Goal: Task Accomplishment & Management: Manage account settings

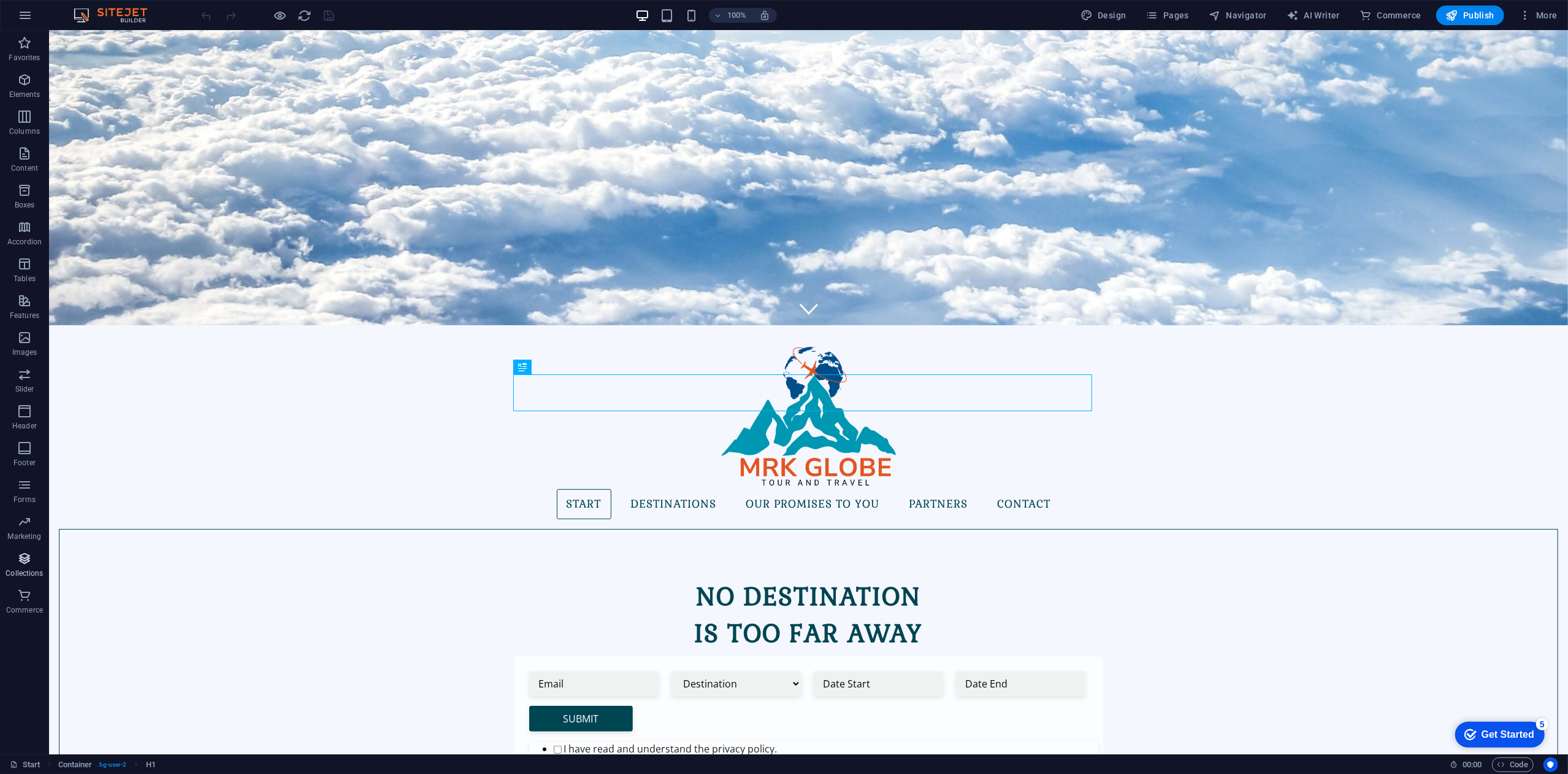
click at [33, 566] on span "Collections" at bounding box center [25, 565] width 49 height 29
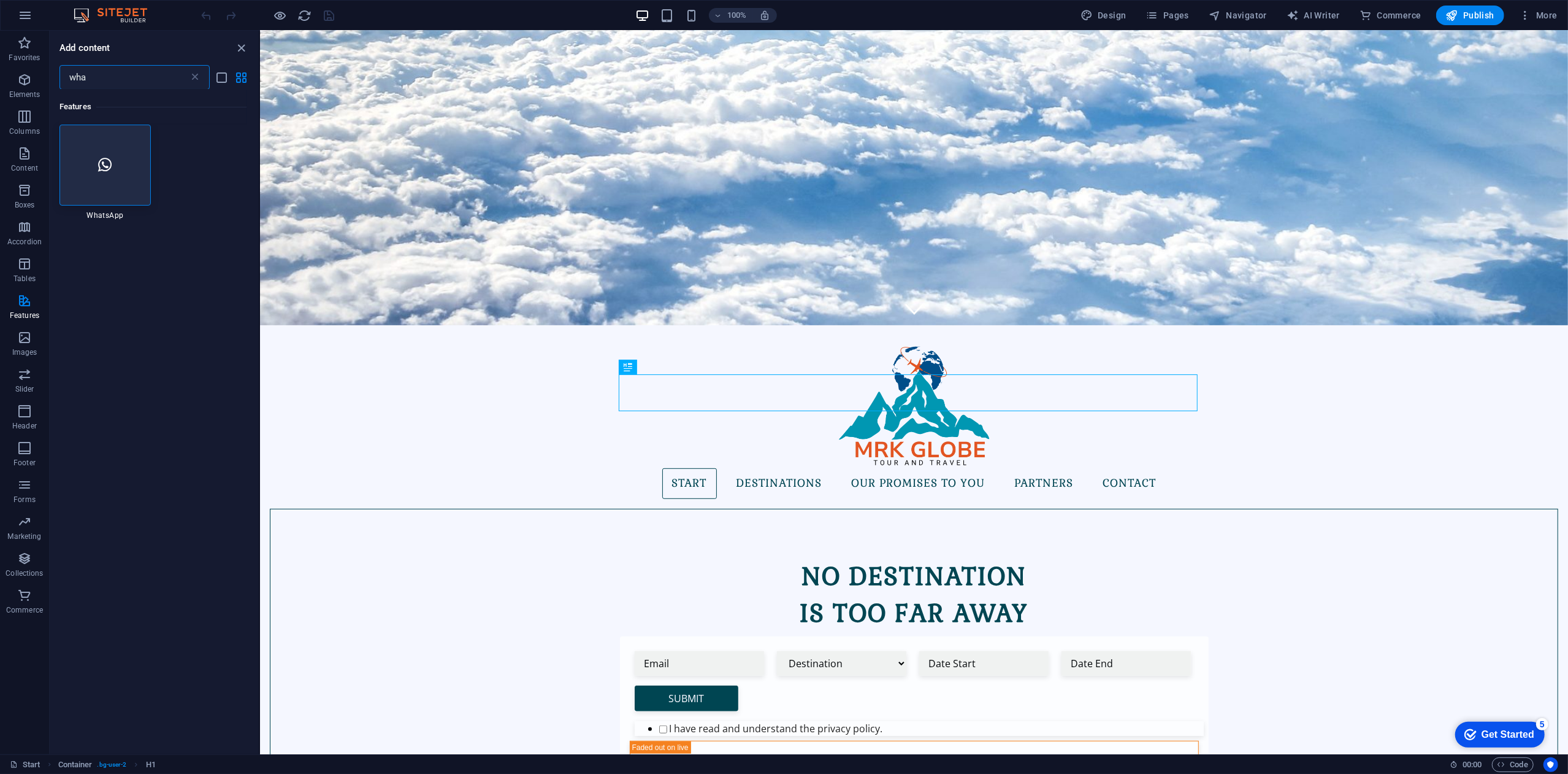
type input "wha"
click at [118, 184] on div at bounding box center [105, 165] width 91 height 81
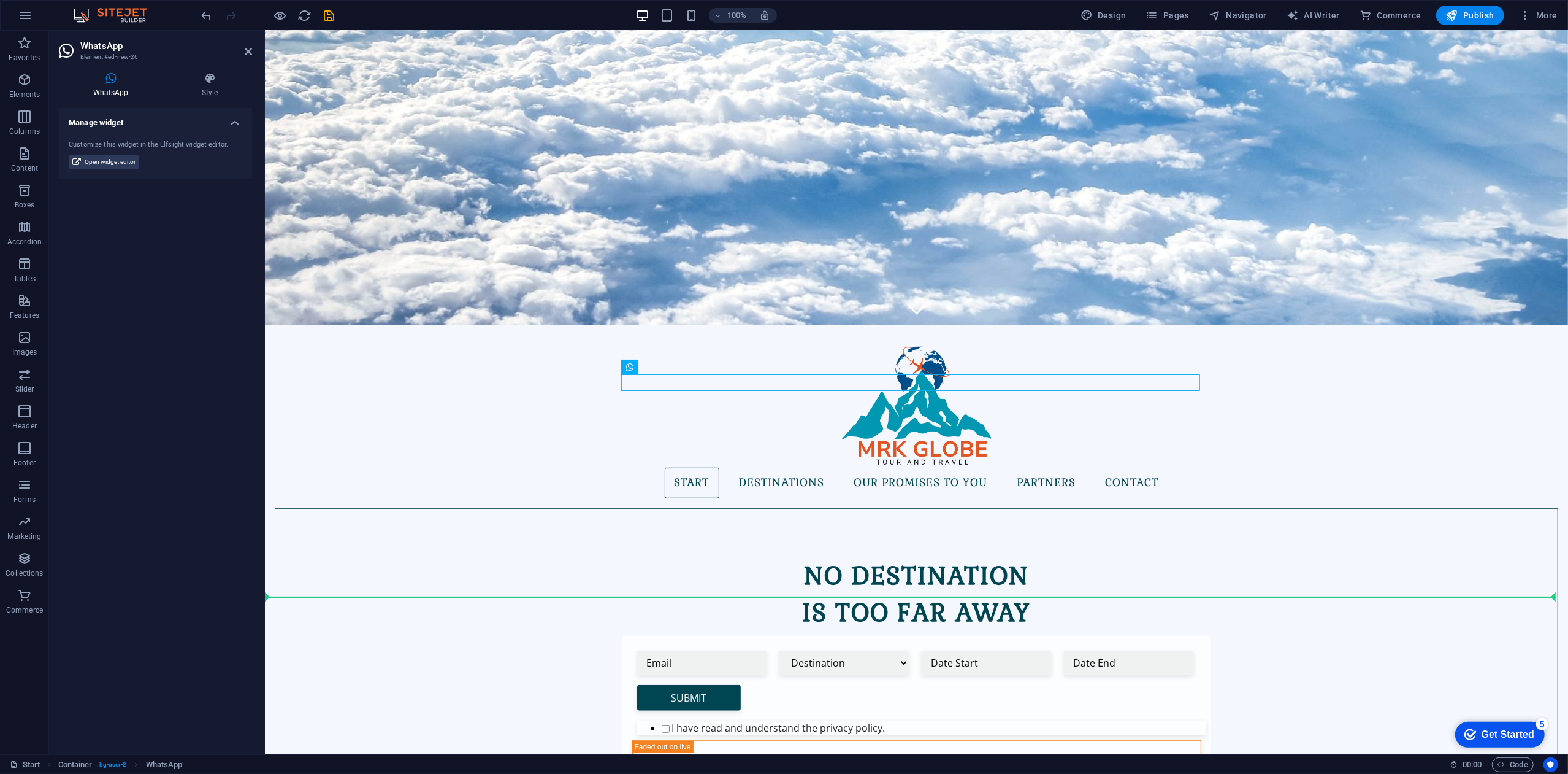
drag, startPoint x: 922, startPoint y: 397, endPoint x: 947, endPoint y: 584, distance: 188.7
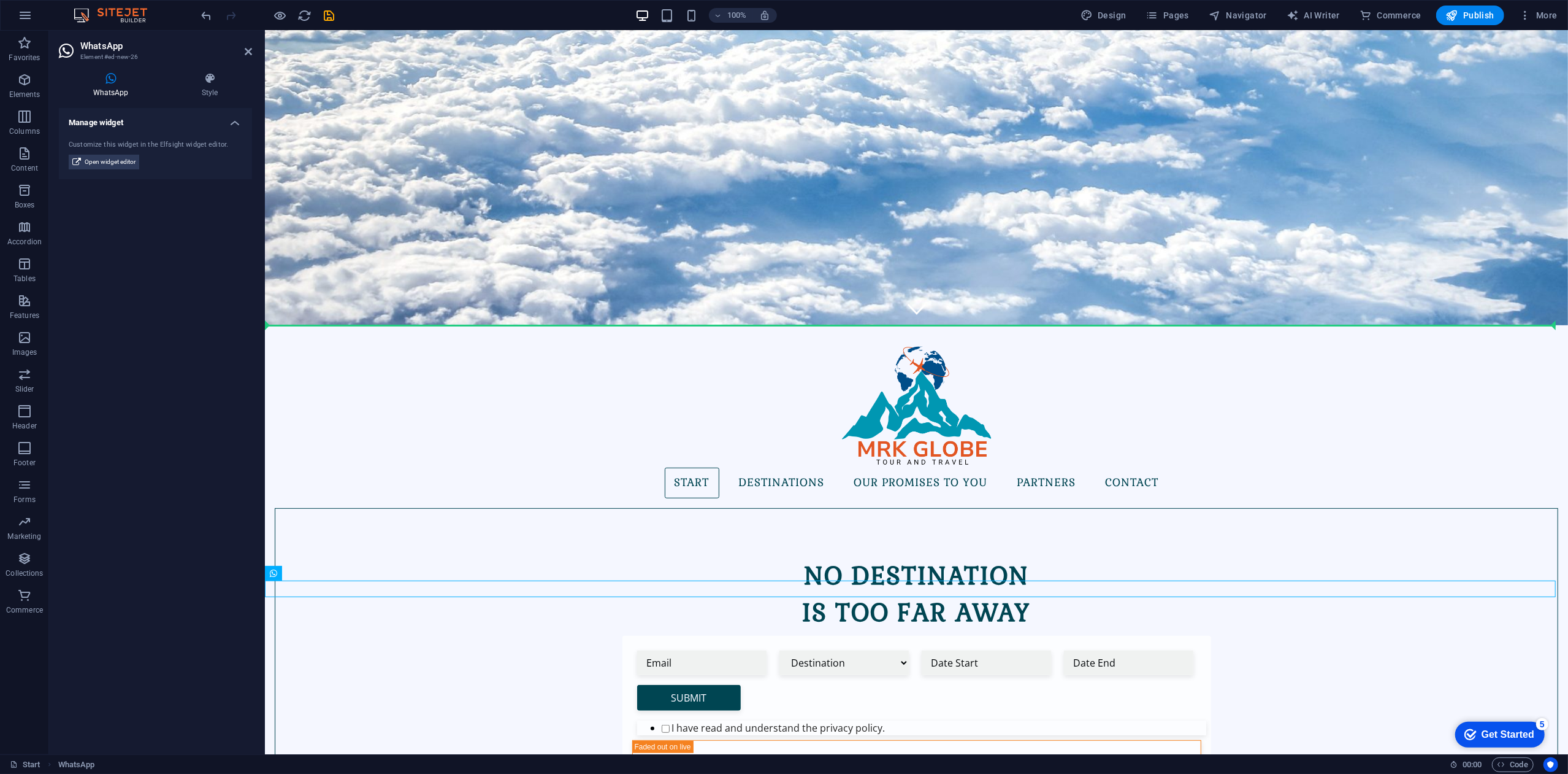
drag, startPoint x: 293, startPoint y: 589, endPoint x: 305, endPoint y: 345, distance: 244.3
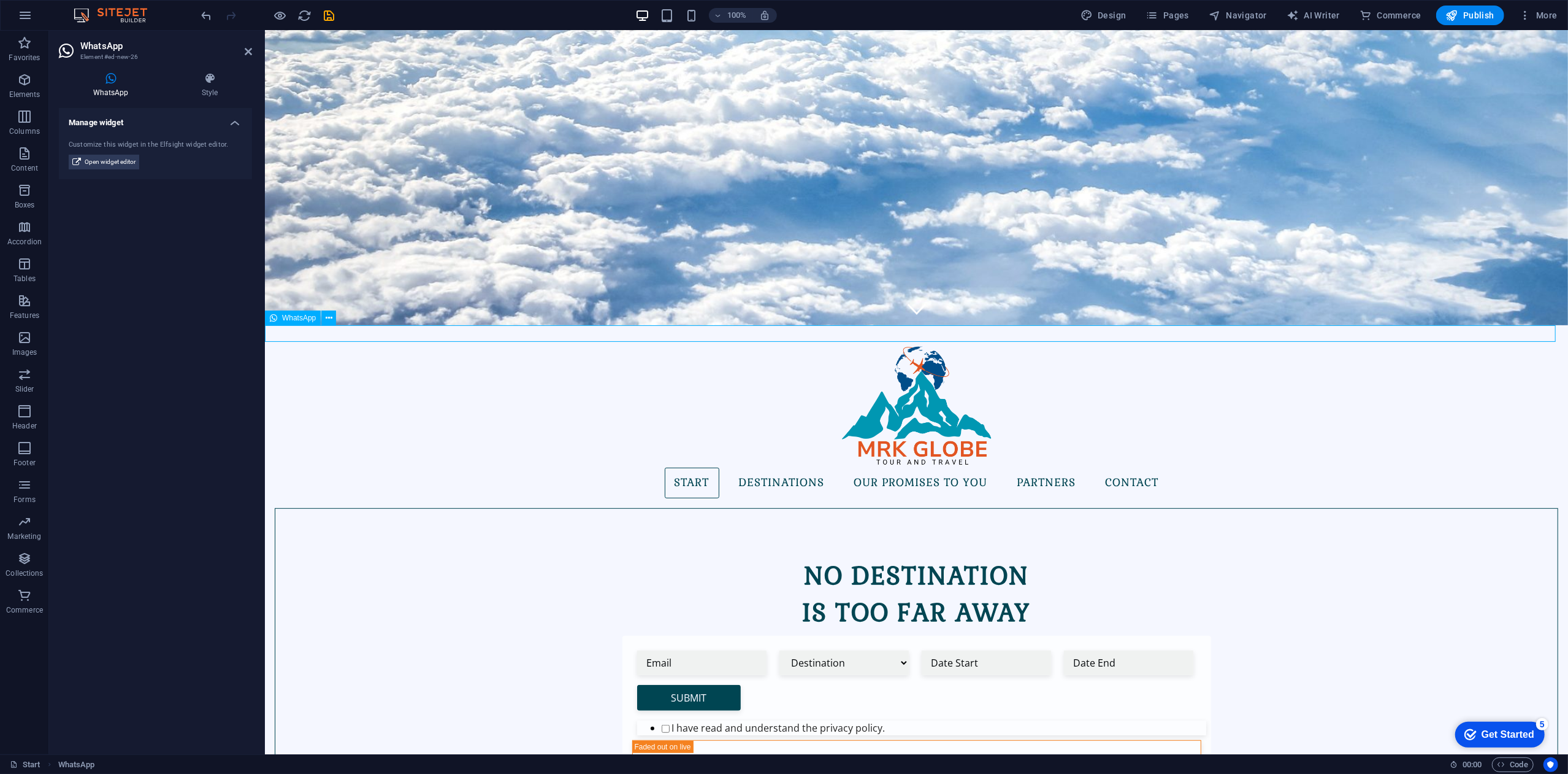
click at [326, 318] on icon at bounding box center [329, 318] width 7 height 13
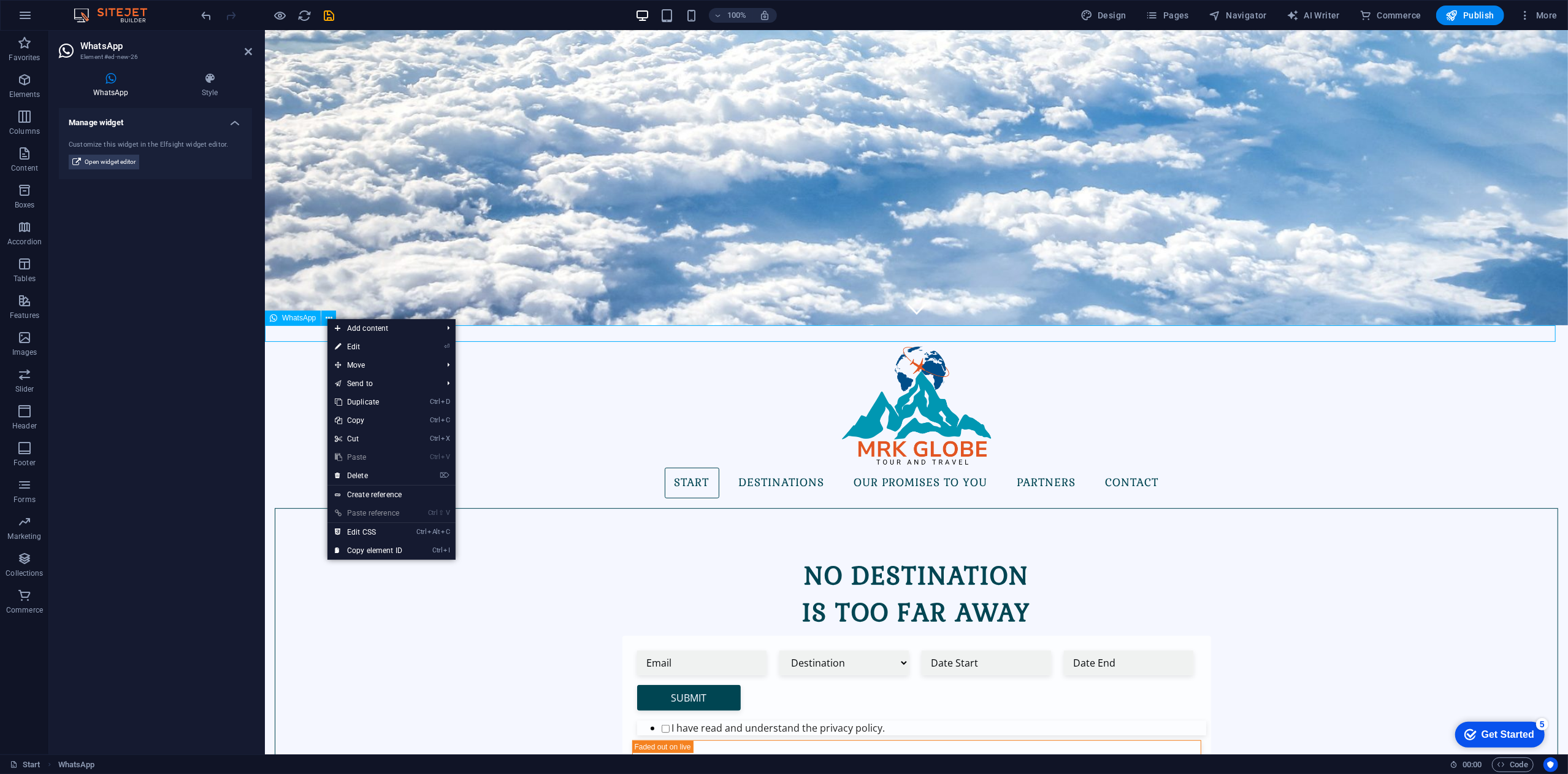
click at [309, 318] on span "WhatsApp" at bounding box center [299, 318] width 34 height 7
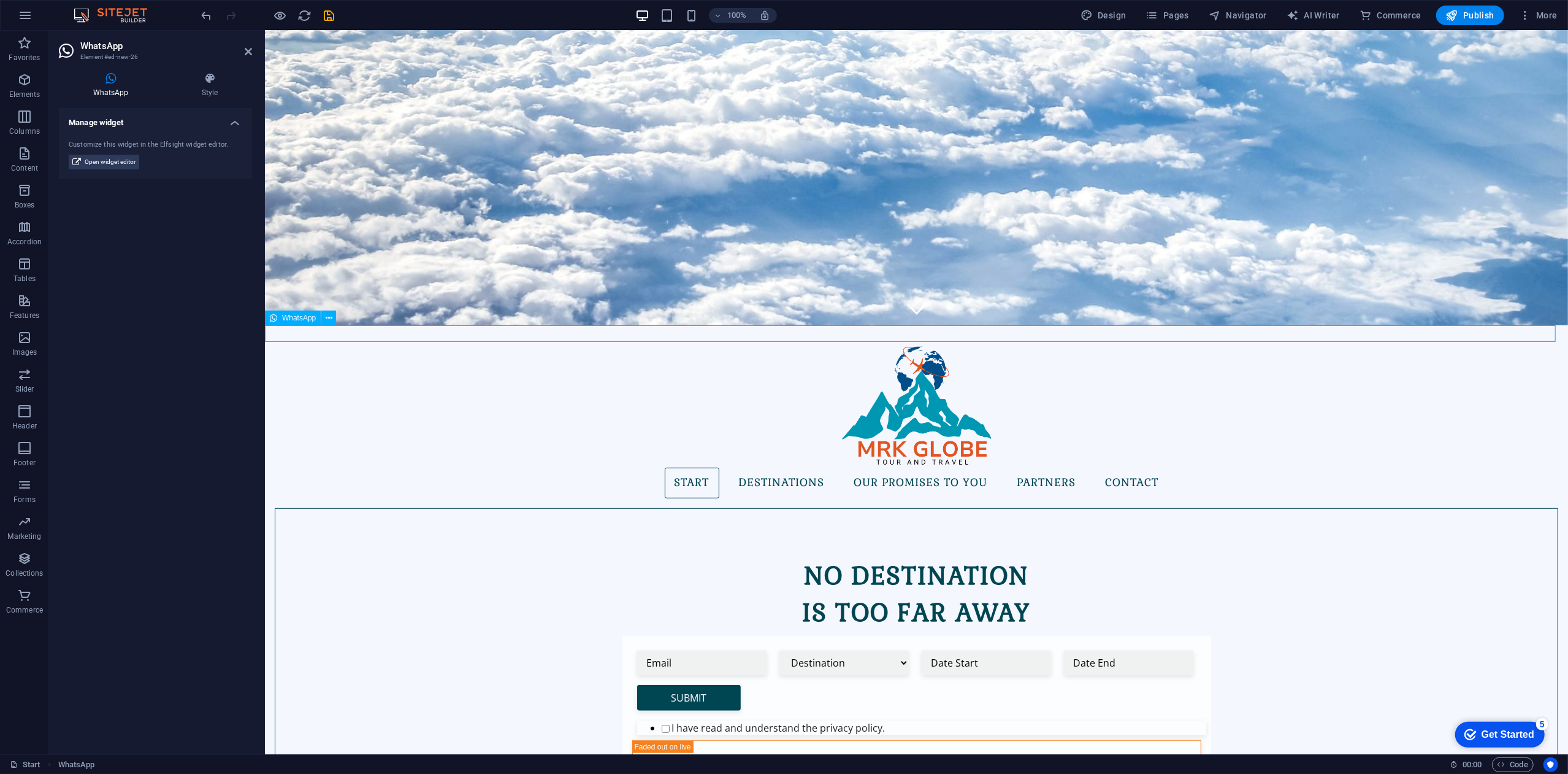
click at [309, 318] on span "WhatsApp" at bounding box center [299, 318] width 34 height 7
click at [115, 160] on span "Open widget editor" at bounding box center [110, 162] width 51 height 15
click at [328, 313] on icon at bounding box center [329, 318] width 7 height 13
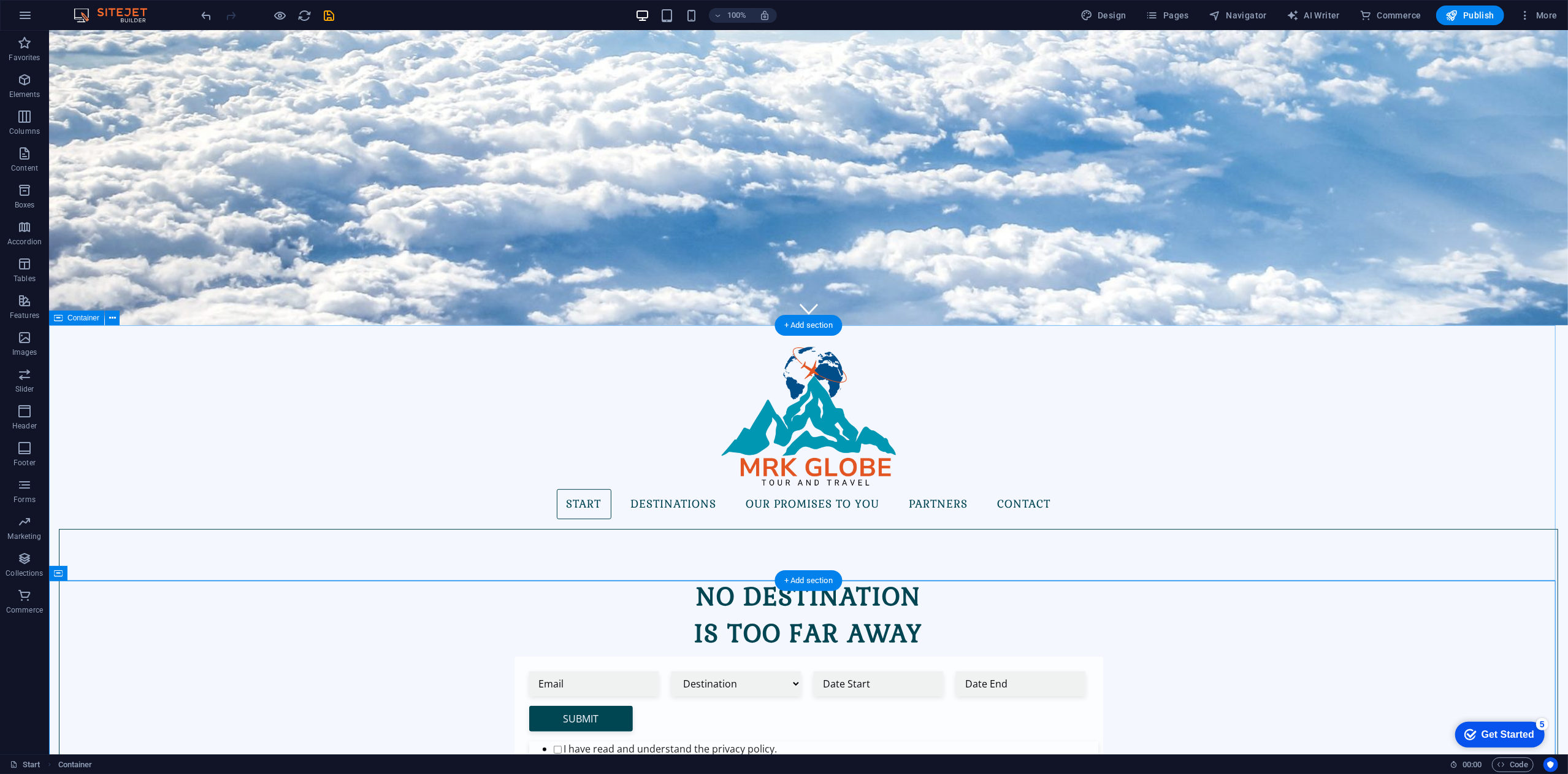
click at [43, 572] on span "Collections" at bounding box center [25, 565] width 49 height 29
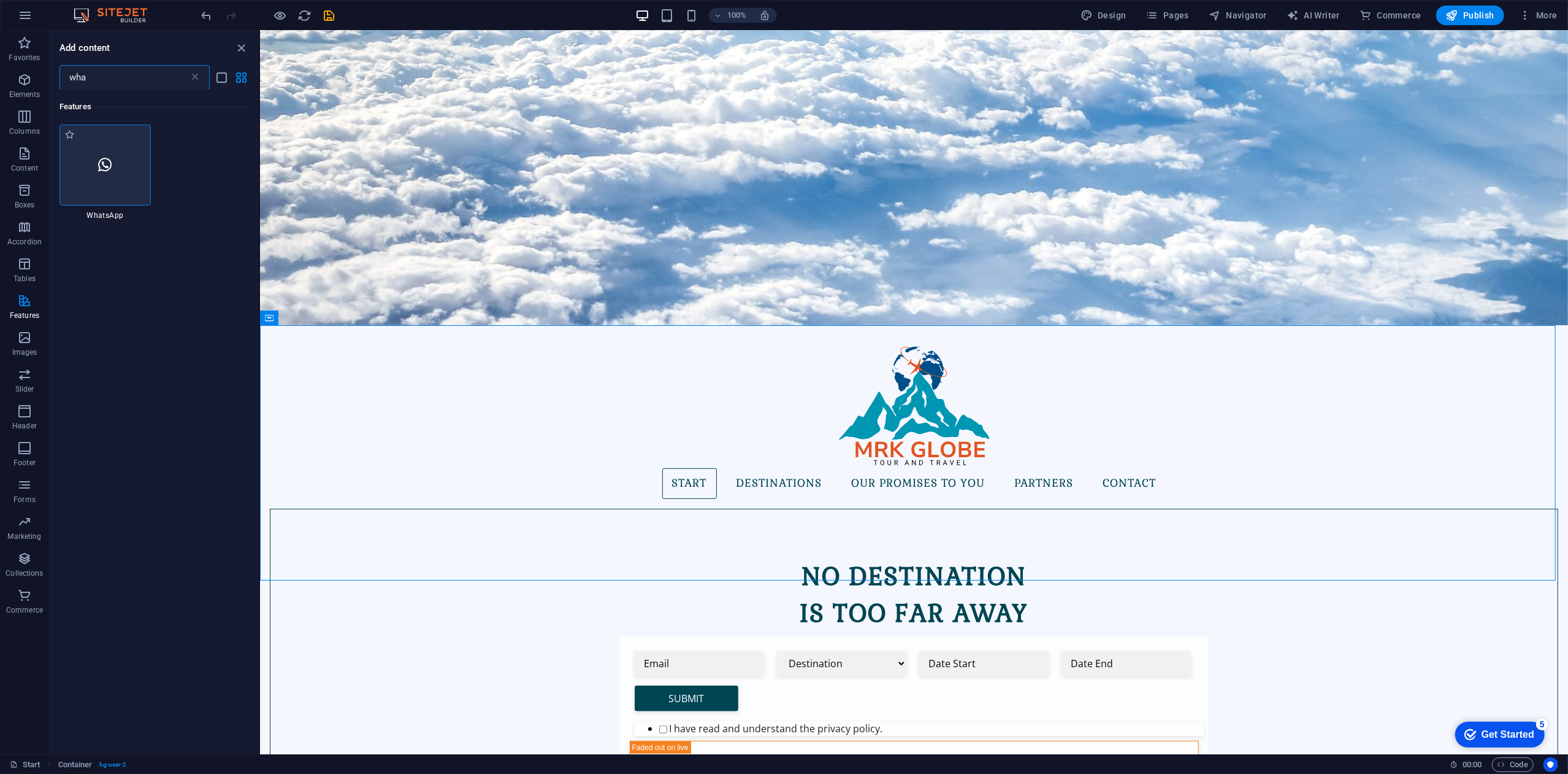
type input "wha"
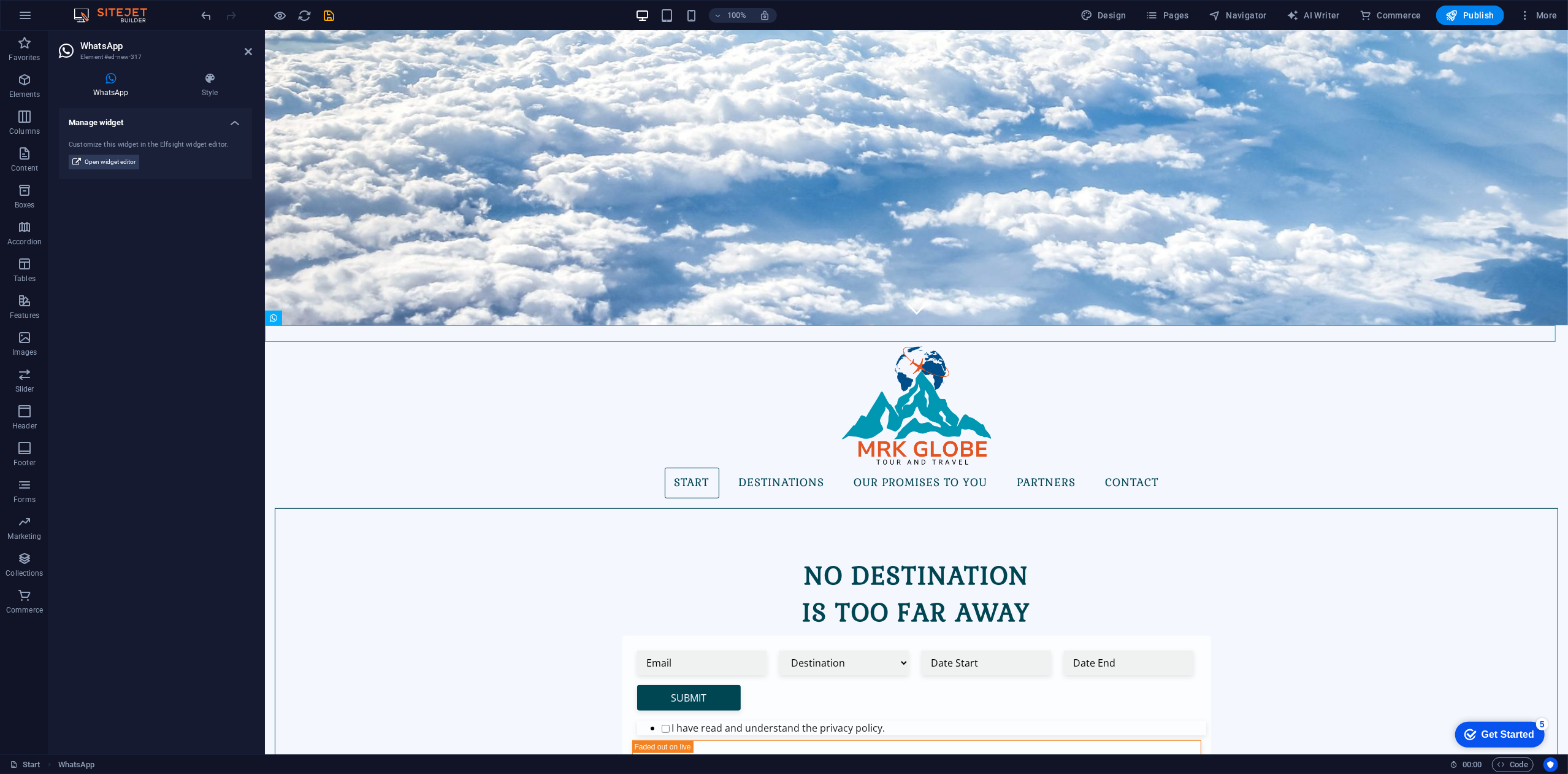
click at [141, 209] on div "Manage widget Customize this widget in the Elfsight widget editor. Open widget …" at bounding box center [155, 427] width 193 height 637
click at [221, 72] on icon at bounding box center [209, 78] width 84 height 12
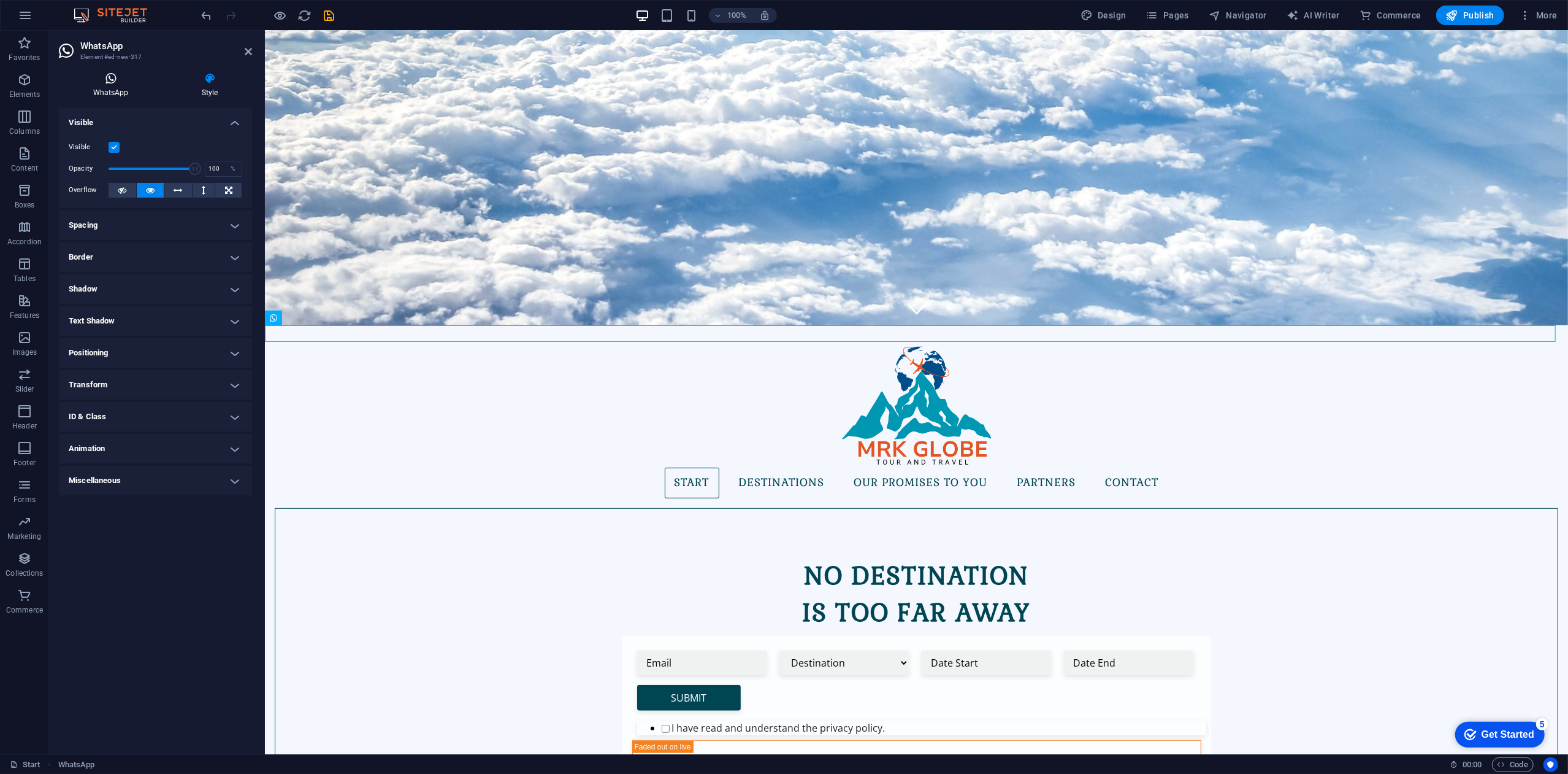
click at [115, 74] on icon at bounding box center [111, 78] width 104 height 12
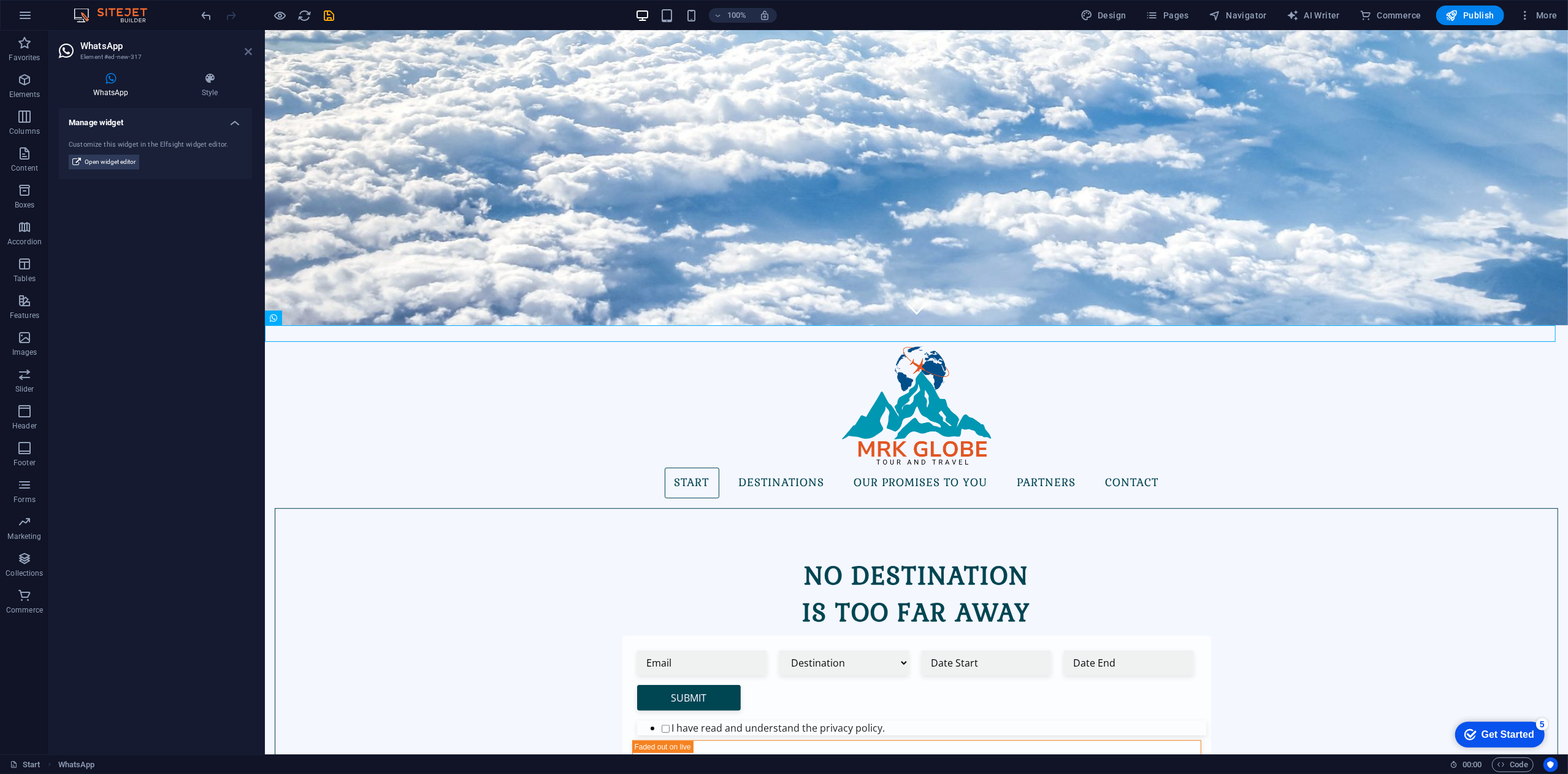
click at [245, 54] on icon at bounding box center [249, 51] width 7 height 10
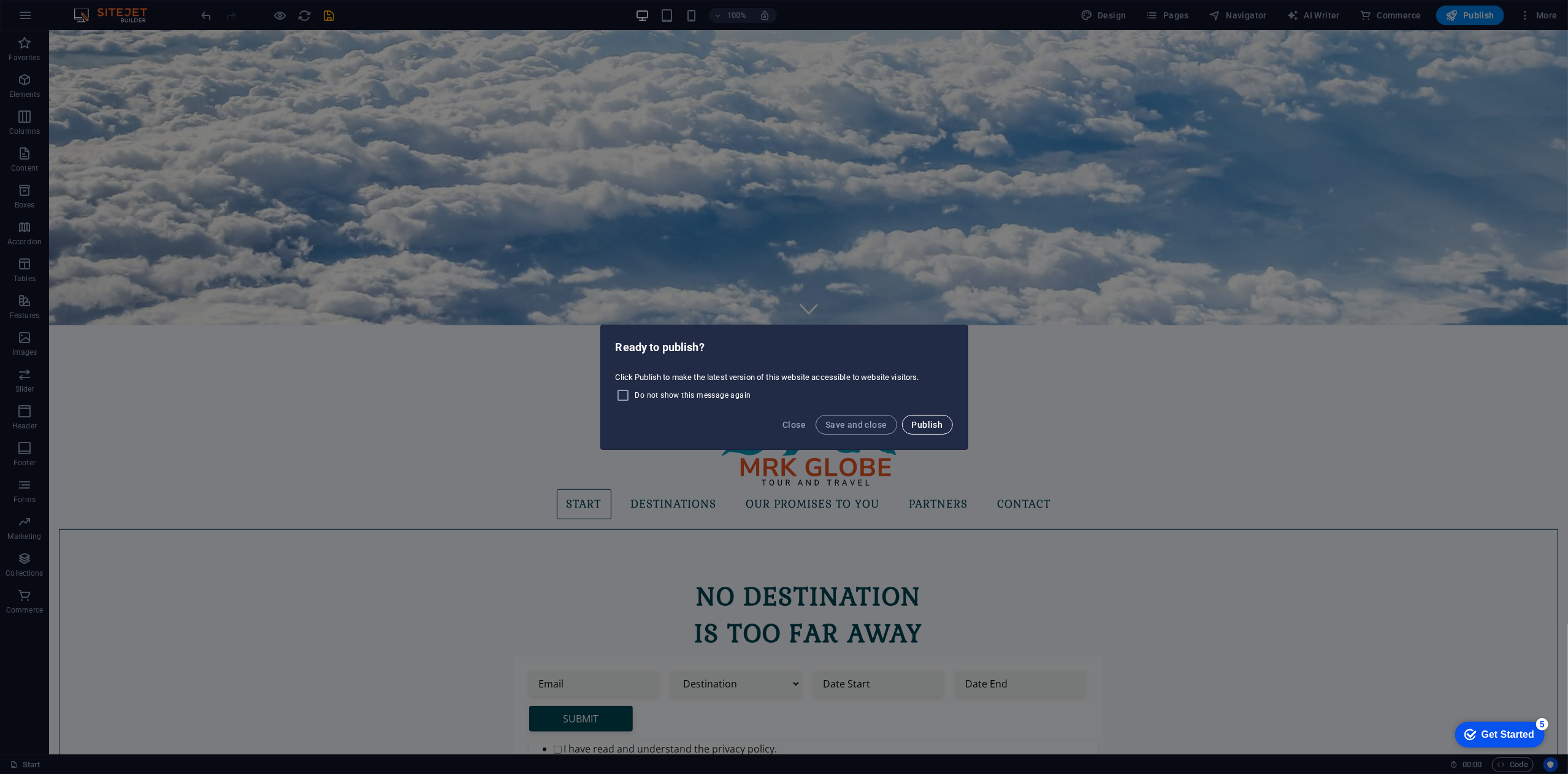
click at [932, 424] on span "Publish" at bounding box center [927, 424] width 31 height 10
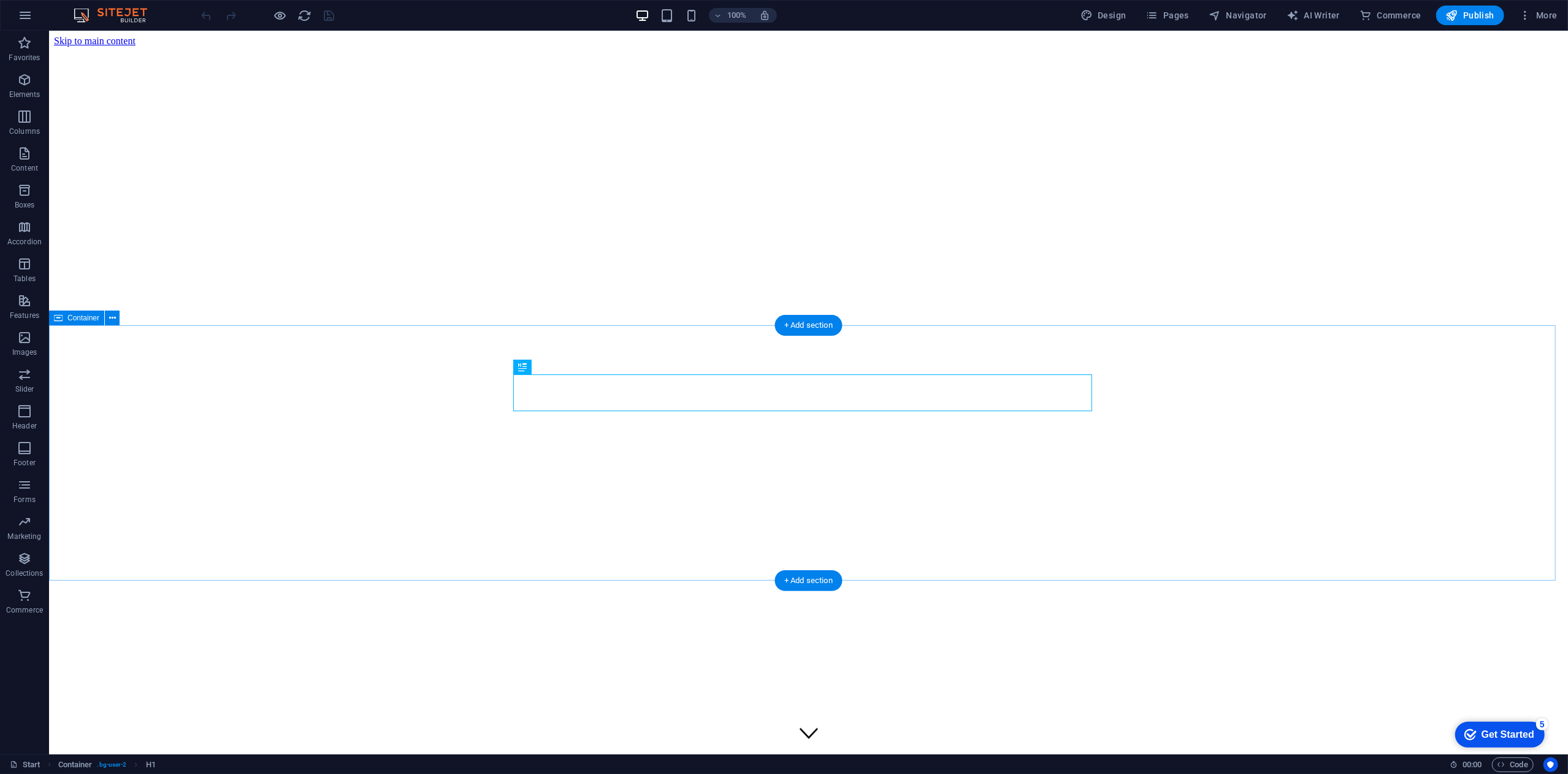
scroll to position [430, 0]
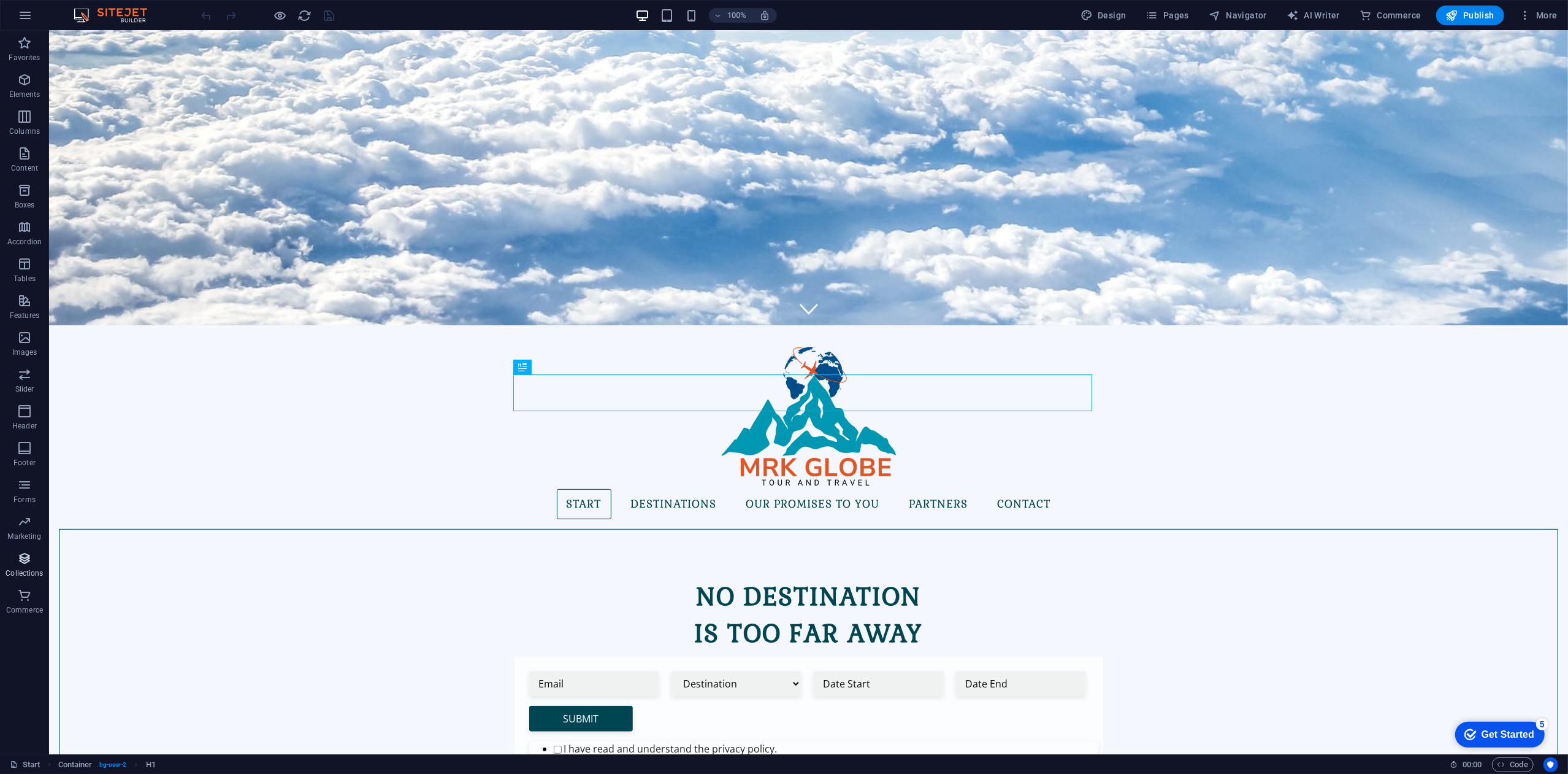
click at [40, 568] on p "Collections" at bounding box center [24, 572] width 37 height 10
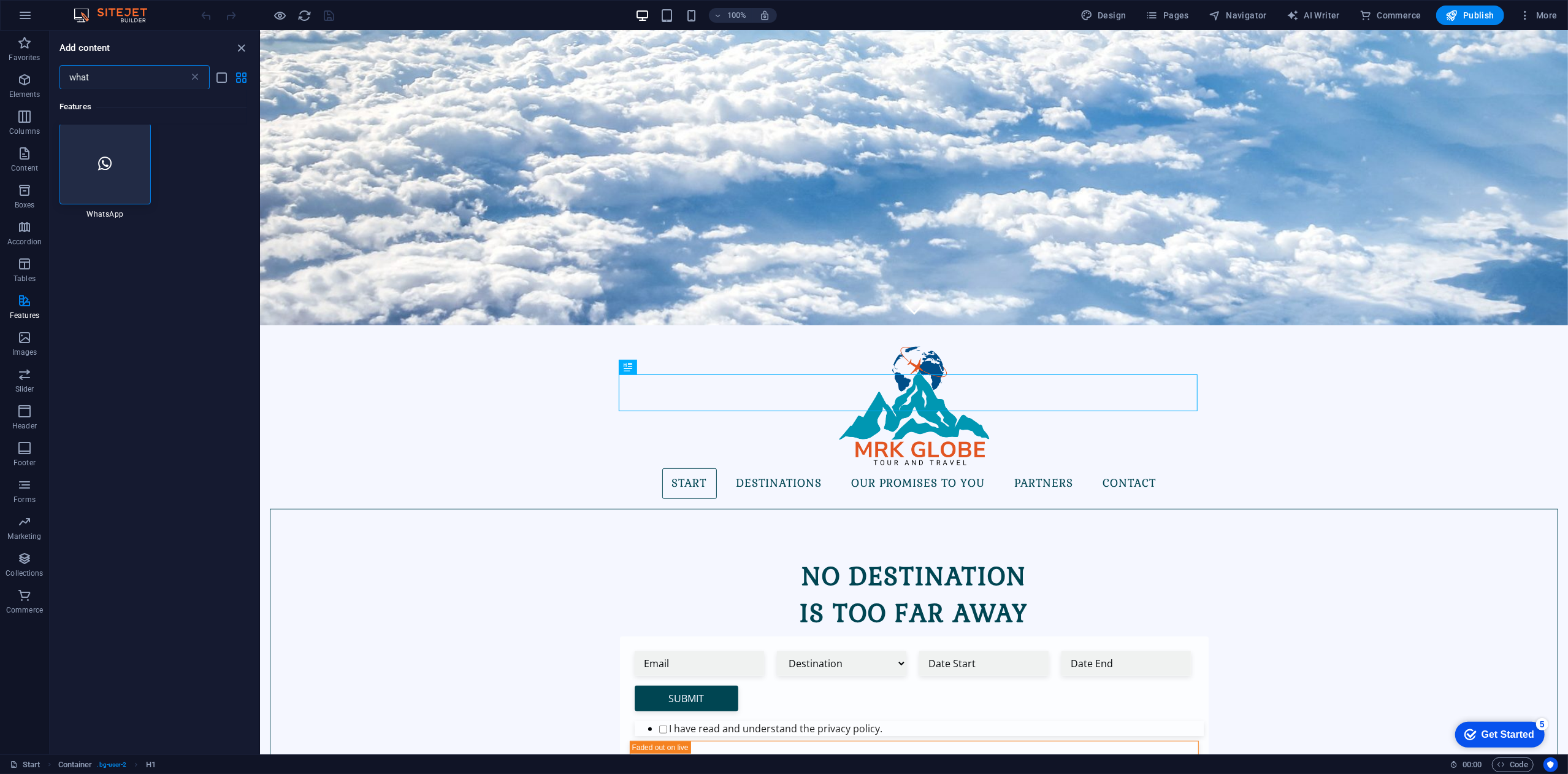
scroll to position [0, 0]
type input "what"
click at [111, 176] on div at bounding box center [105, 165] width 91 height 81
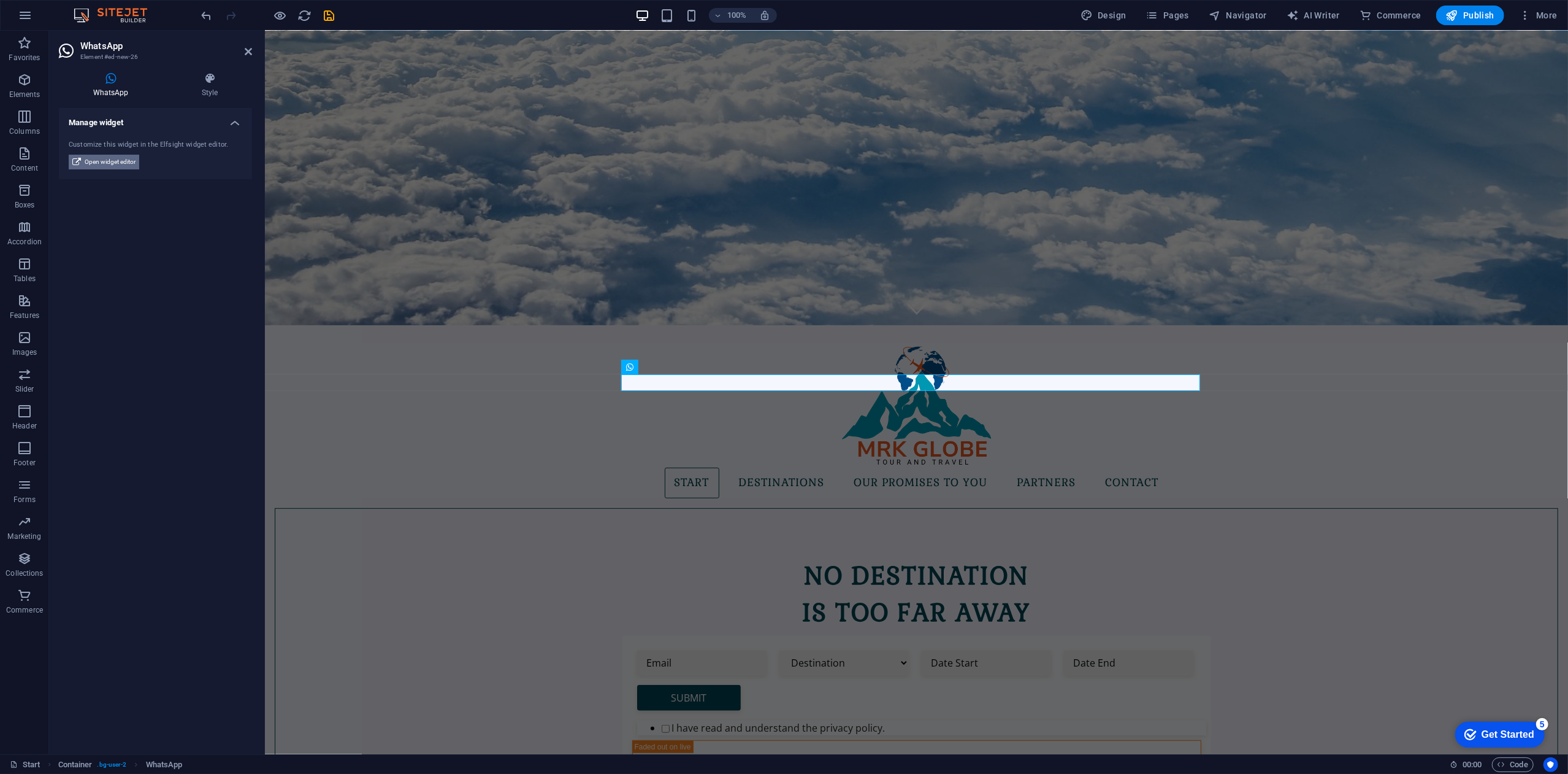
click at [99, 163] on span "Open widget editor" at bounding box center [110, 162] width 51 height 15
click at [682, 365] on icon at bounding box center [685, 367] width 7 height 13
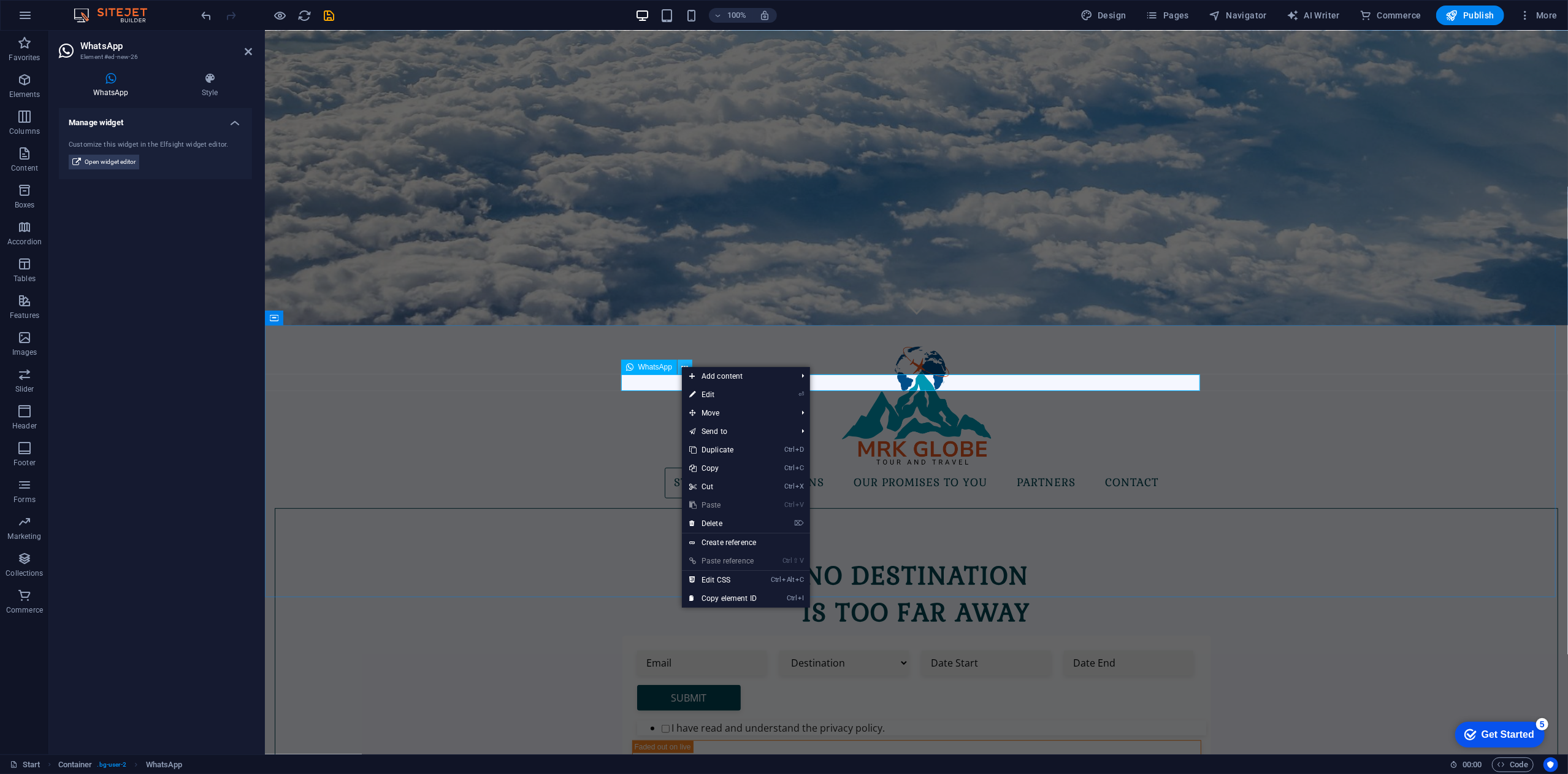
click at [682, 365] on icon at bounding box center [685, 367] width 7 height 13
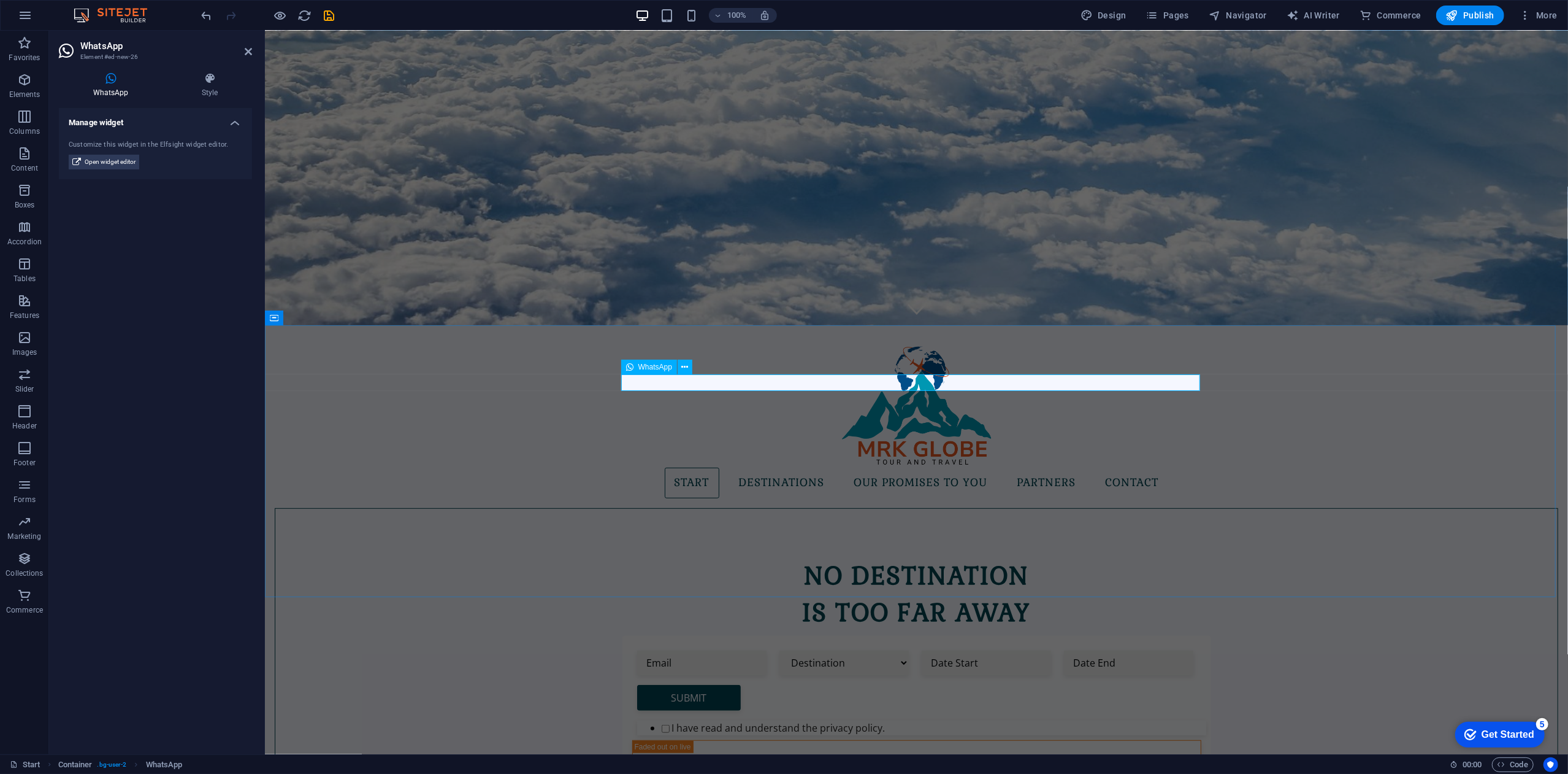
click at [204, 81] on icon at bounding box center [209, 78] width 84 height 12
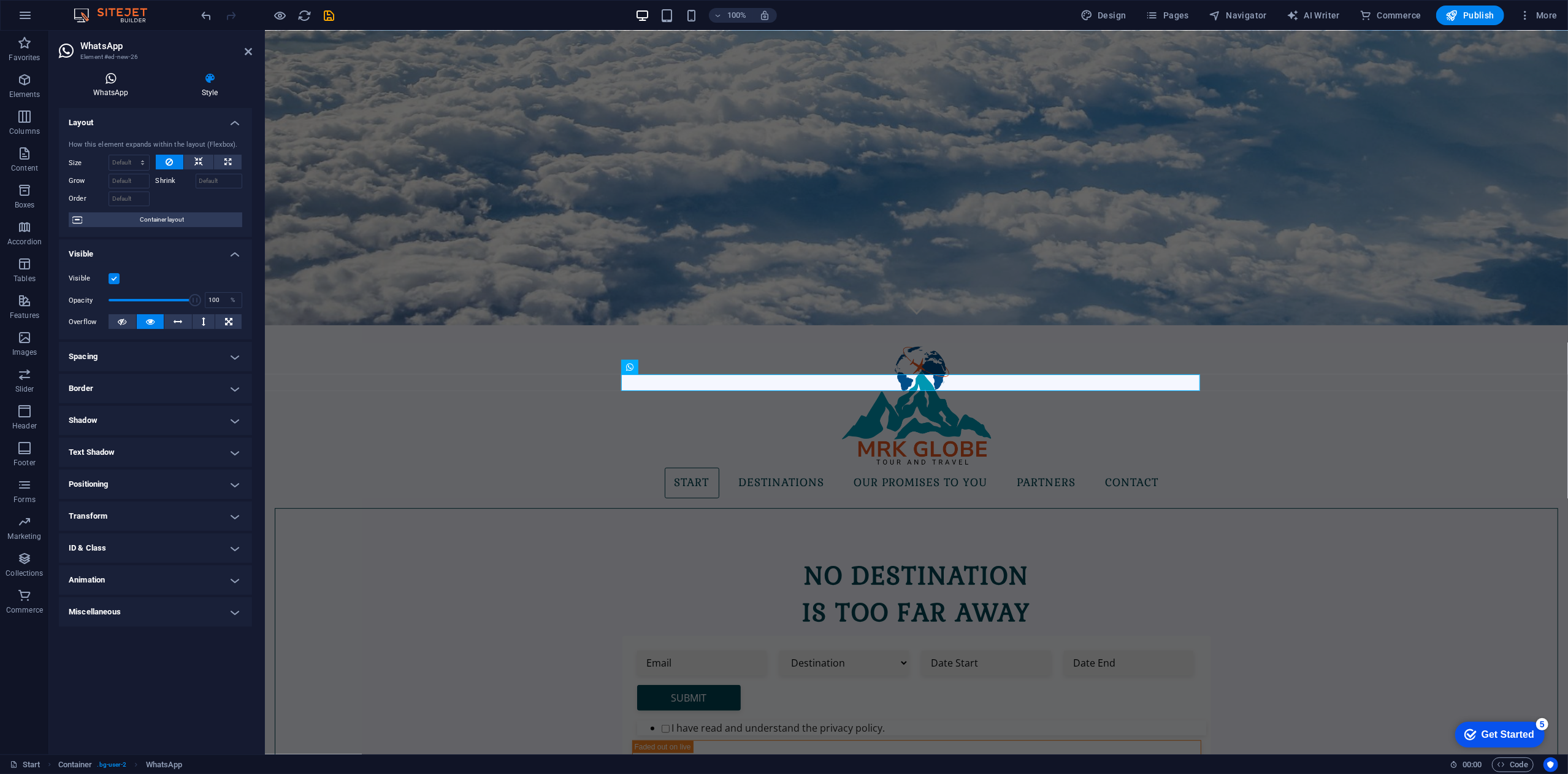
click at [108, 81] on icon at bounding box center [111, 78] width 104 height 12
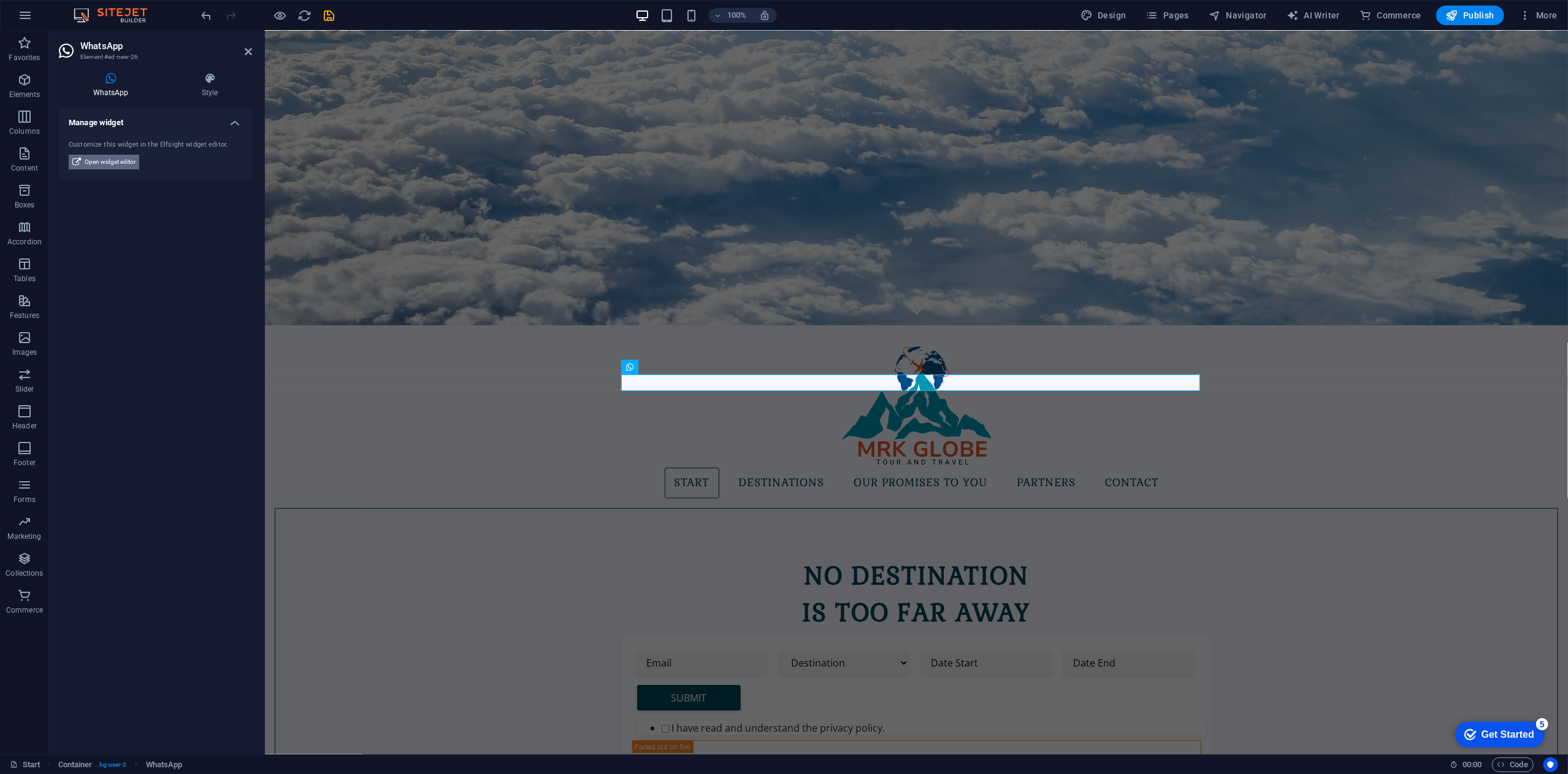
click at [75, 160] on icon at bounding box center [76, 162] width 8 height 15
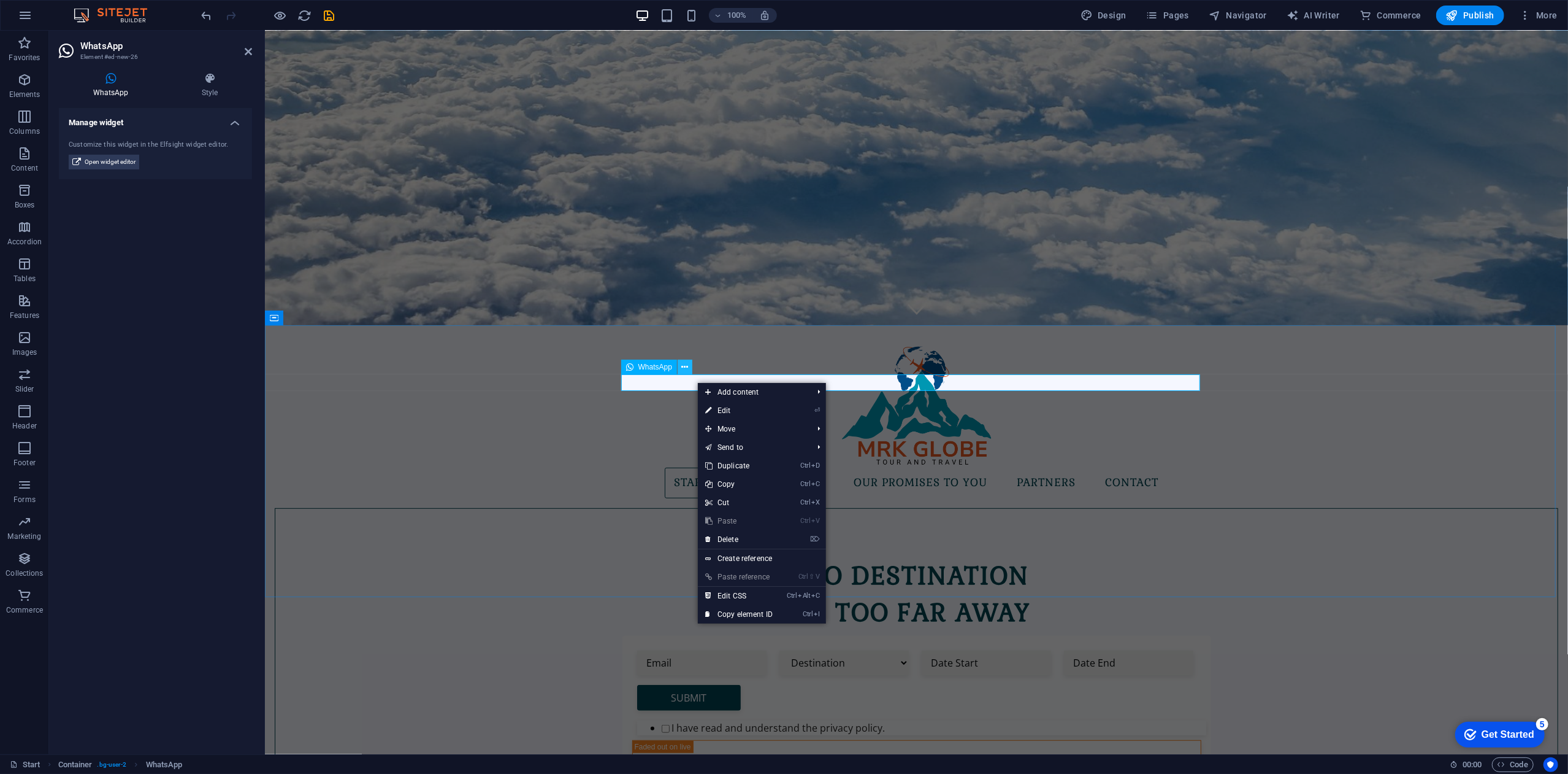
click at [682, 365] on icon at bounding box center [685, 367] width 7 height 13
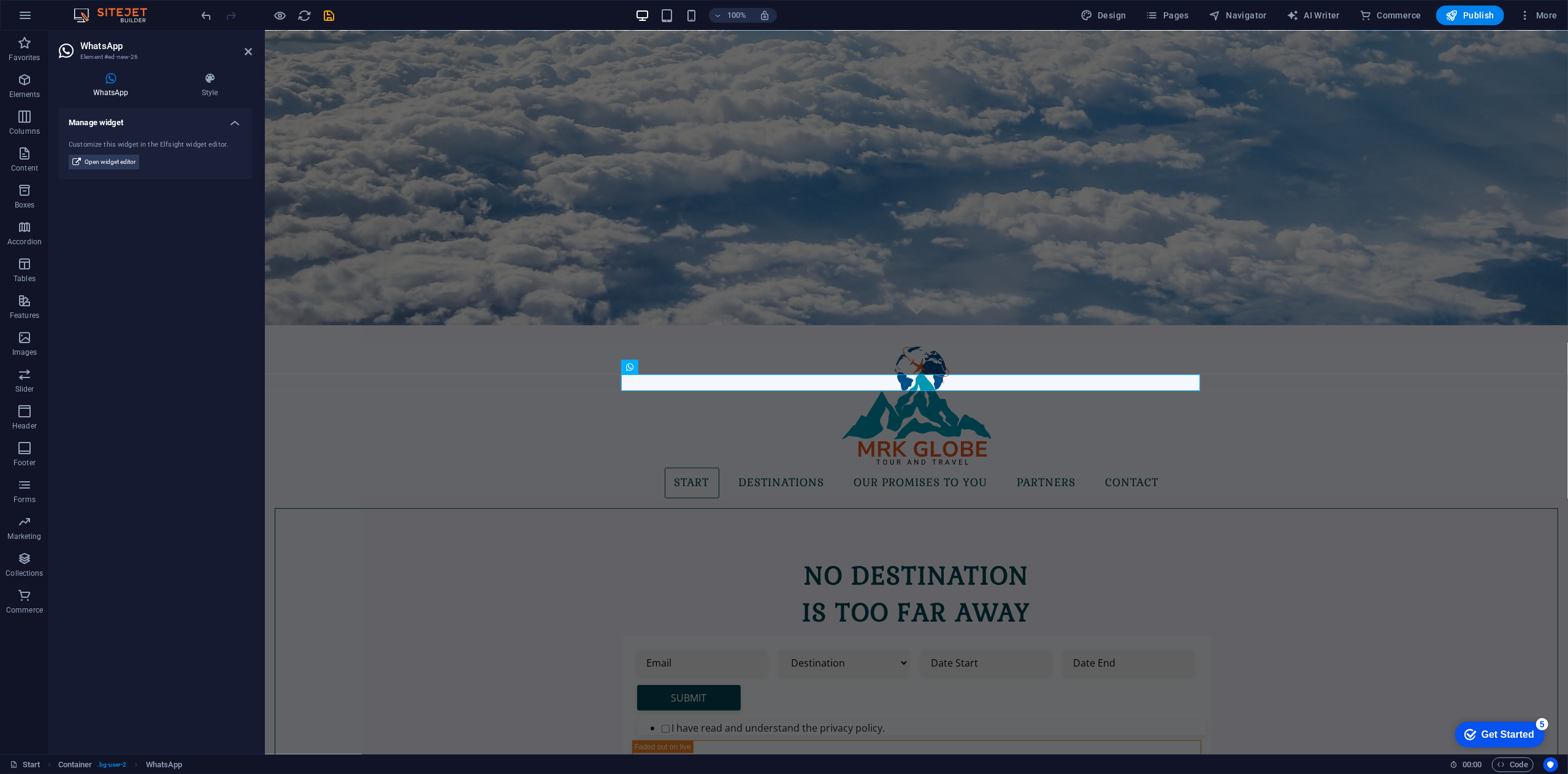
click at [178, 261] on div "Manage widget Customize this widget in the Elfsight widget editor. Open widget …" at bounding box center [155, 427] width 193 height 637
click at [29, 570] on p "Collections" at bounding box center [24, 572] width 37 height 10
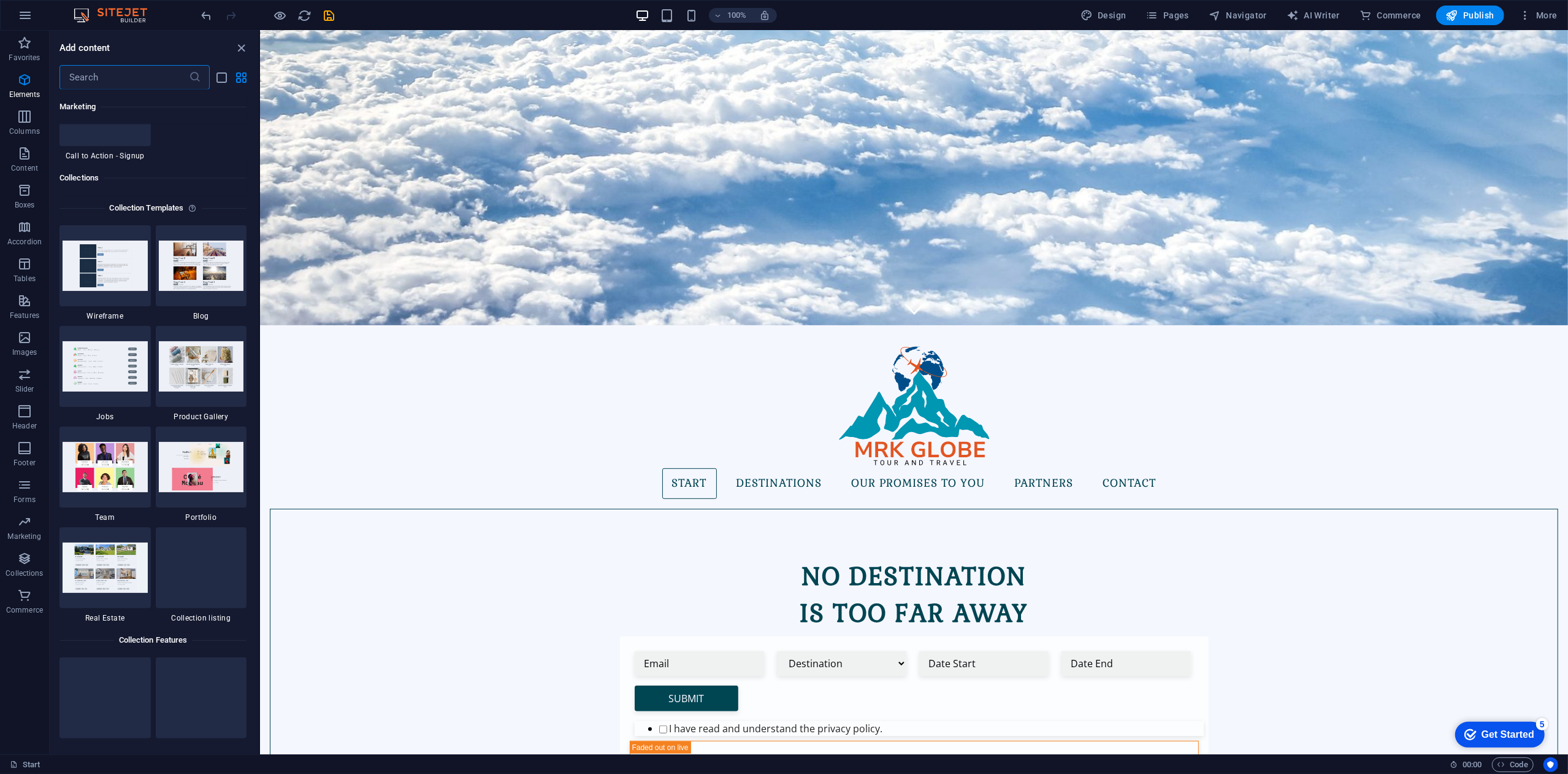
scroll to position [11231, 0]
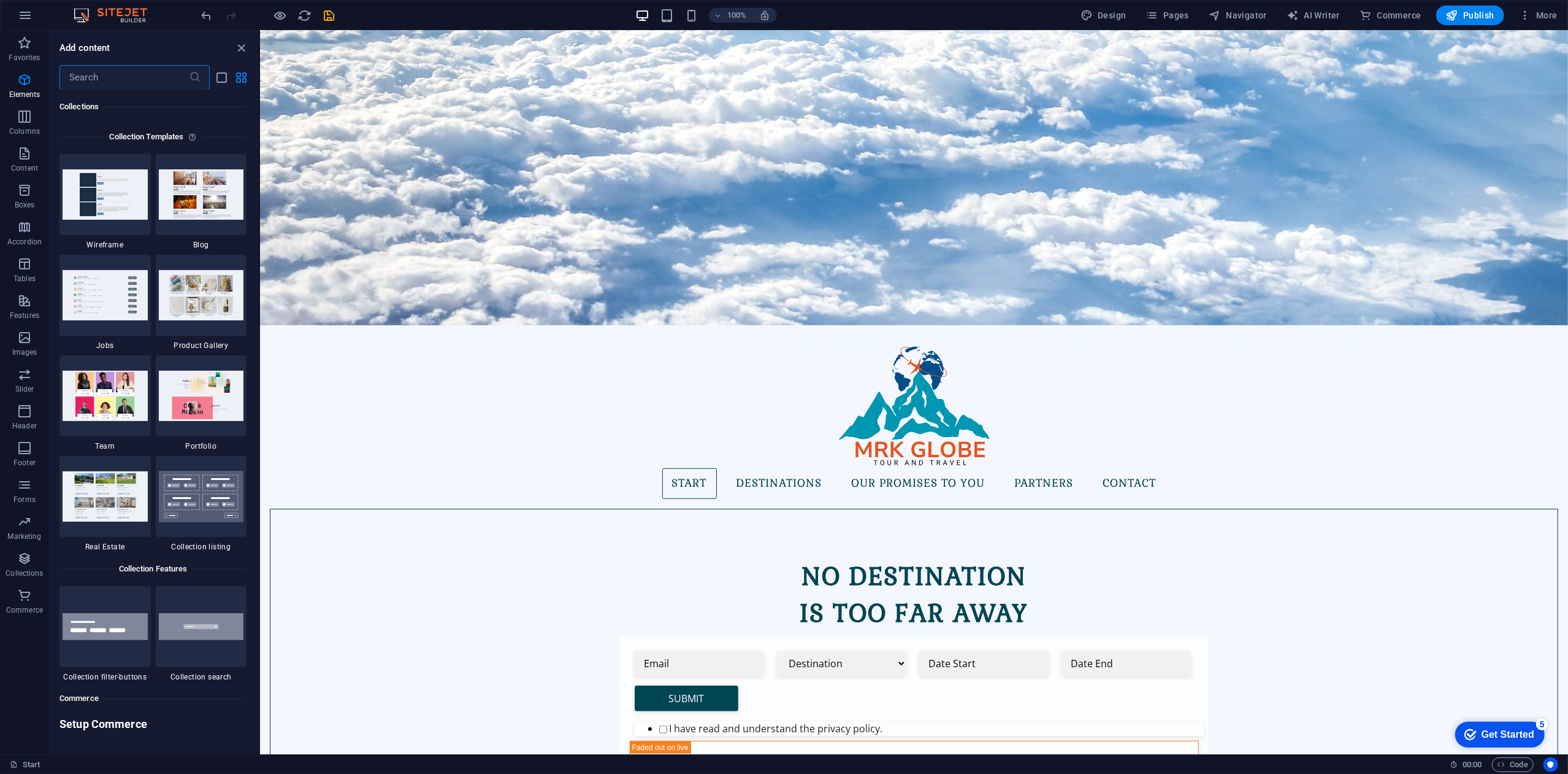
click at [122, 74] on input "text" at bounding box center [124, 77] width 129 height 25
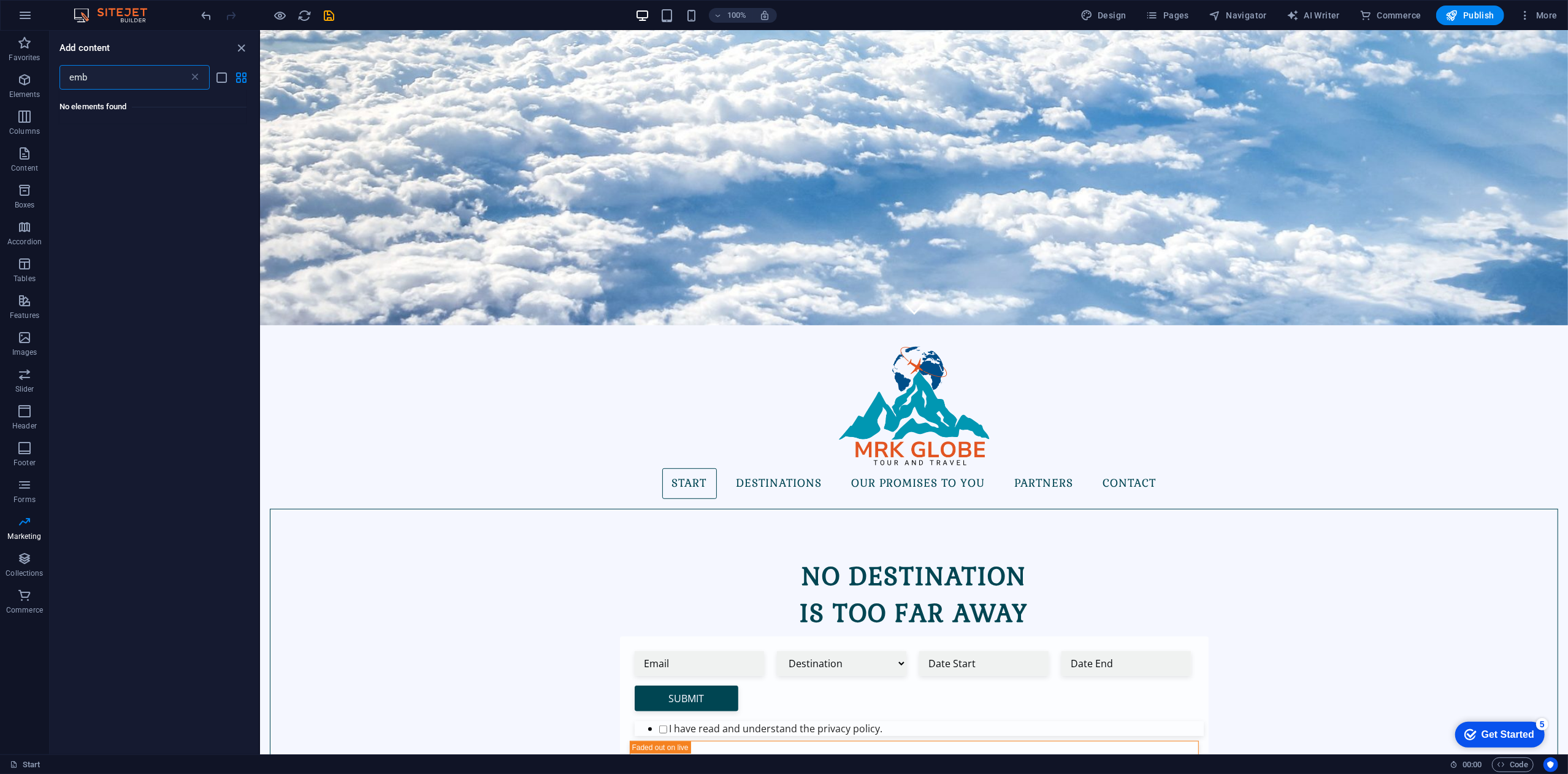
scroll to position [0, 0]
type input "e"
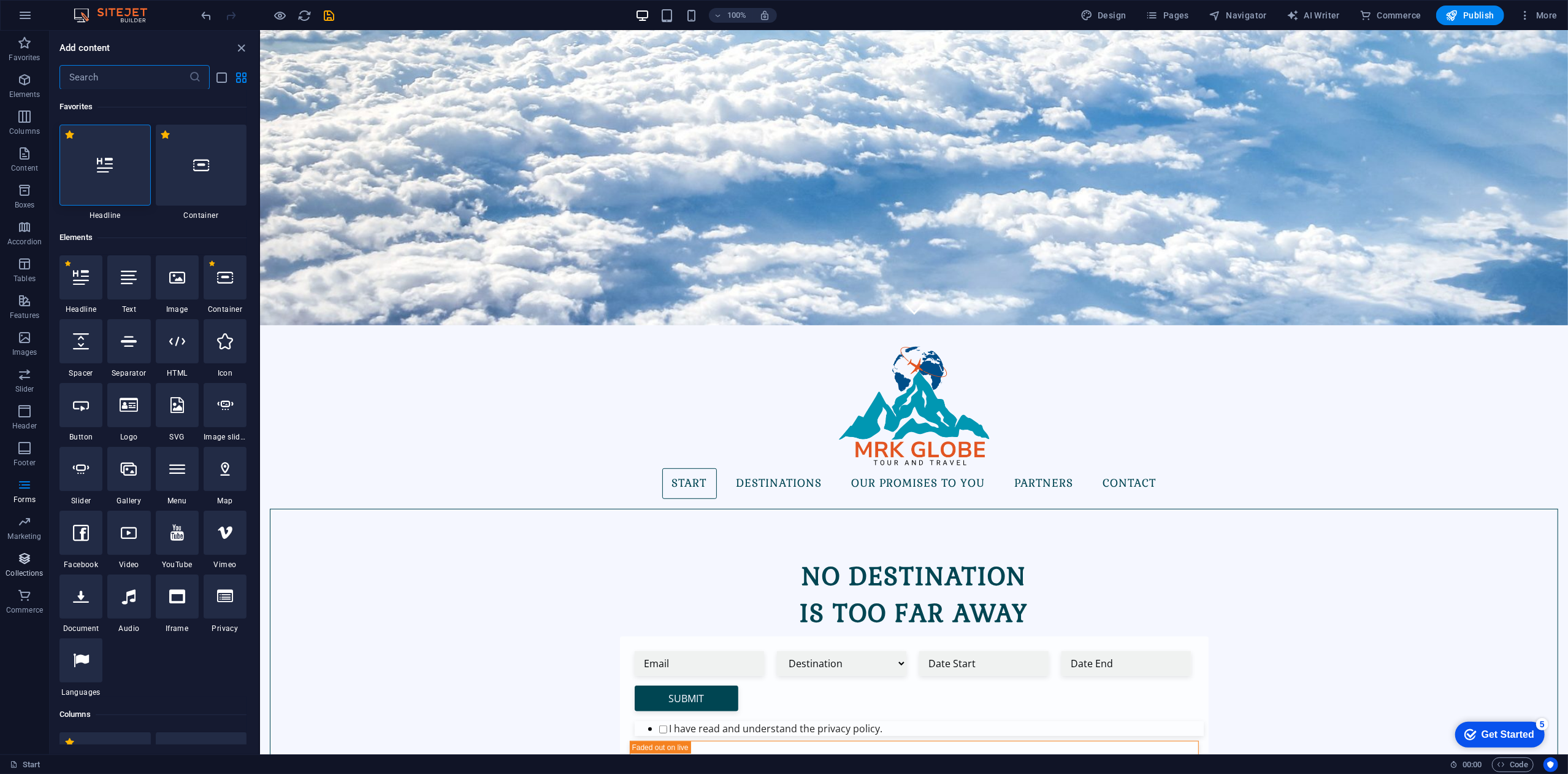
click at [43, 568] on span "Collections" at bounding box center [25, 565] width 49 height 29
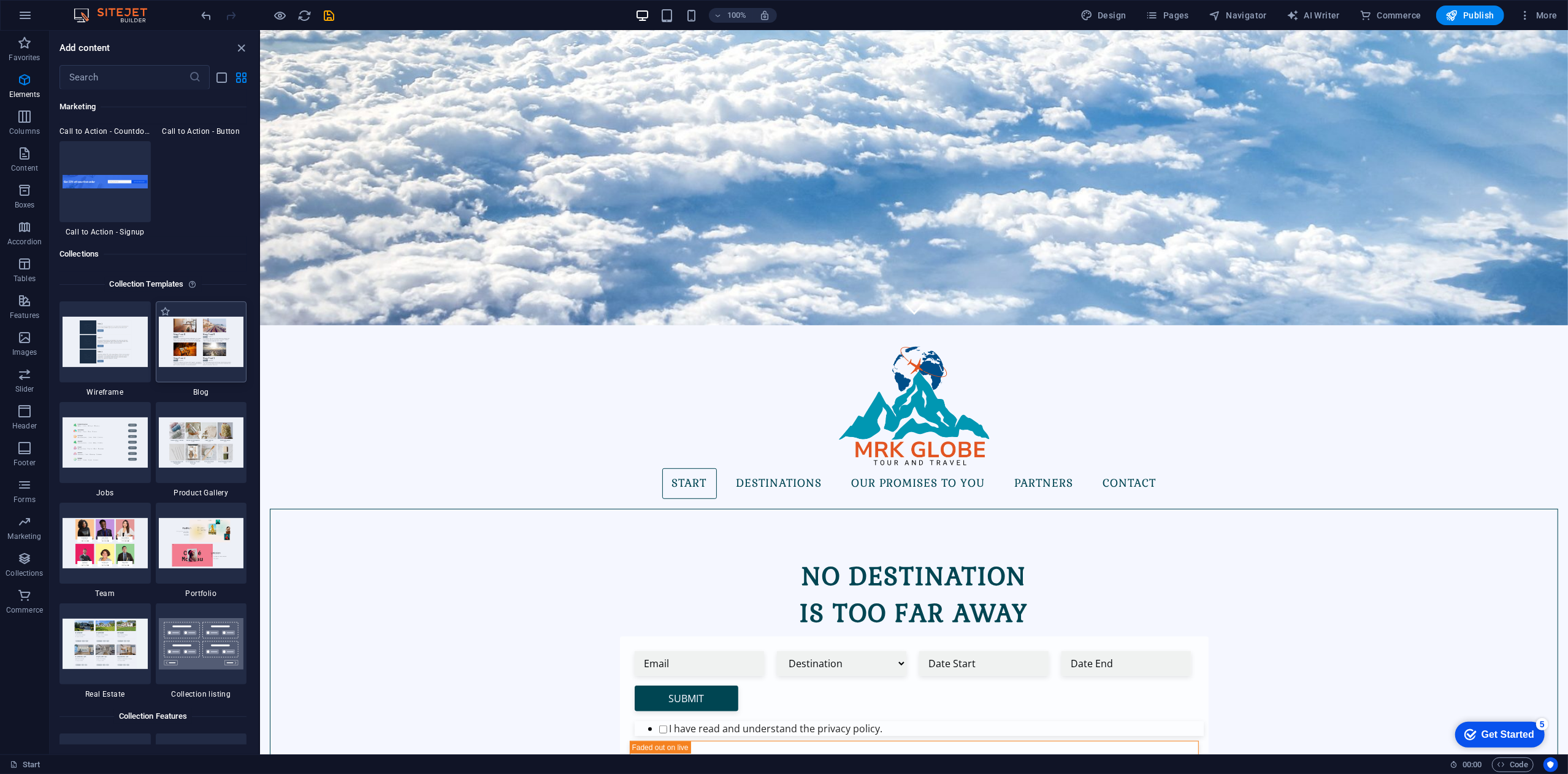
scroll to position [11231, 0]
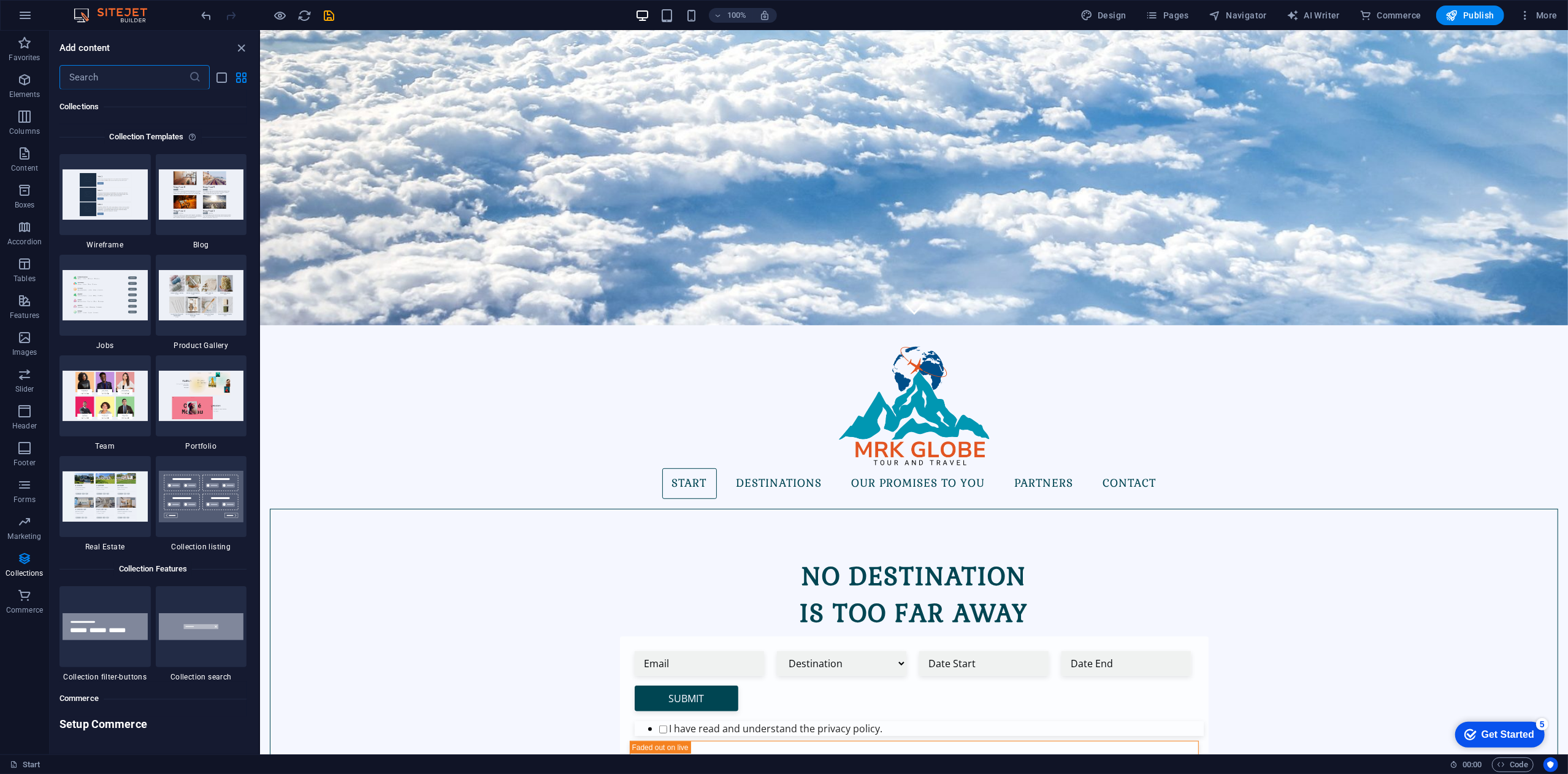
click at [158, 78] on input "text" at bounding box center [124, 77] width 129 height 25
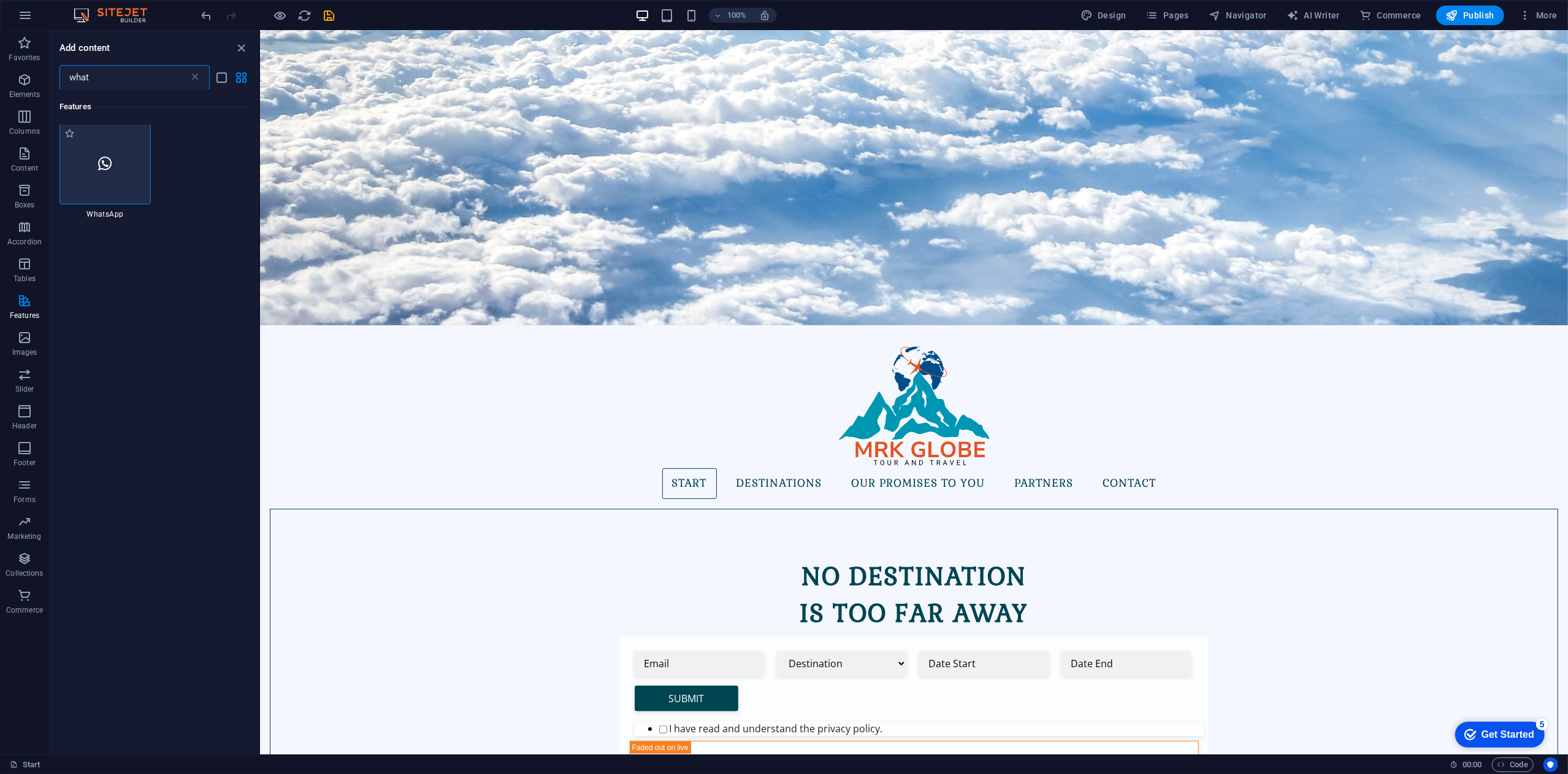
scroll to position [0, 0]
type input "what"
click at [124, 167] on div at bounding box center [105, 165] width 91 height 81
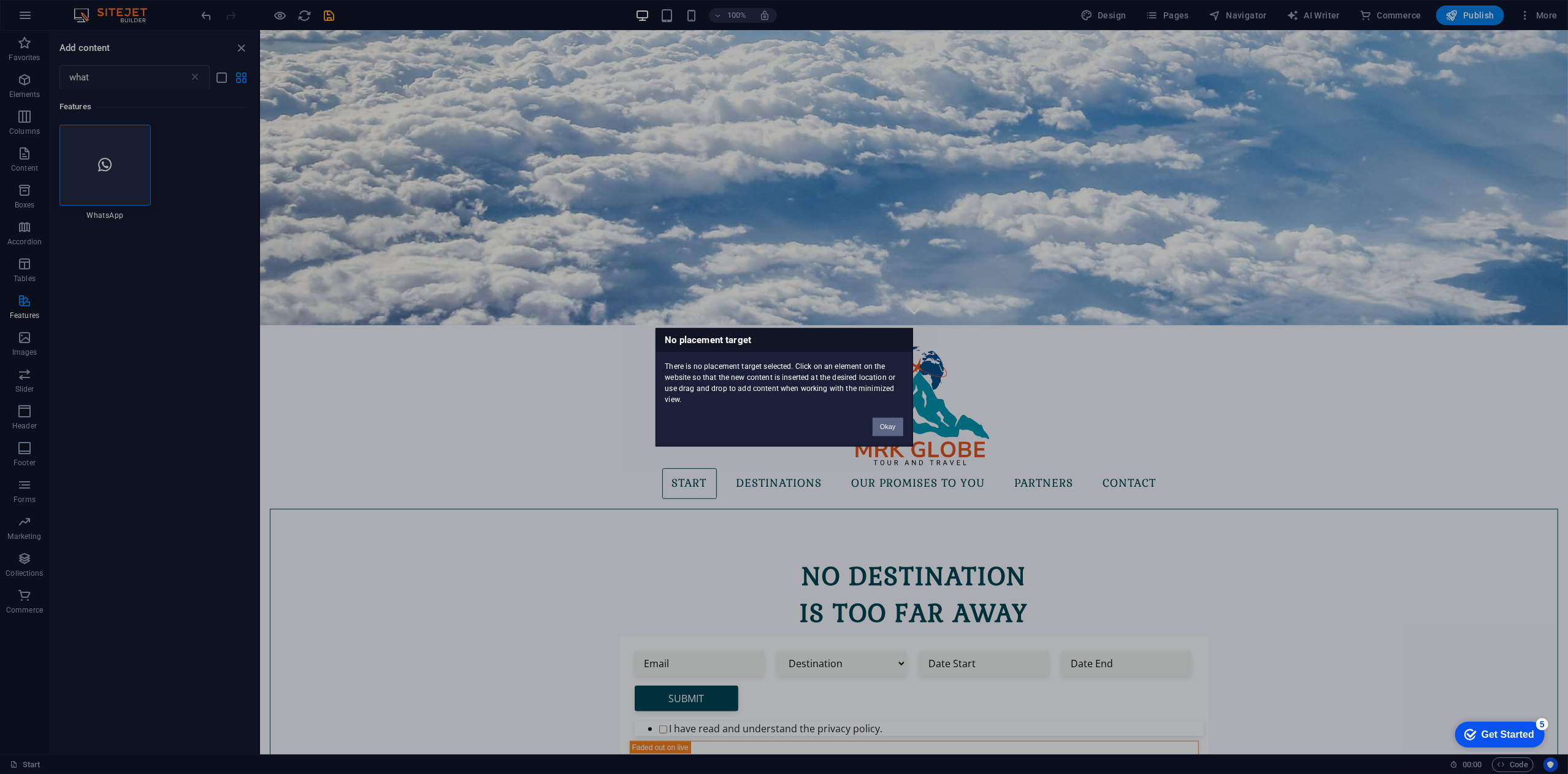
click at [888, 428] on button "Okay" at bounding box center [888, 426] width 31 height 19
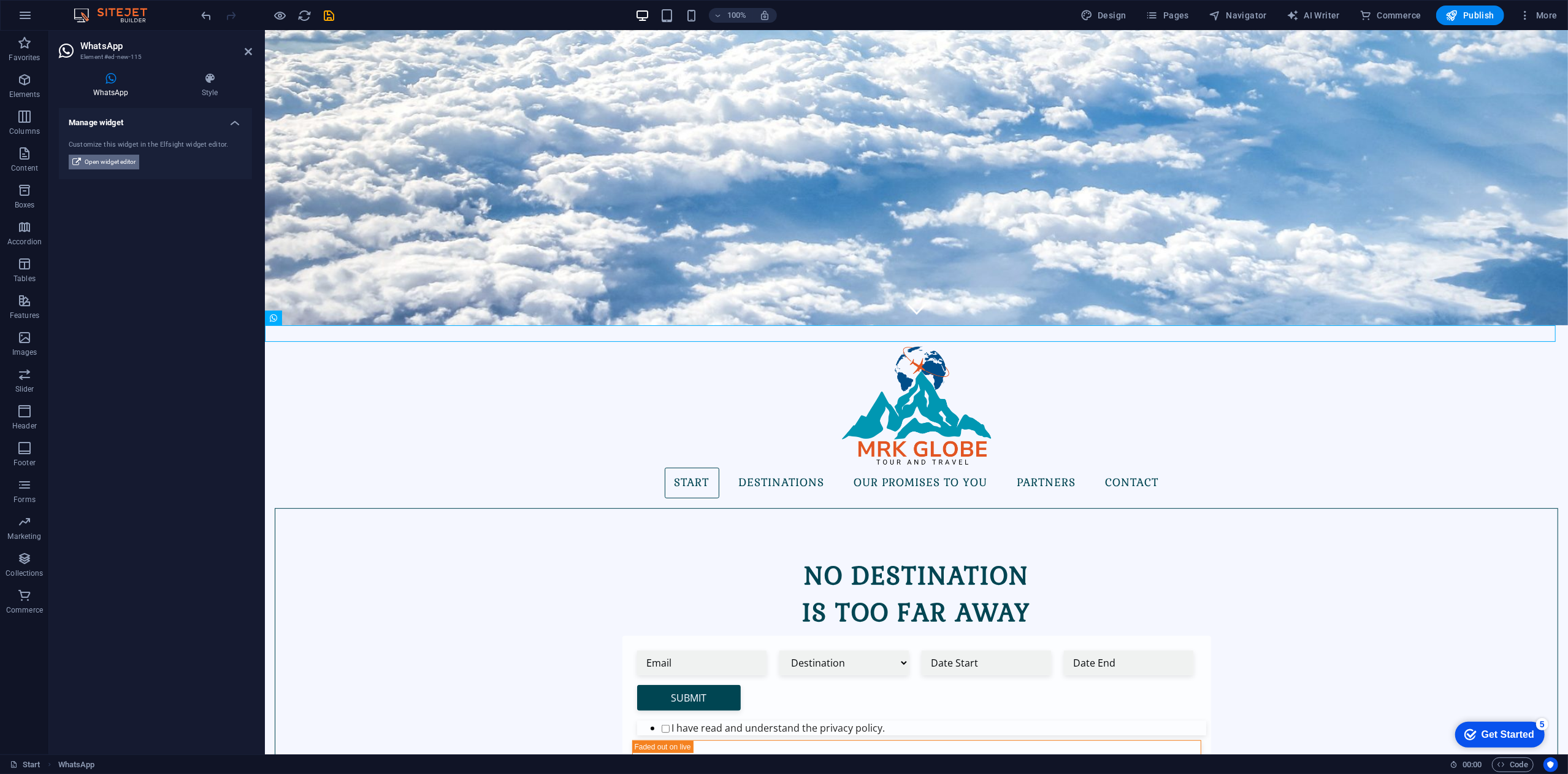
click at [123, 161] on span "Open widget editor" at bounding box center [110, 162] width 51 height 15
click at [233, 123] on h4 "Manage widget" at bounding box center [155, 120] width 193 height 22
click at [233, 123] on h4 "Manage widget" at bounding box center [155, 123] width 193 height 29
click at [204, 88] on h4 "Style" at bounding box center [209, 85] width 84 height 25
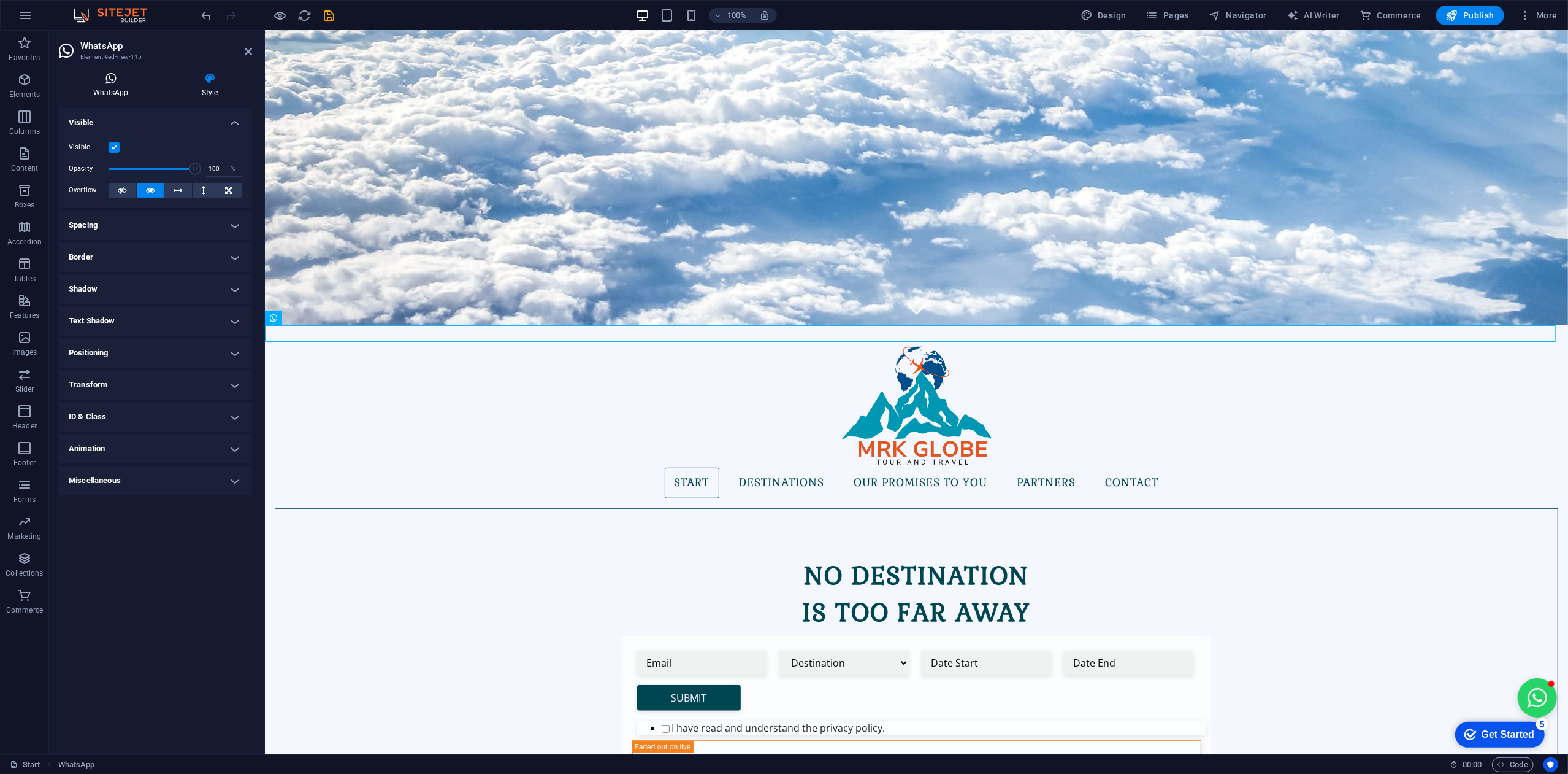
click at [111, 77] on icon at bounding box center [111, 78] width 104 height 12
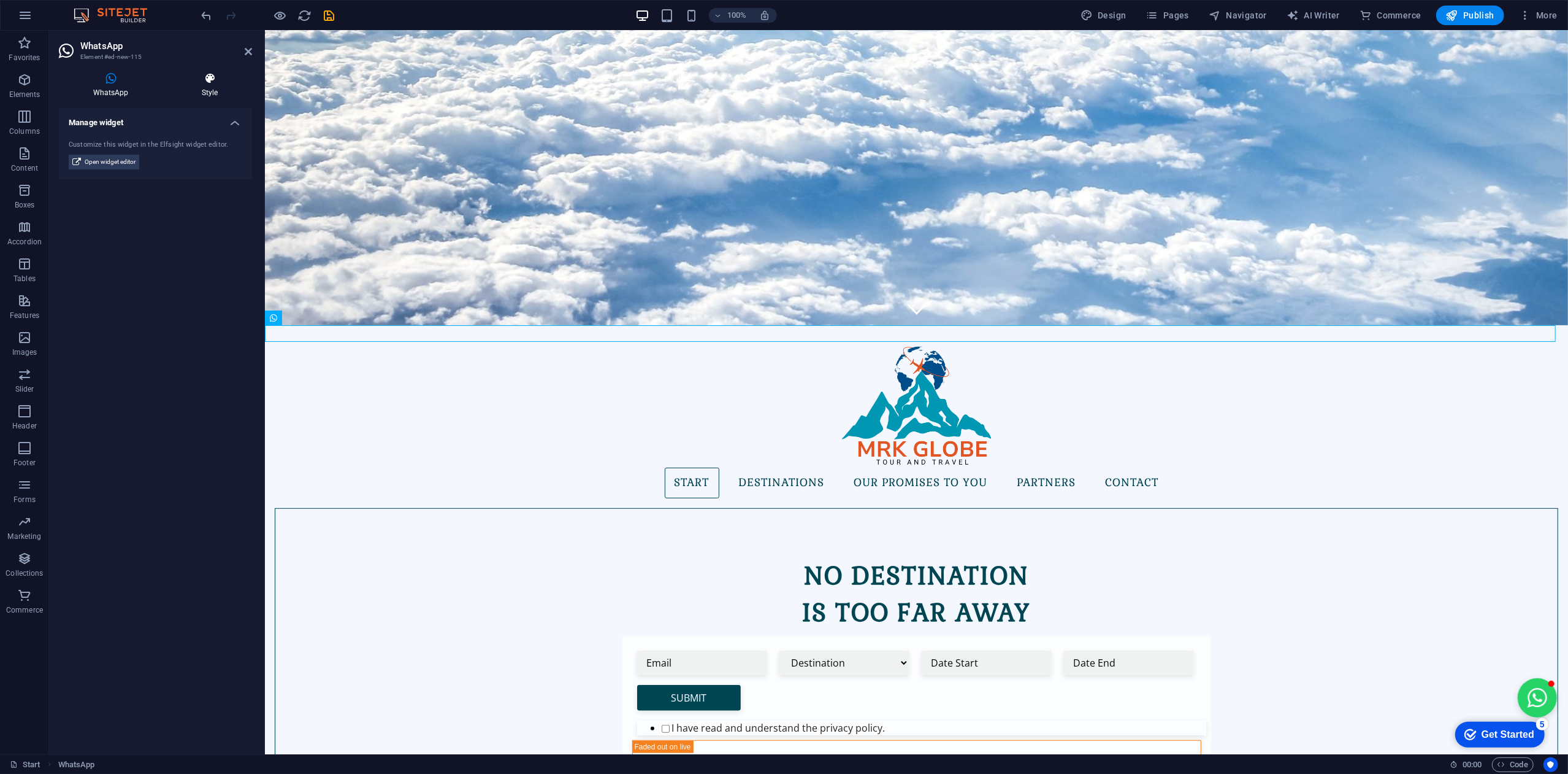
click at [190, 88] on h4 "Style" at bounding box center [209, 85] width 84 height 25
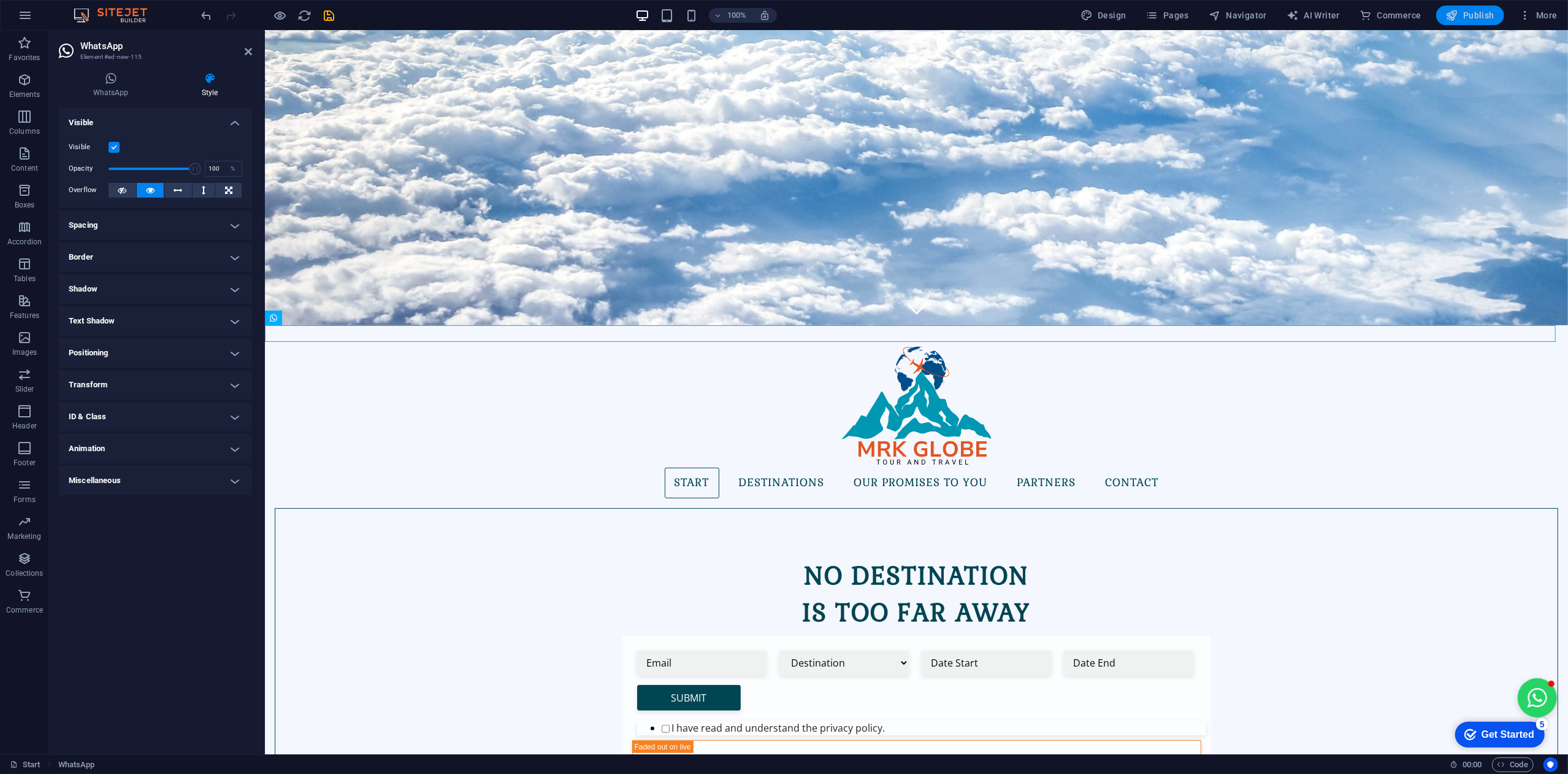
click at [1480, 12] on span "Publish" at bounding box center [1469, 15] width 49 height 12
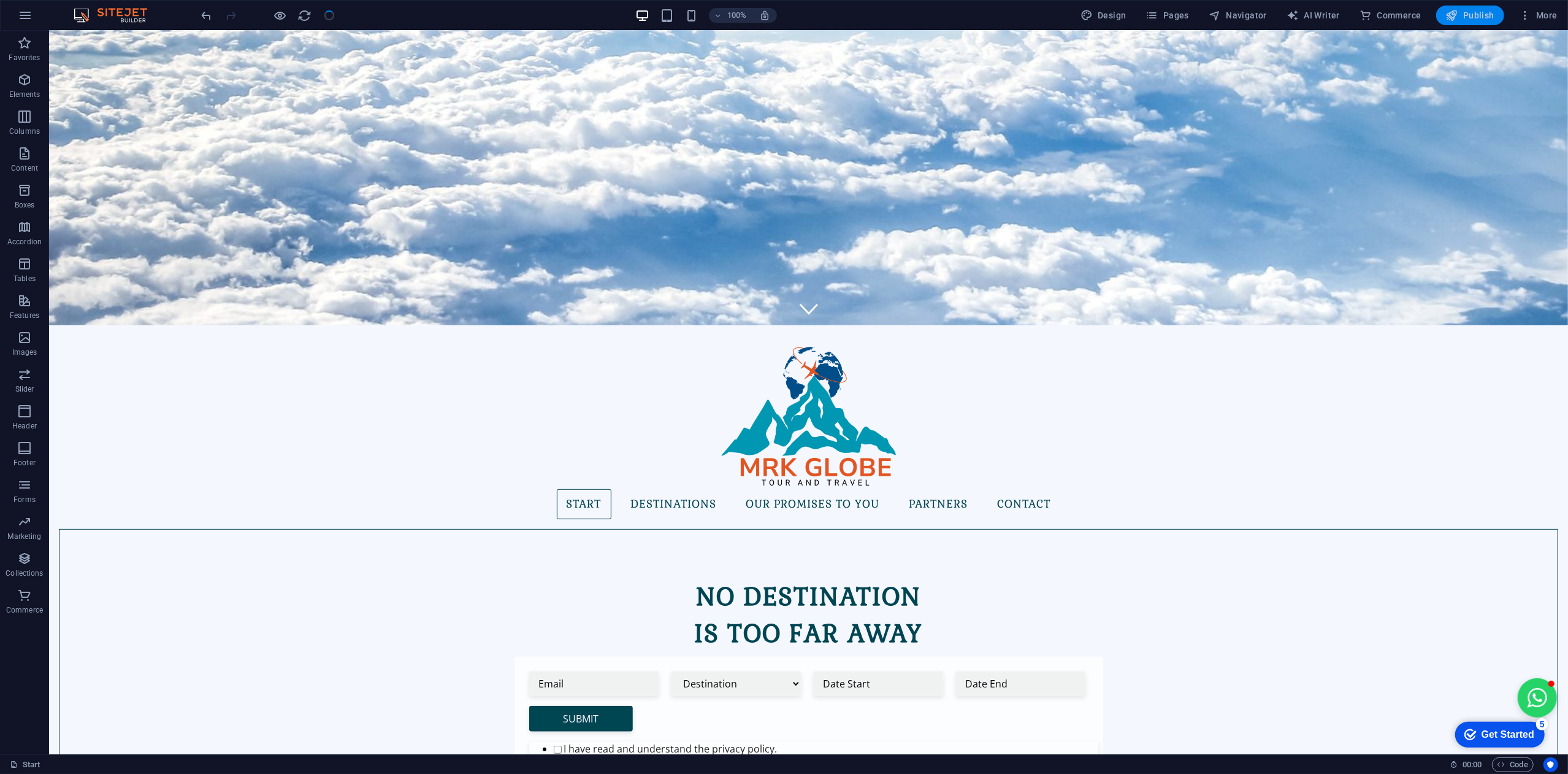
click at [1463, 16] on span "Publish" at bounding box center [1469, 15] width 49 height 12
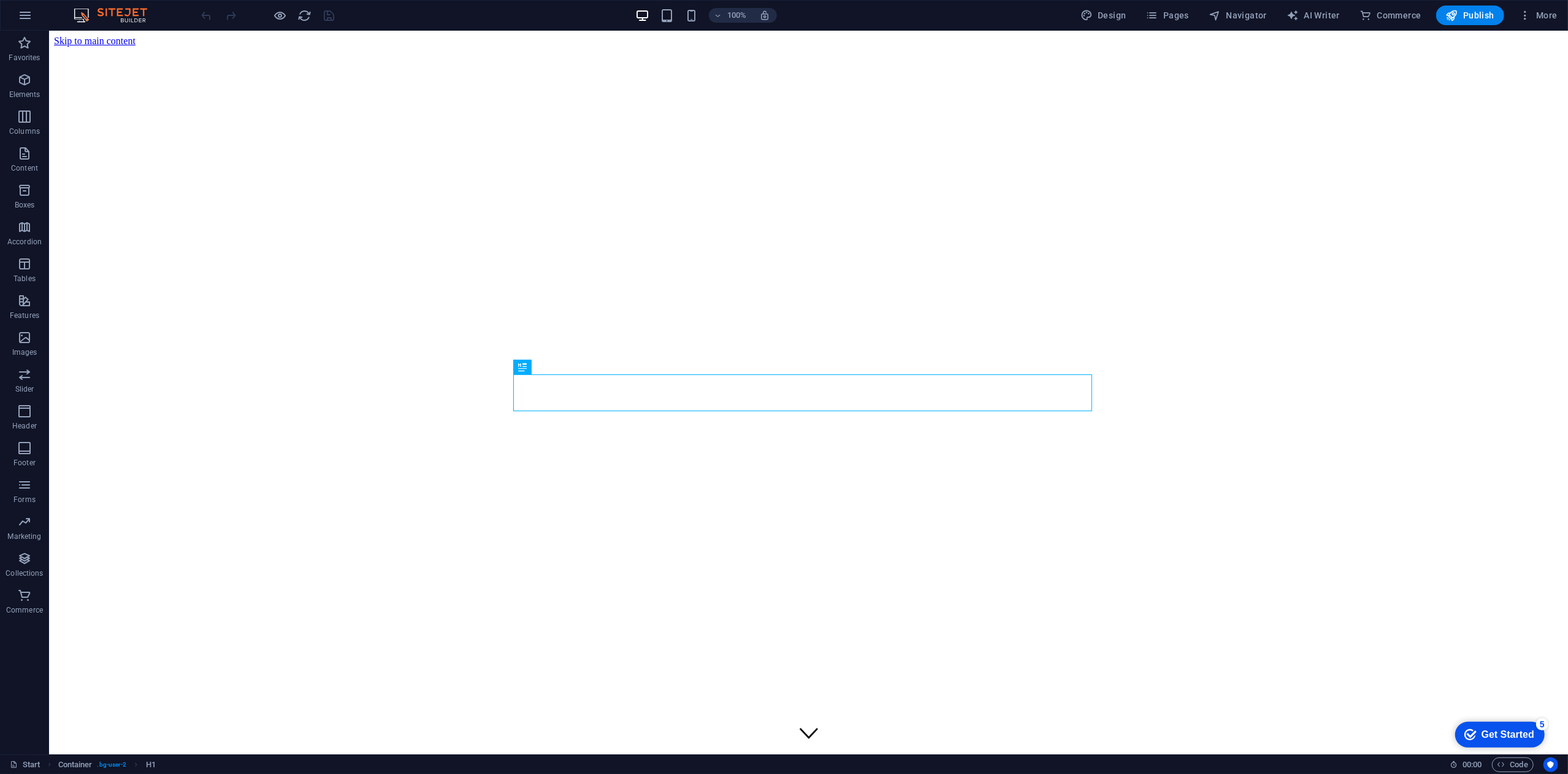
scroll to position [462, 0]
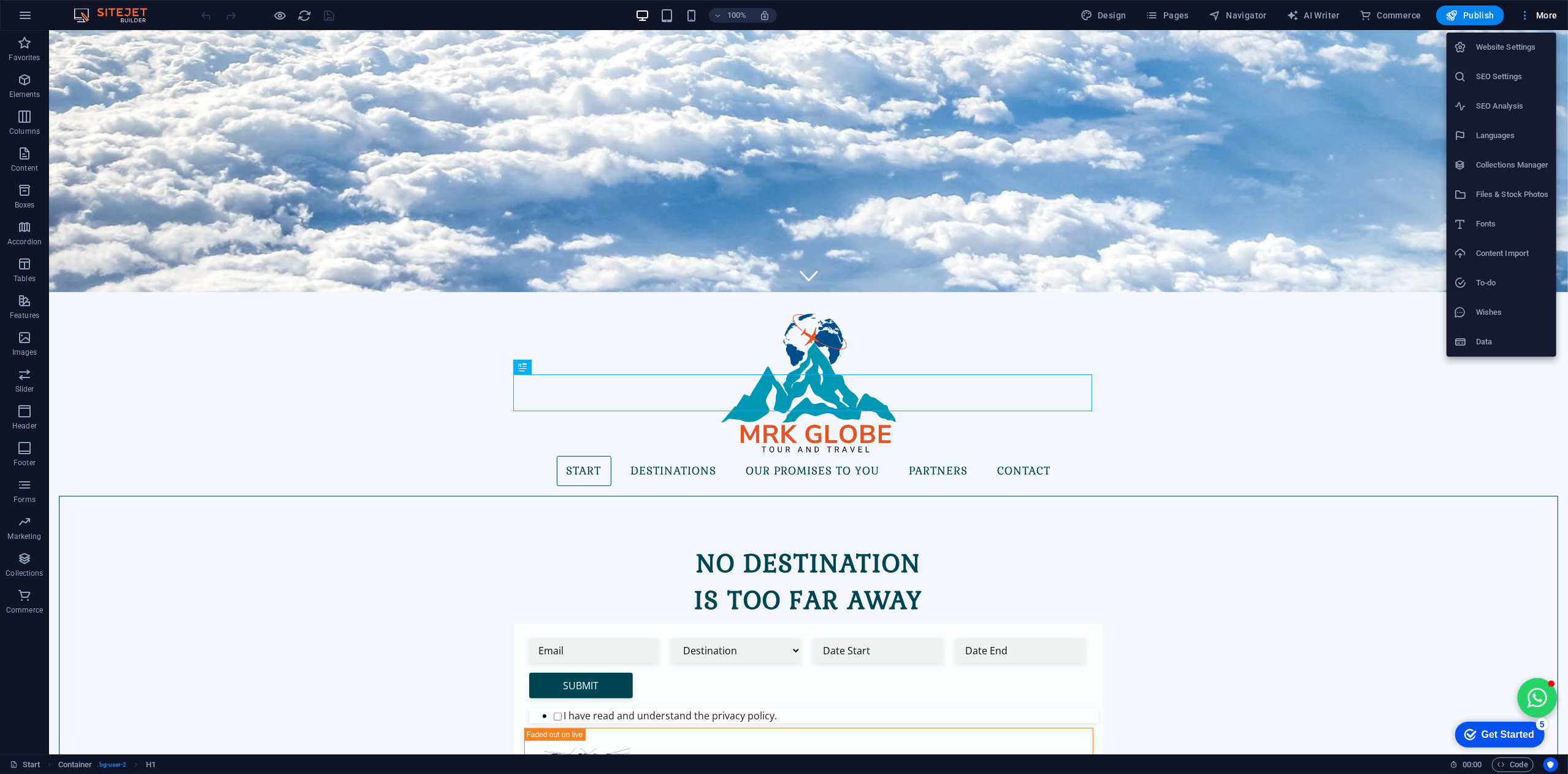
click at [1546, 12] on div at bounding box center [784, 387] width 1568 height 774
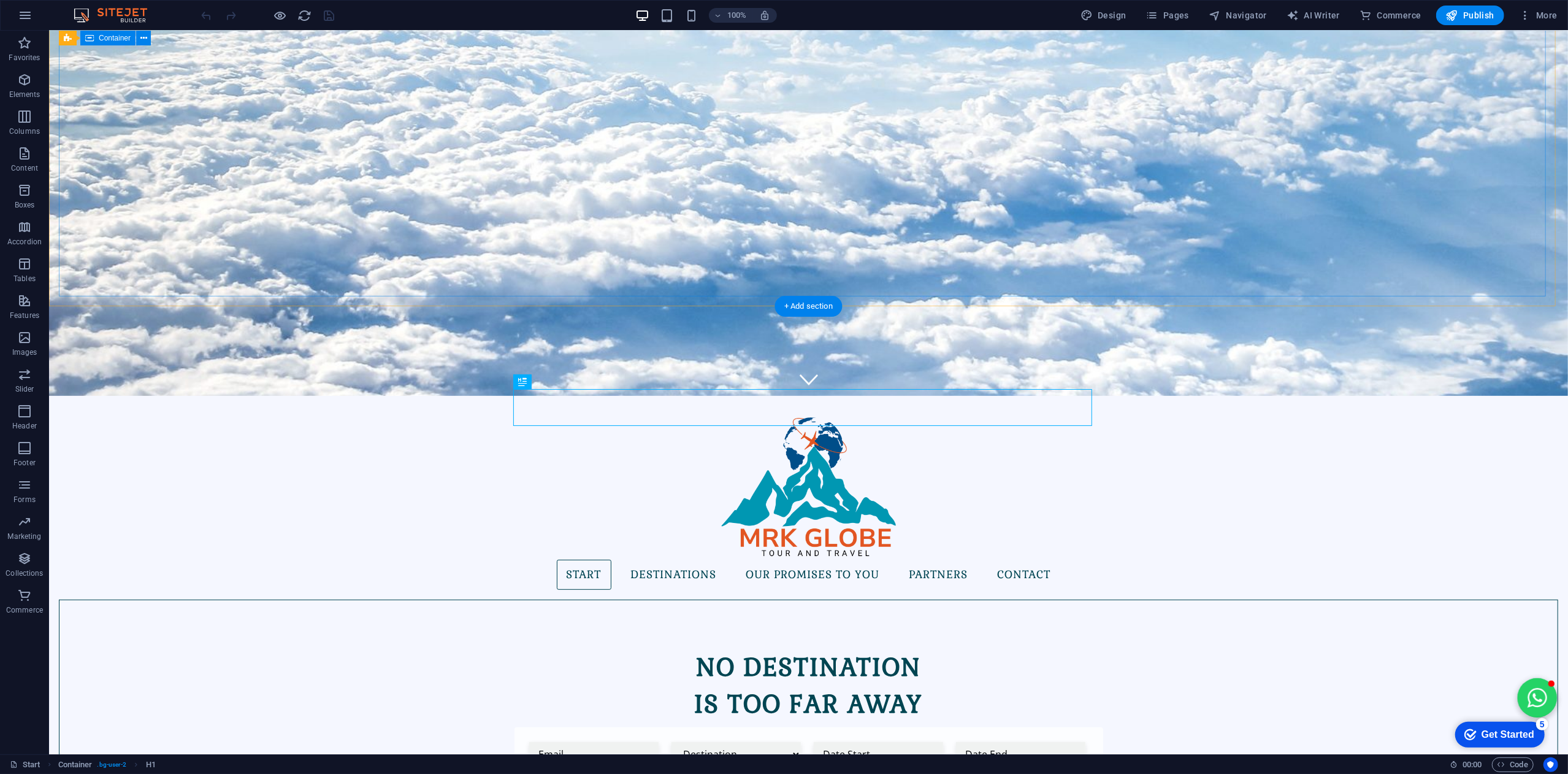
scroll to position [135, 0]
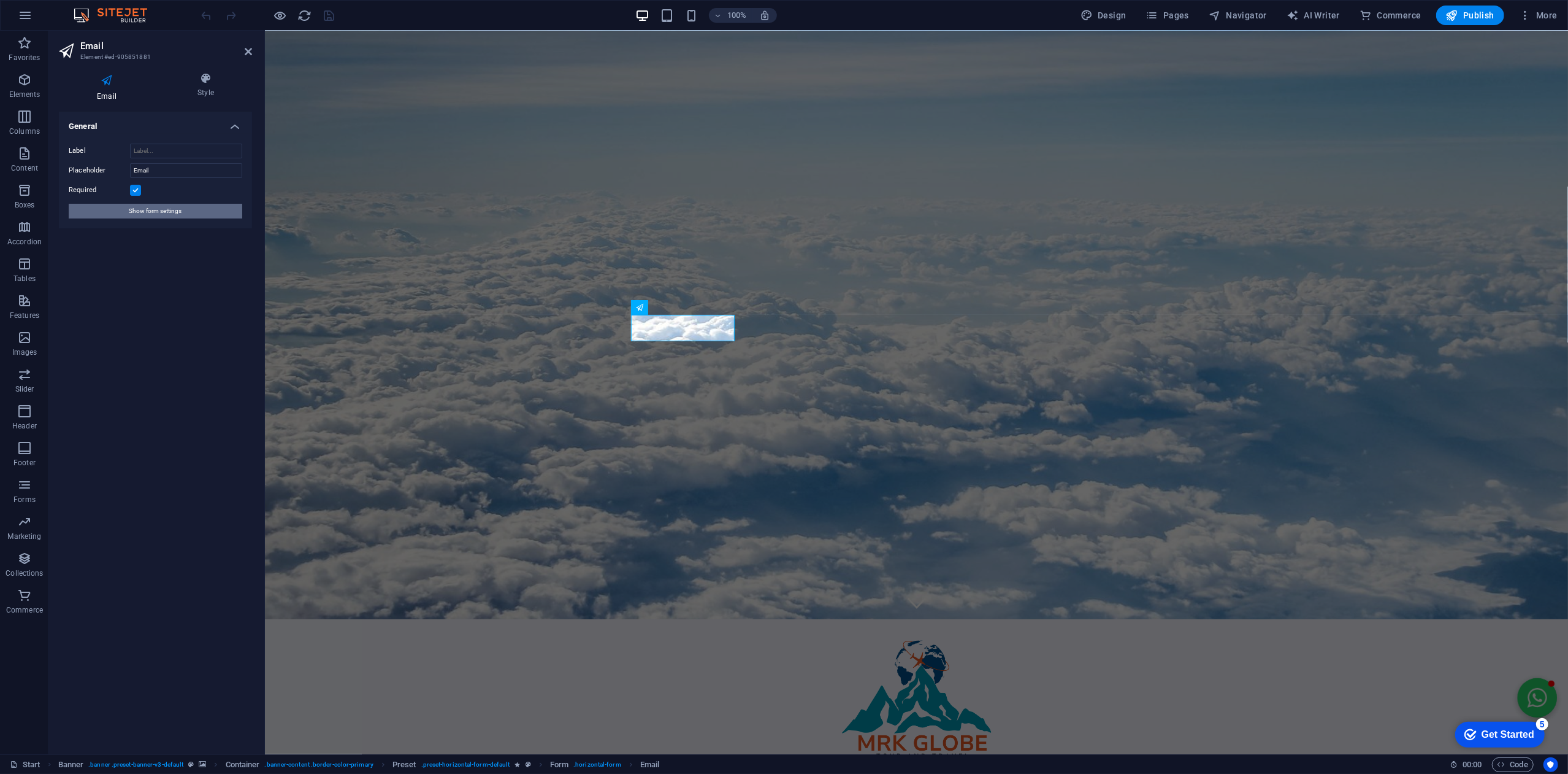
click at [180, 210] on span "Show form settings" at bounding box center [155, 211] width 53 height 15
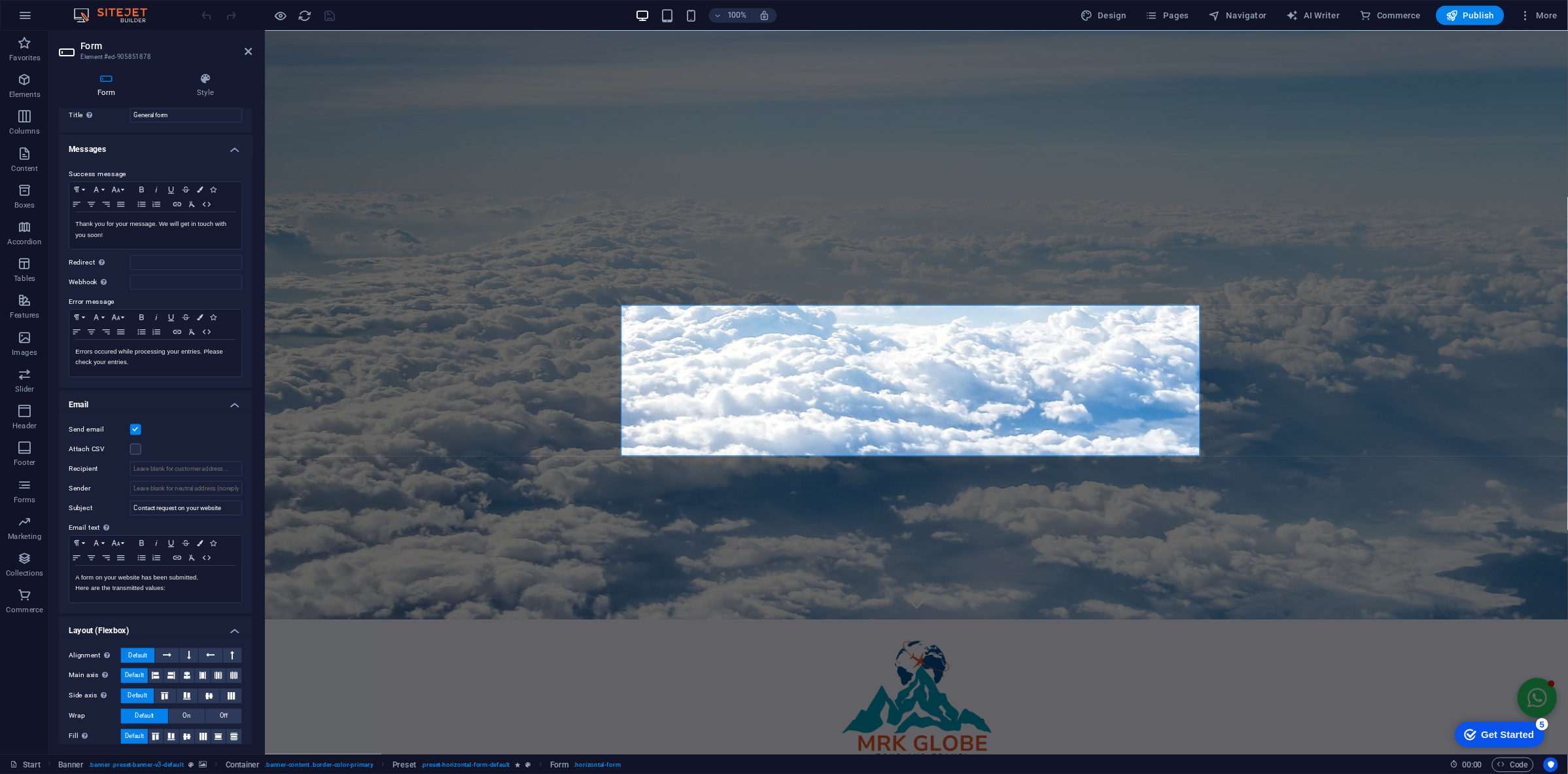
scroll to position [45, 0]
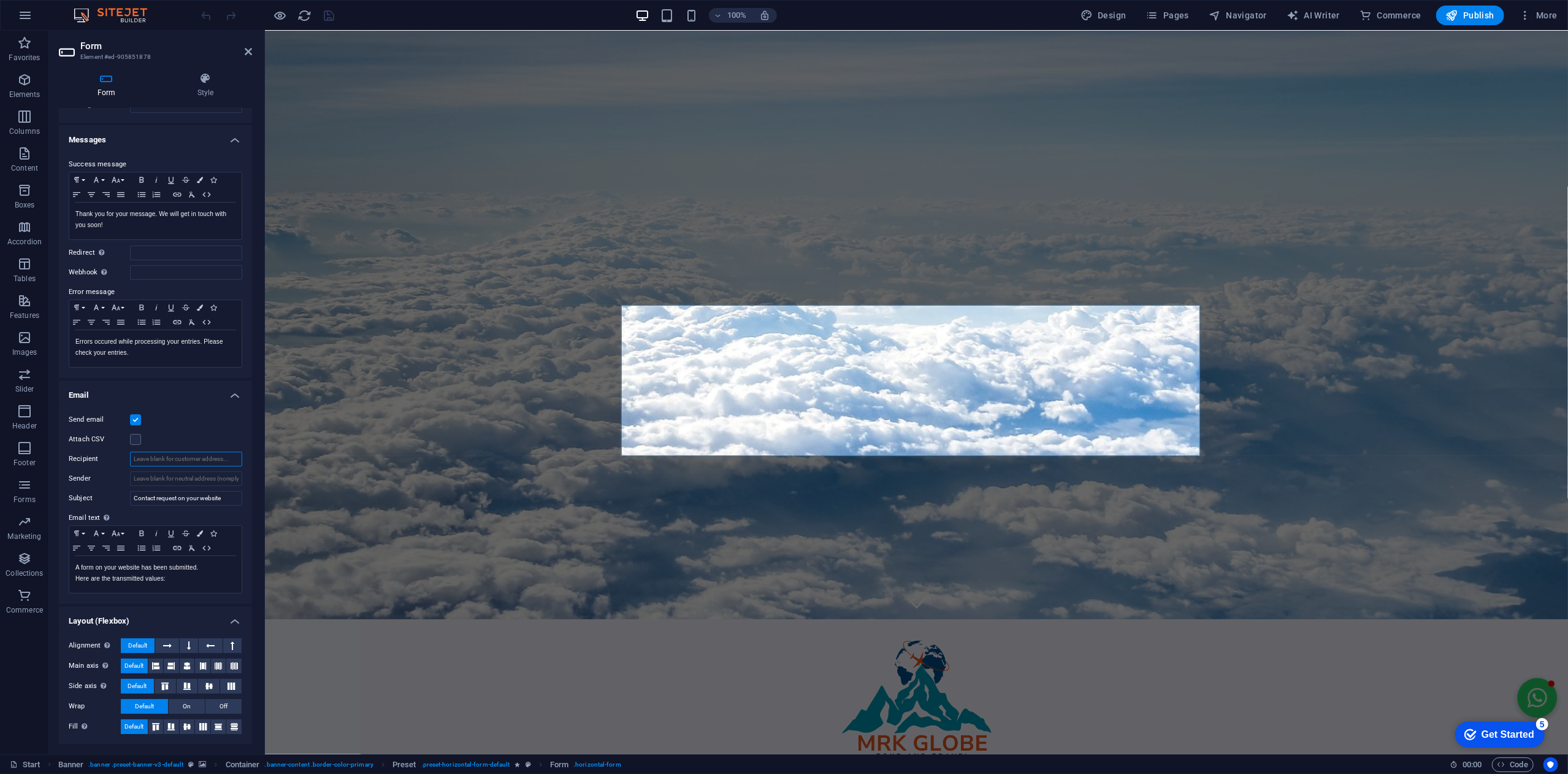
click at [143, 458] on input "Recipient" at bounding box center [186, 459] width 112 height 15
click at [169, 474] on input "Sender" at bounding box center [186, 479] width 112 height 15
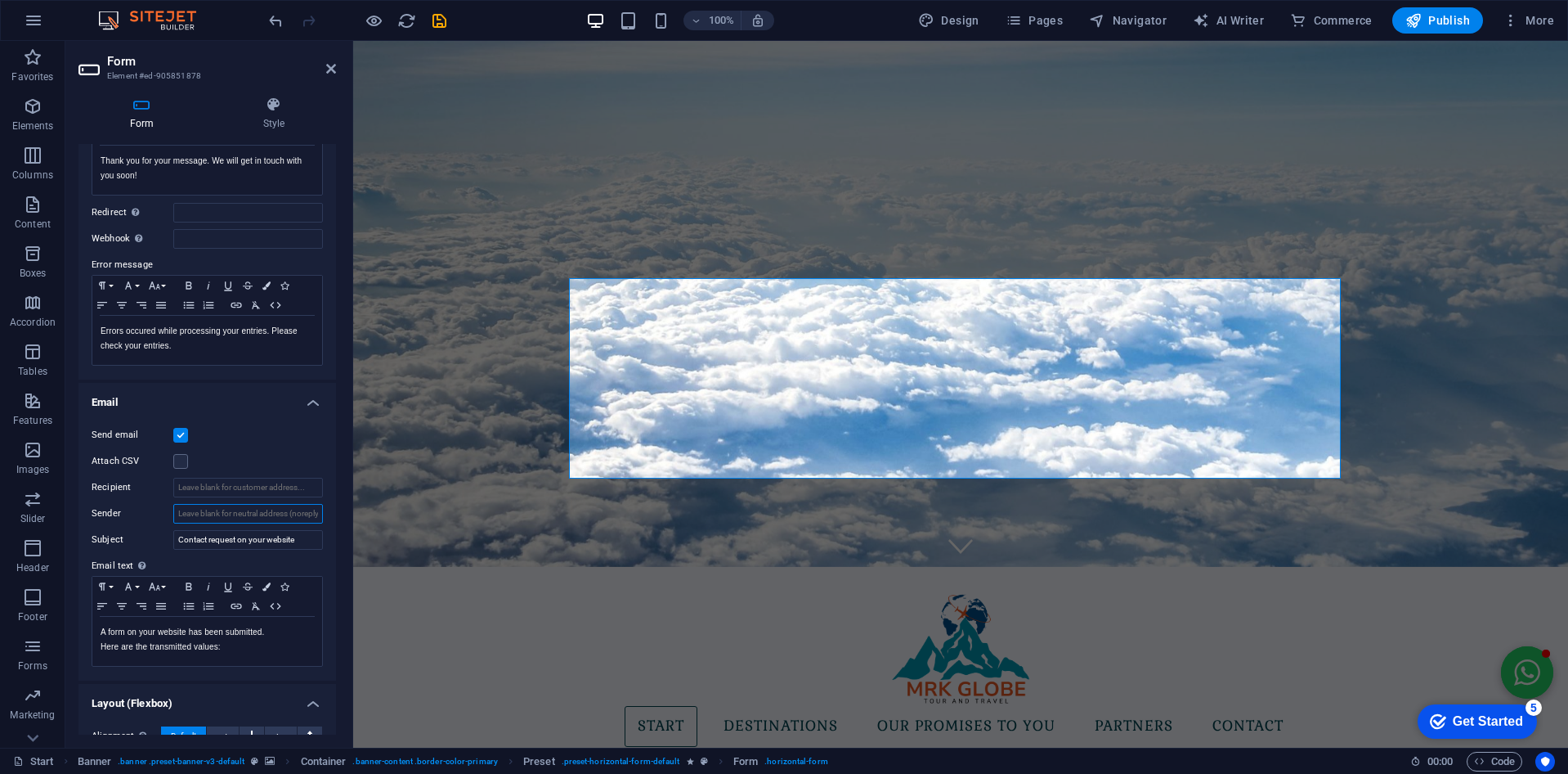
scroll to position [245, 0]
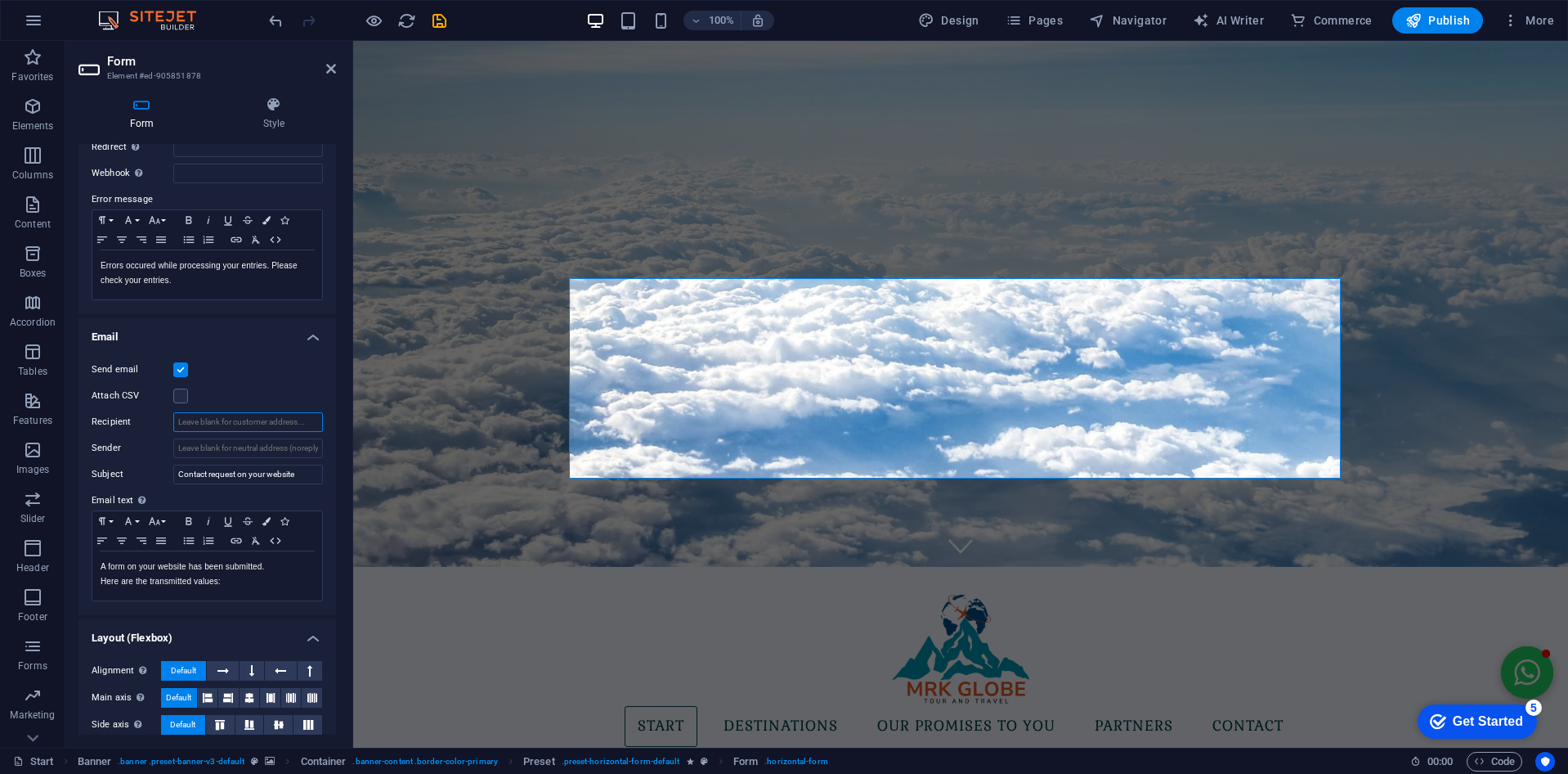
click at [257, 421] on input "Recipient" at bounding box center [248, 422] width 149 height 20
click at [246, 444] on input "Sender" at bounding box center [248, 448] width 149 height 20
click at [246, 423] on input "jhgjhghjg" at bounding box center [248, 422] width 149 height 20
type input "j"
click at [249, 478] on input "Contact request on your website" at bounding box center [248, 474] width 149 height 20
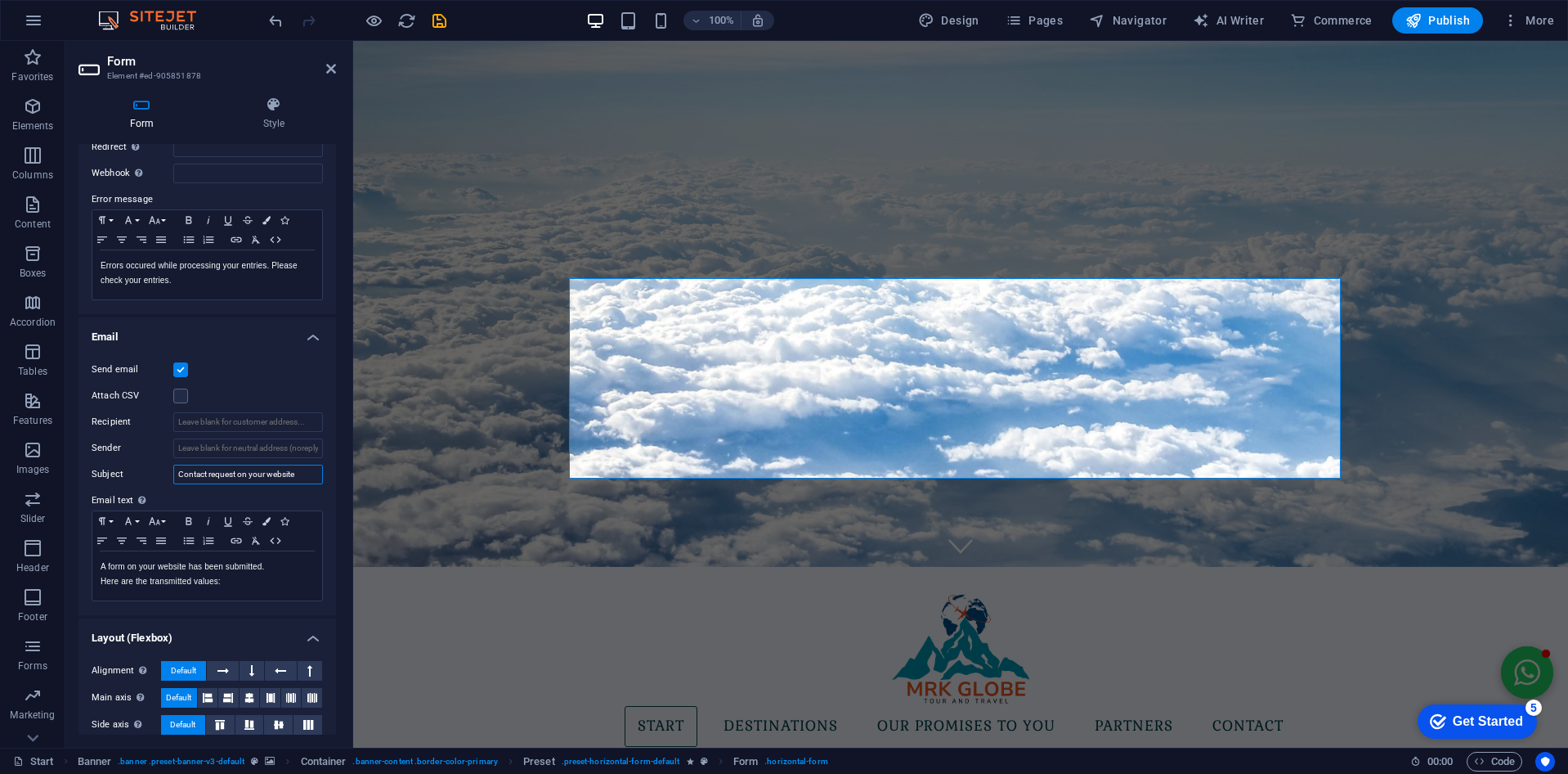
click at [313, 476] on input "Contact request on your website" at bounding box center [248, 474] width 149 height 20
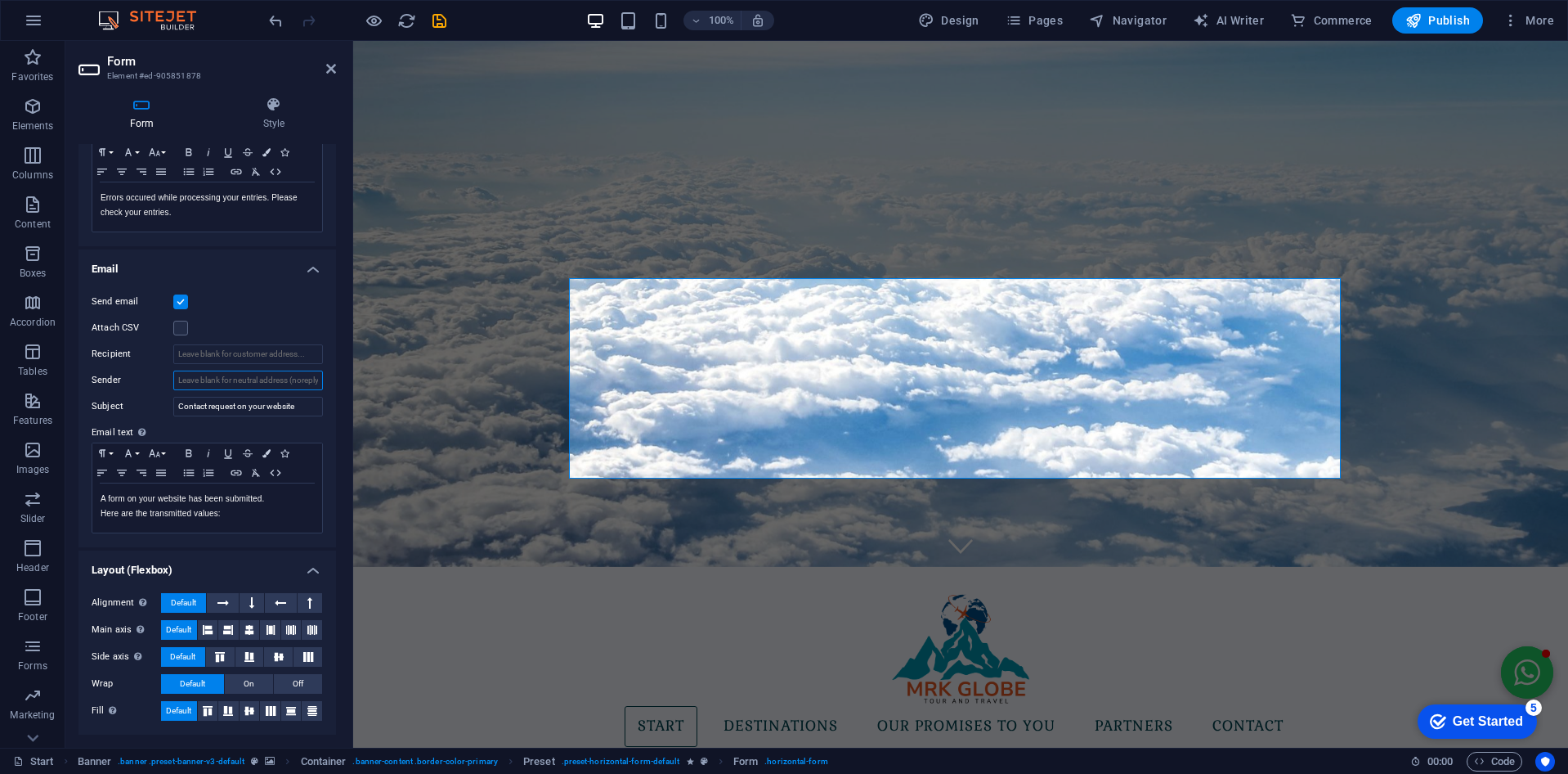
click at [229, 383] on input "Sender" at bounding box center [248, 381] width 149 height 20
click at [229, 355] on input "Recipient" at bounding box center [248, 355] width 149 height 20
click at [234, 352] on input "Recipient" at bounding box center [248, 355] width 149 height 20
type input "info@mrkglobe.com"
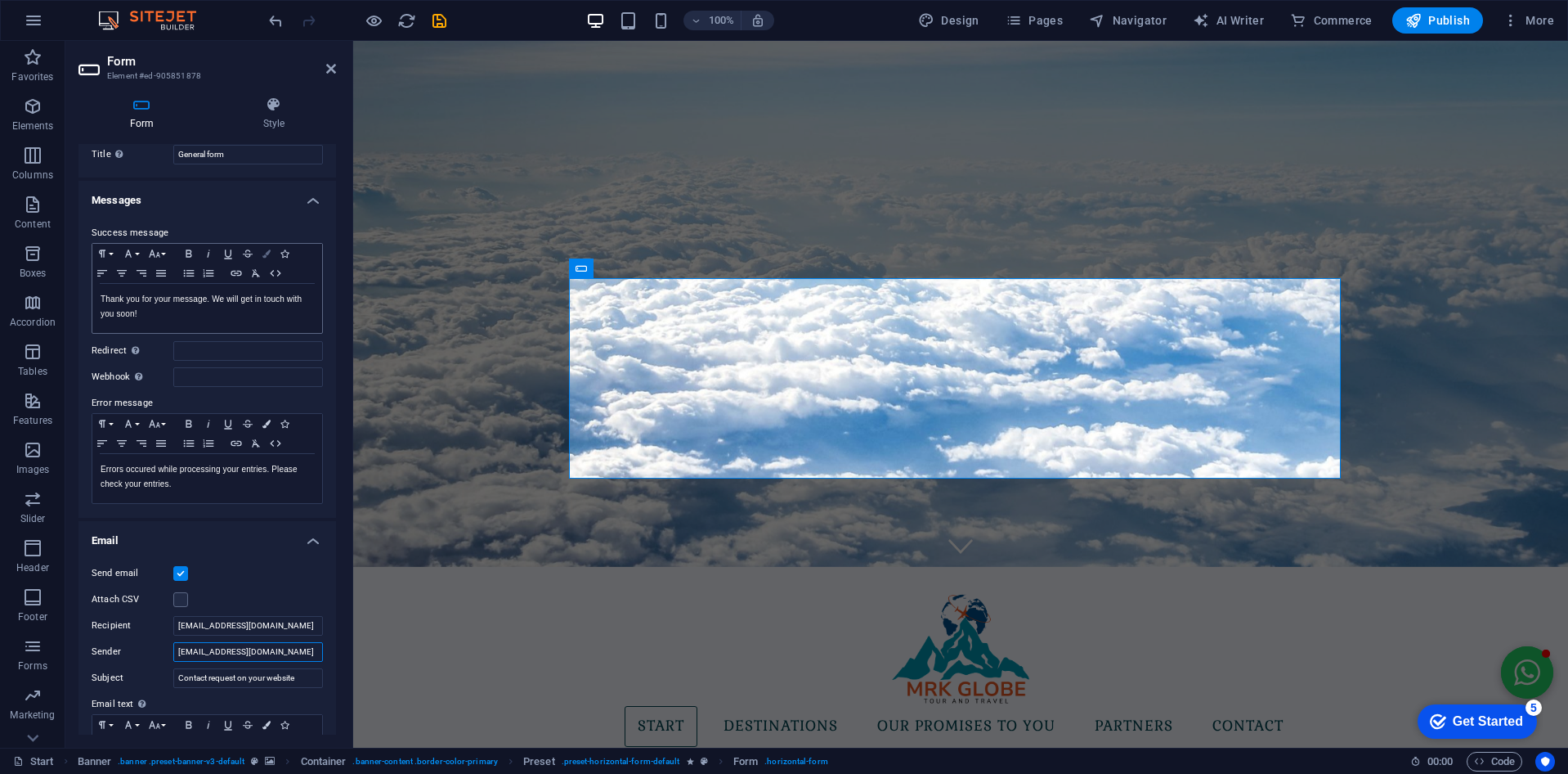
scroll to position [0, 0]
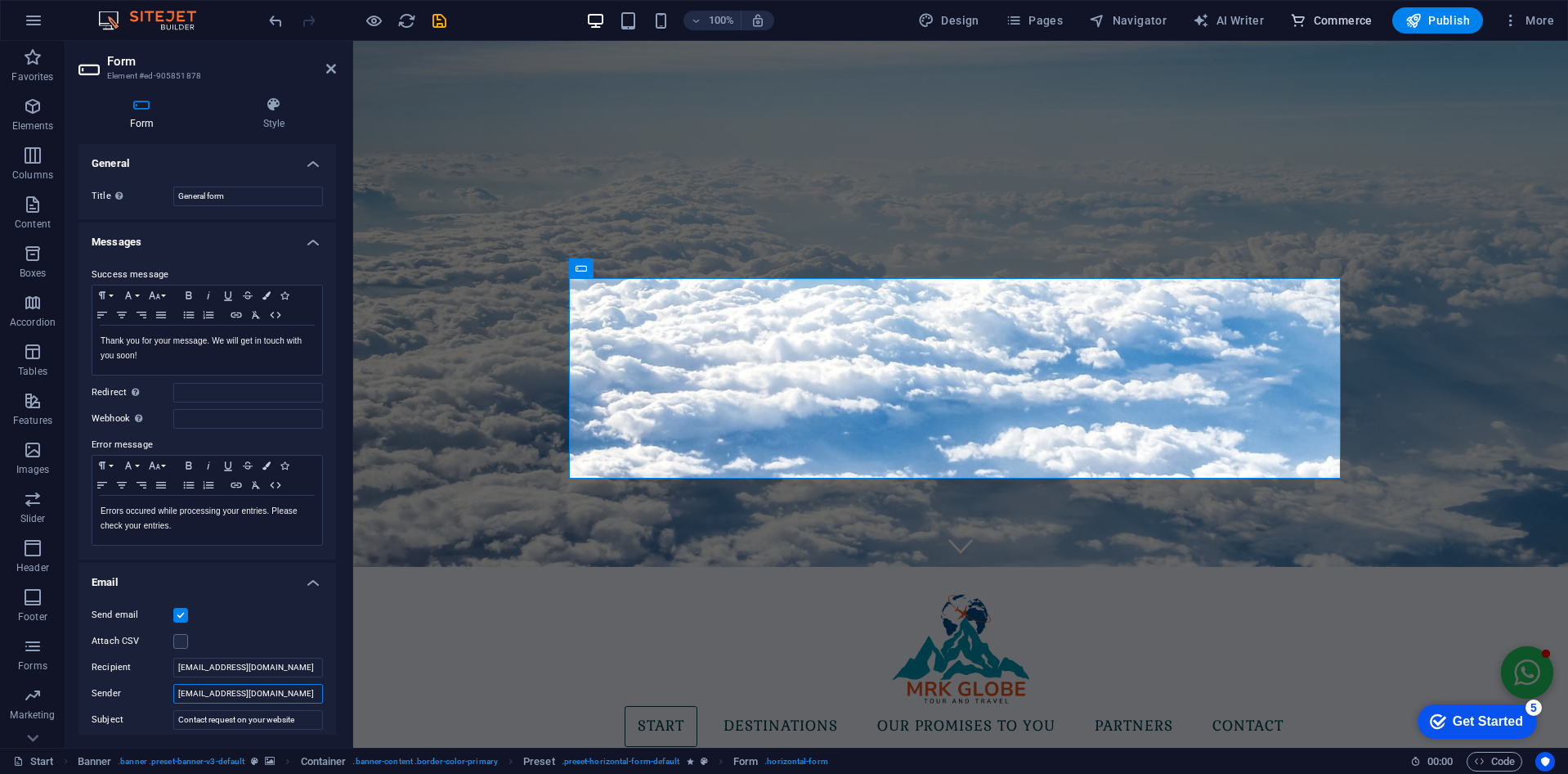
type input "admin@mrkglobe.com"
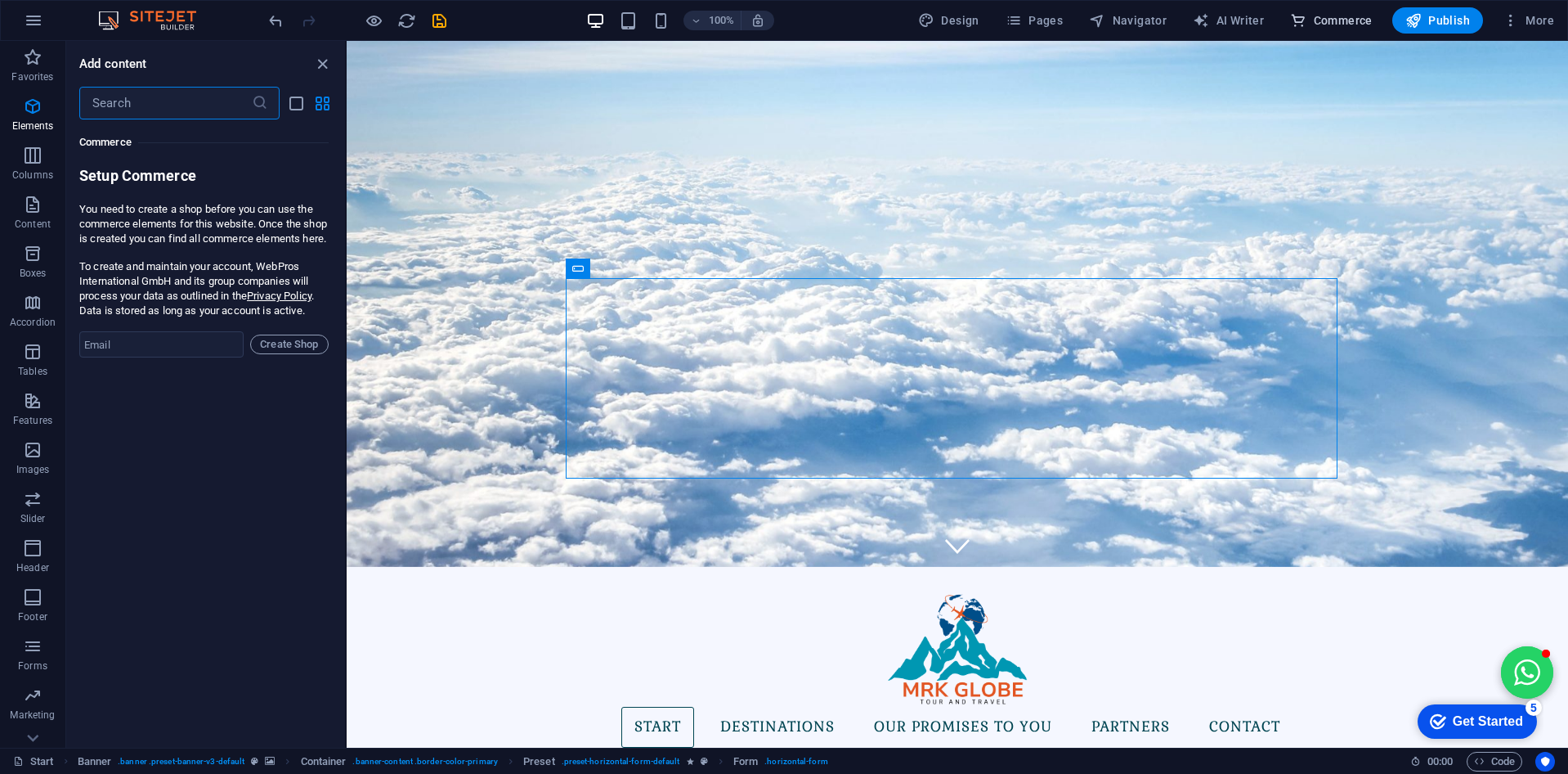
scroll to position [15764, 0]
click at [213, 350] on input "email" at bounding box center [161, 345] width 164 height 26
click at [198, 675] on div "Favorites 1 Star Headline 1 Star Container Elements 1 Star Headline 1 Star Text…" at bounding box center [206, 427] width 279 height 616
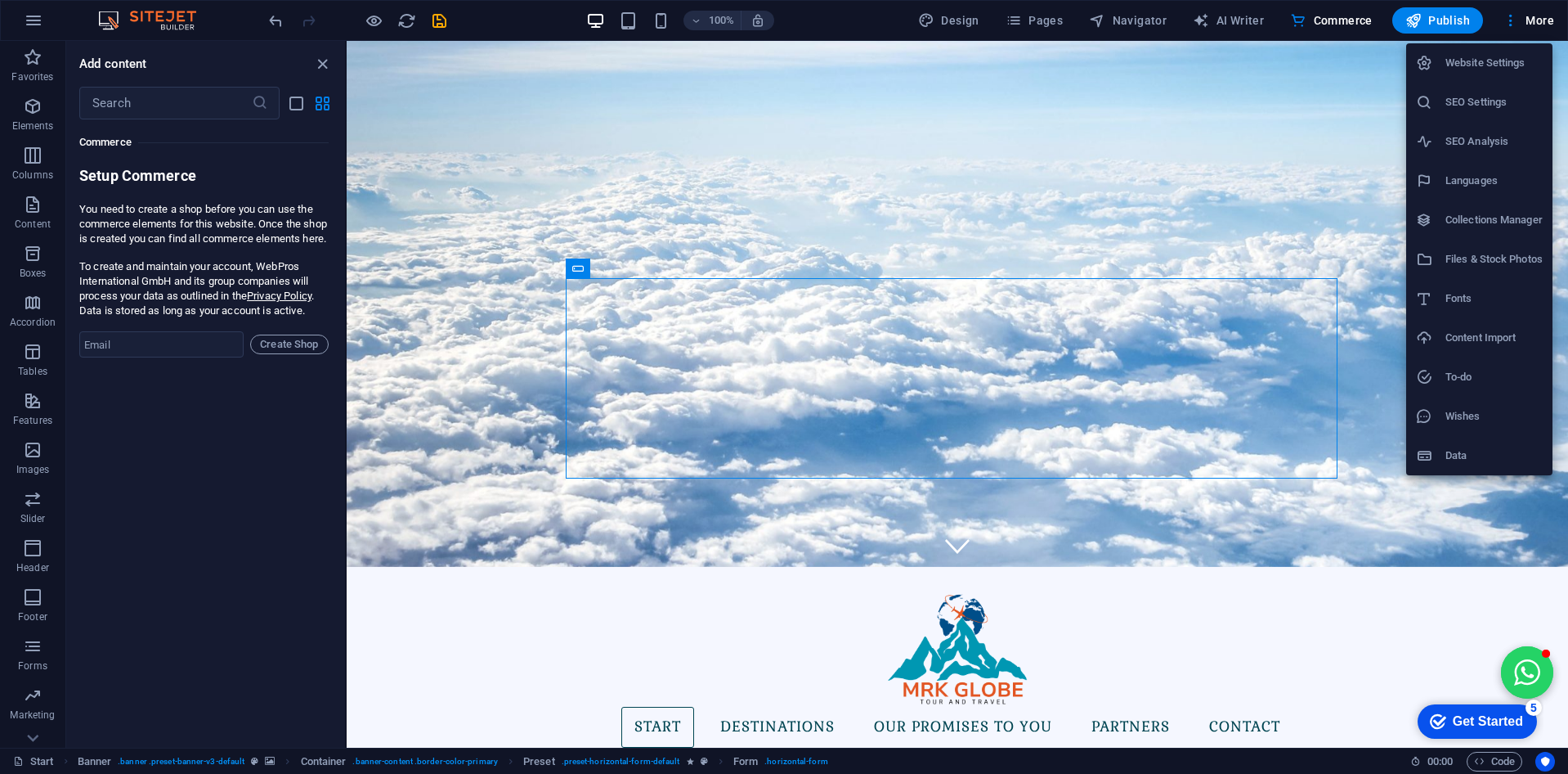
click at [1472, 447] on h6 "Data" at bounding box center [1494, 456] width 98 height 20
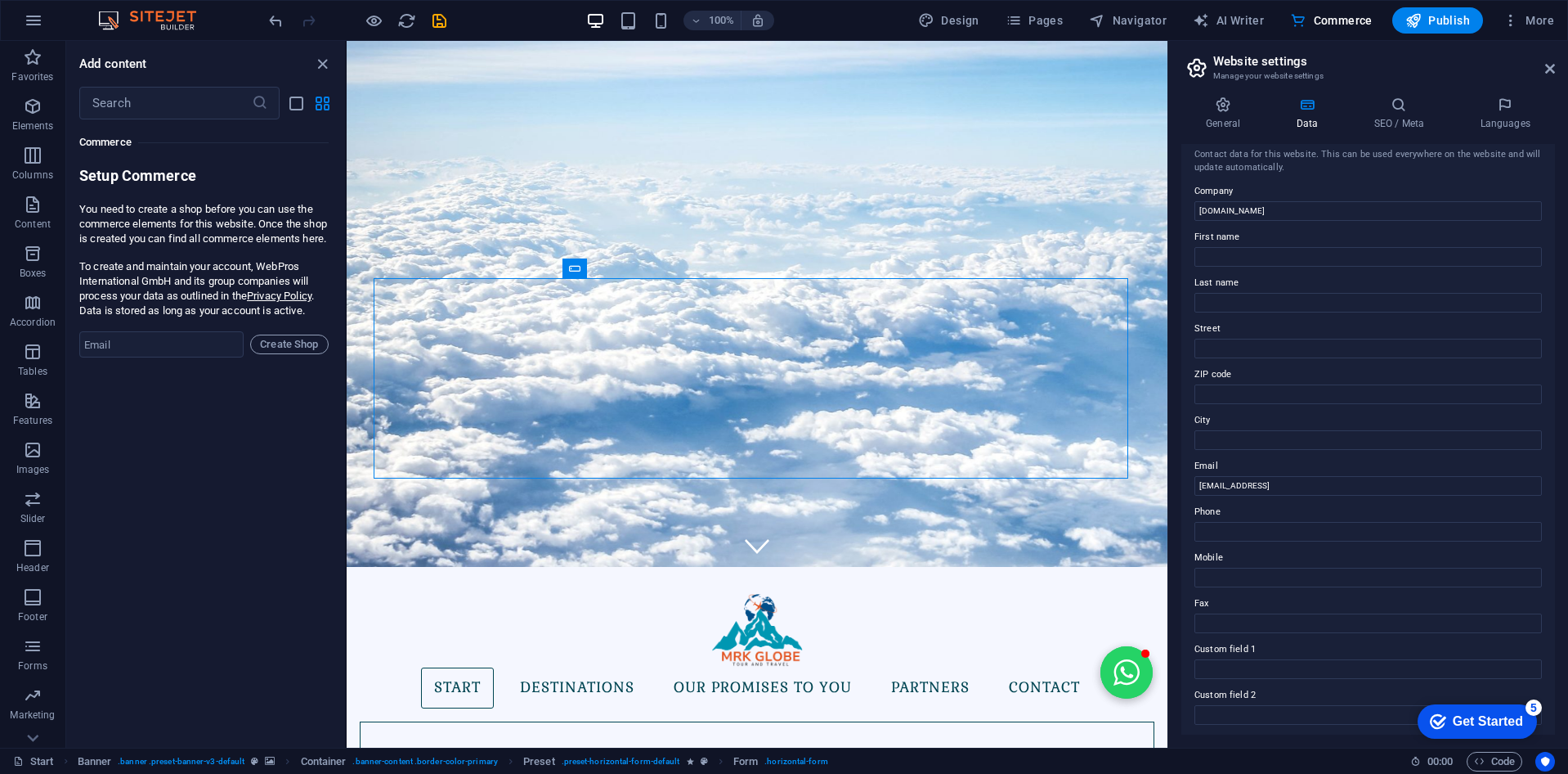
scroll to position [0, 0]
click at [1412, 120] on h4 "SEO / Meta" at bounding box center [1402, 114] width 107 height 34
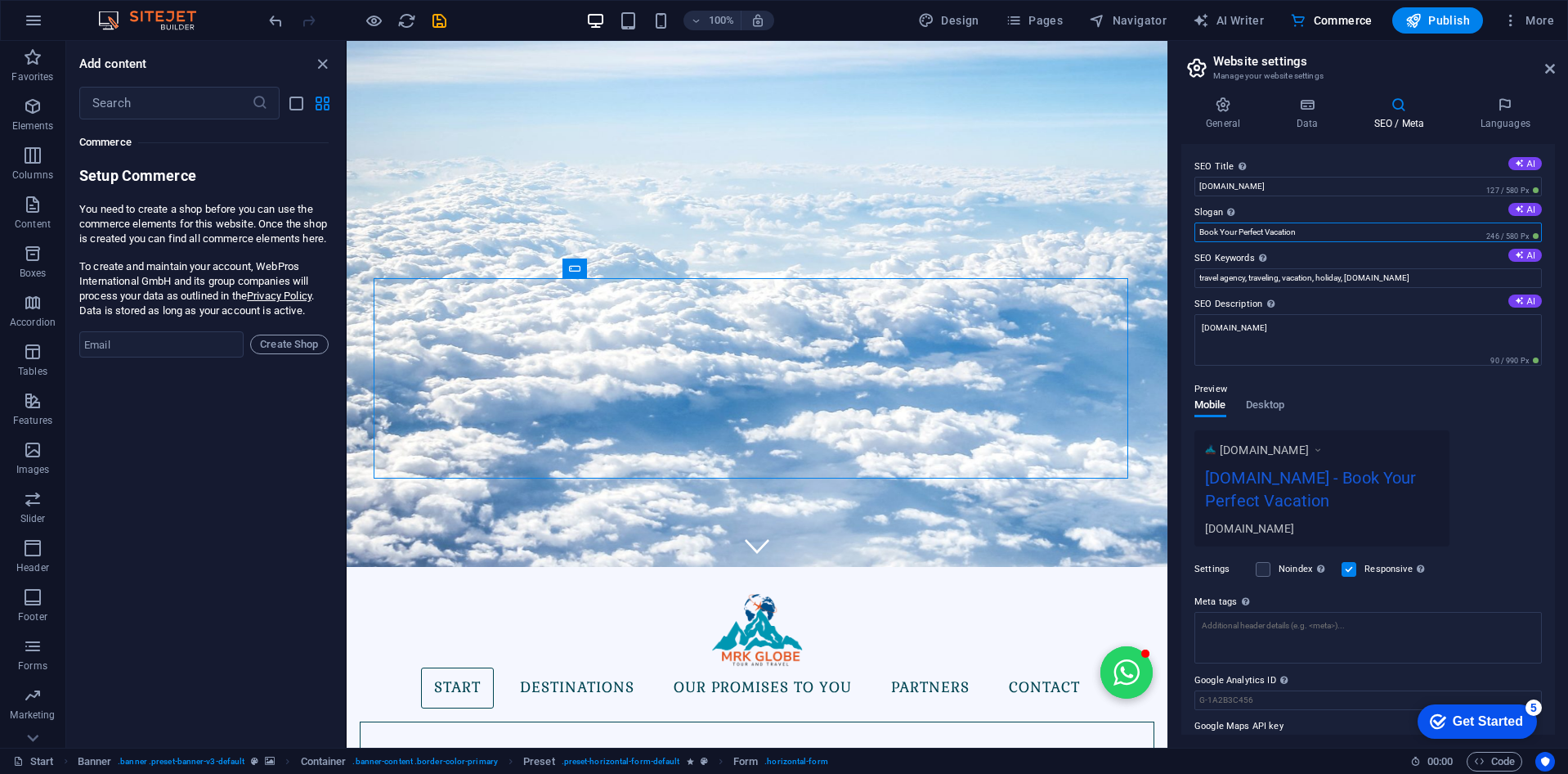
drag, startPoint x: 1342, startPoint y: 232, endPoint x: 1195, endPoint y: 231, distance: 147.0
click at [1195, 231] on input "Book Your Perfect Vacation" at bounding box center [1368, 232] width 347 height 20
click at [1352, 236] on input "Book Your Perfect Vacation" at bounding box center [1368, 232] width 347 height 20
drag, startPoint x: 1703, startPoint y: 274, endPoint x: 1156, endPoint y: 232, distance: 548.6
paste input "MRK GLOBE – Trusted Journeys, Timeless Memories."
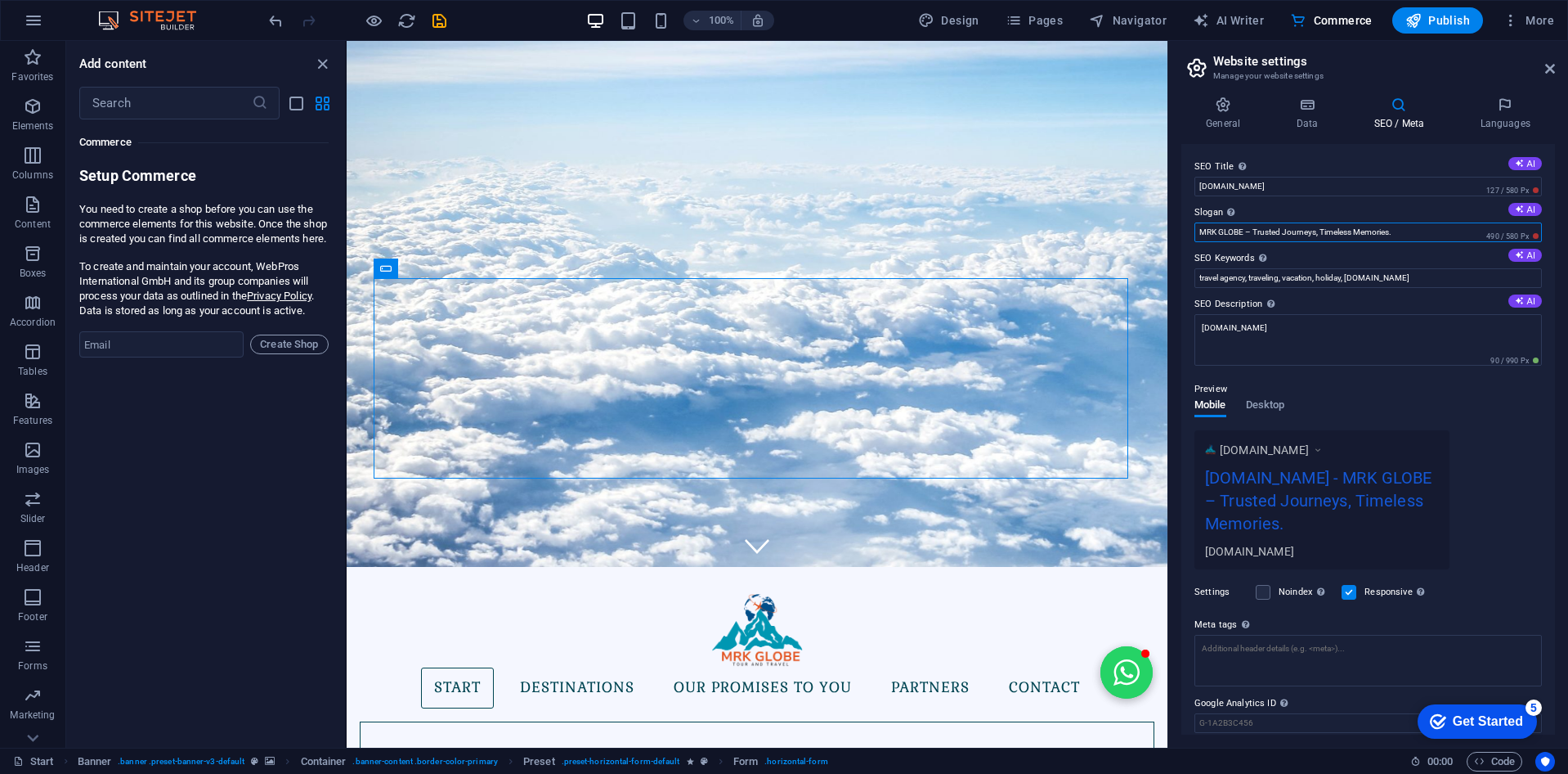
drag, startPoint x: 1255, startPoint y: 227, endPoint x: 1186, endPoint y: 235, distance: 69.5
click at [1186, 235] on div "SEO Title The title of your website - make it something that stands out in sear…" at bounding box center [1368, 439] width 373 height 591
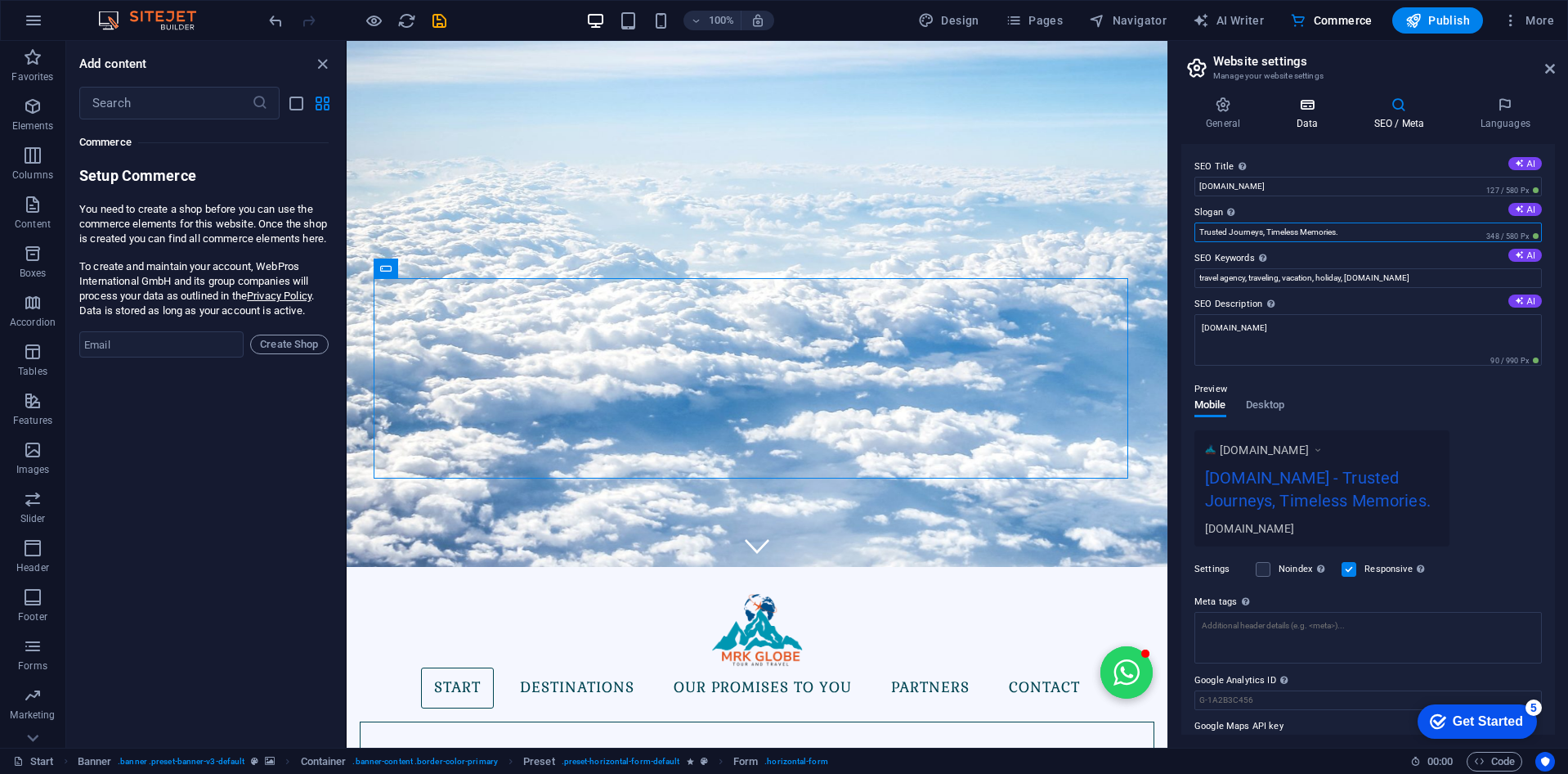
type input "Trusted Journeys, Timeless Memories."
click at [1293, 117] on h4 "Data" at bounding box center [1310, 114] width 78 height 34
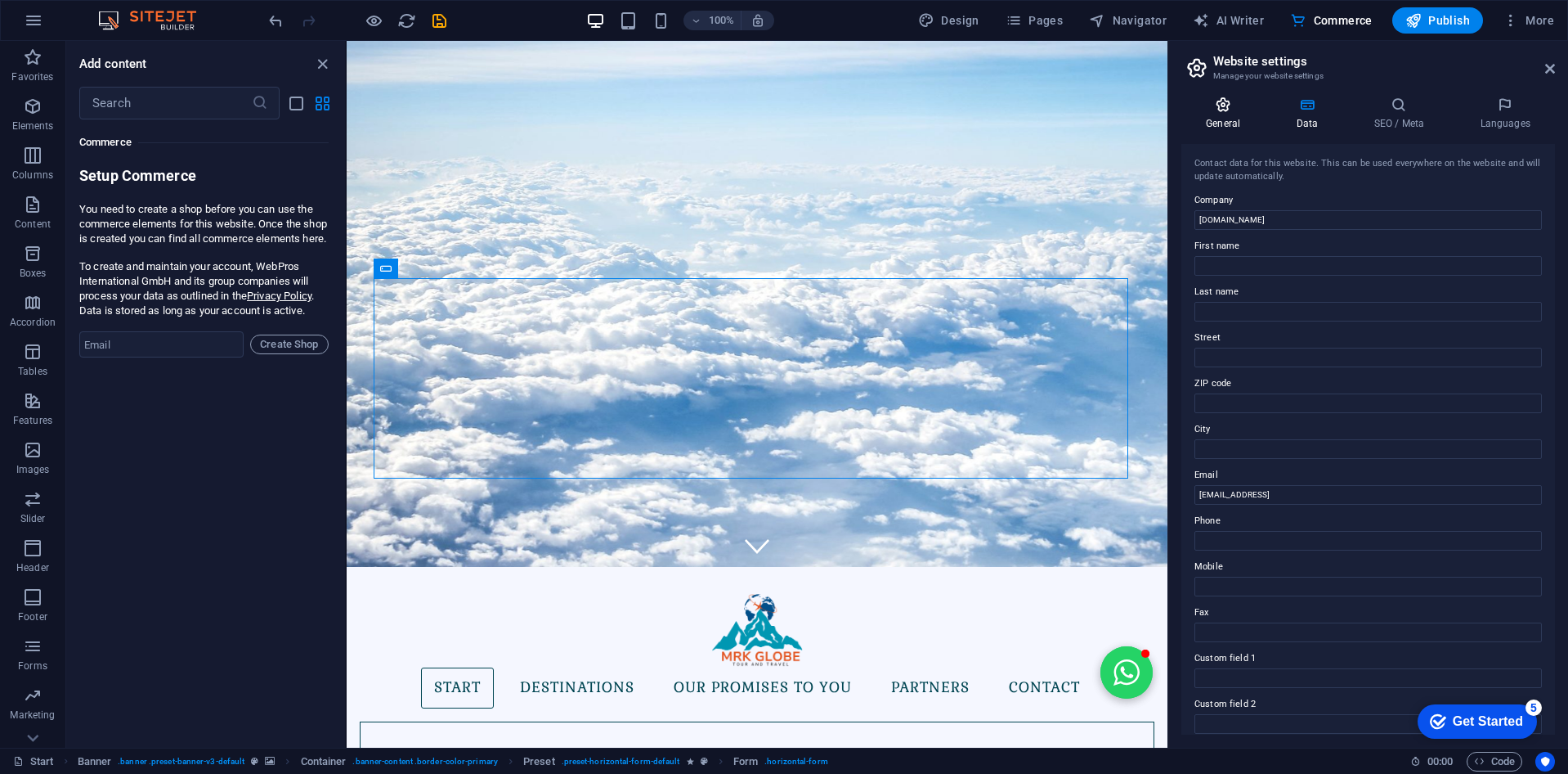
click at [1232, 117] on h4 "General" at bounding box center [1227, 114] width 90 height 34
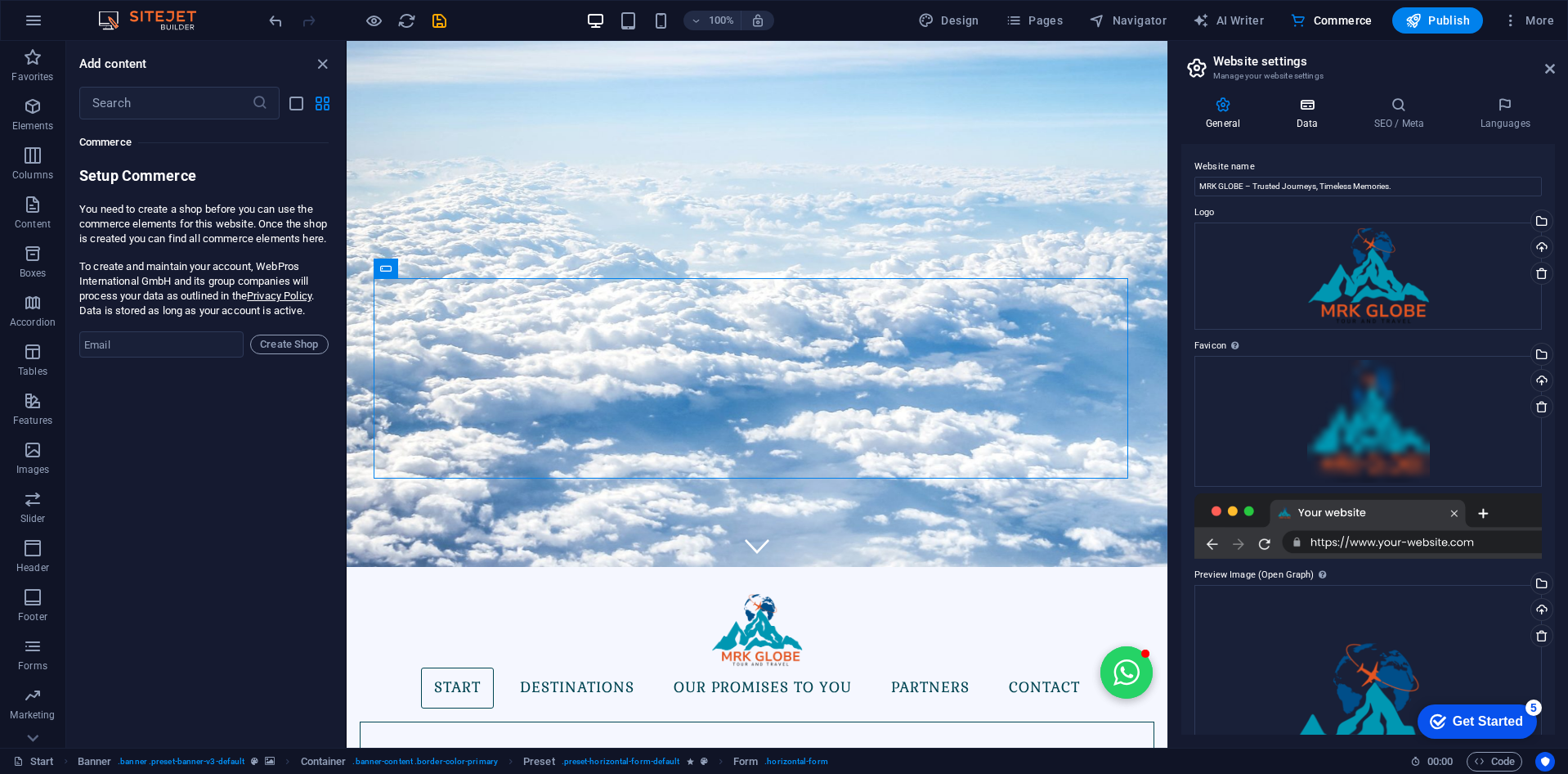
click at [1308, 117] on h4 "Data" at bounding box center [1310, 114] width 78 height 34
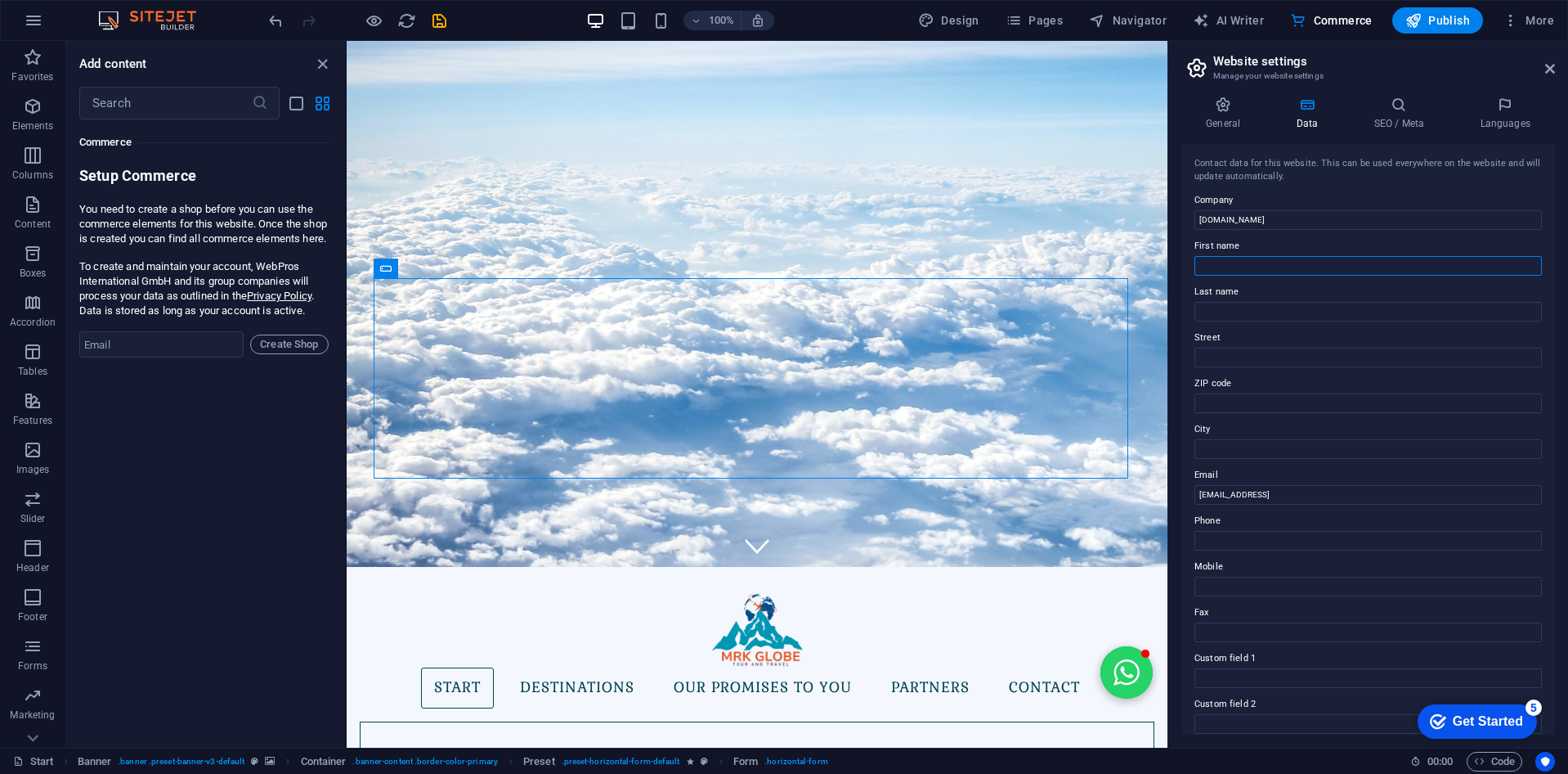
click at [1280, 261] on input "First name" at bounding box center [1368, 266] width 347 height 20
type input "MRK"
type input "Globe"
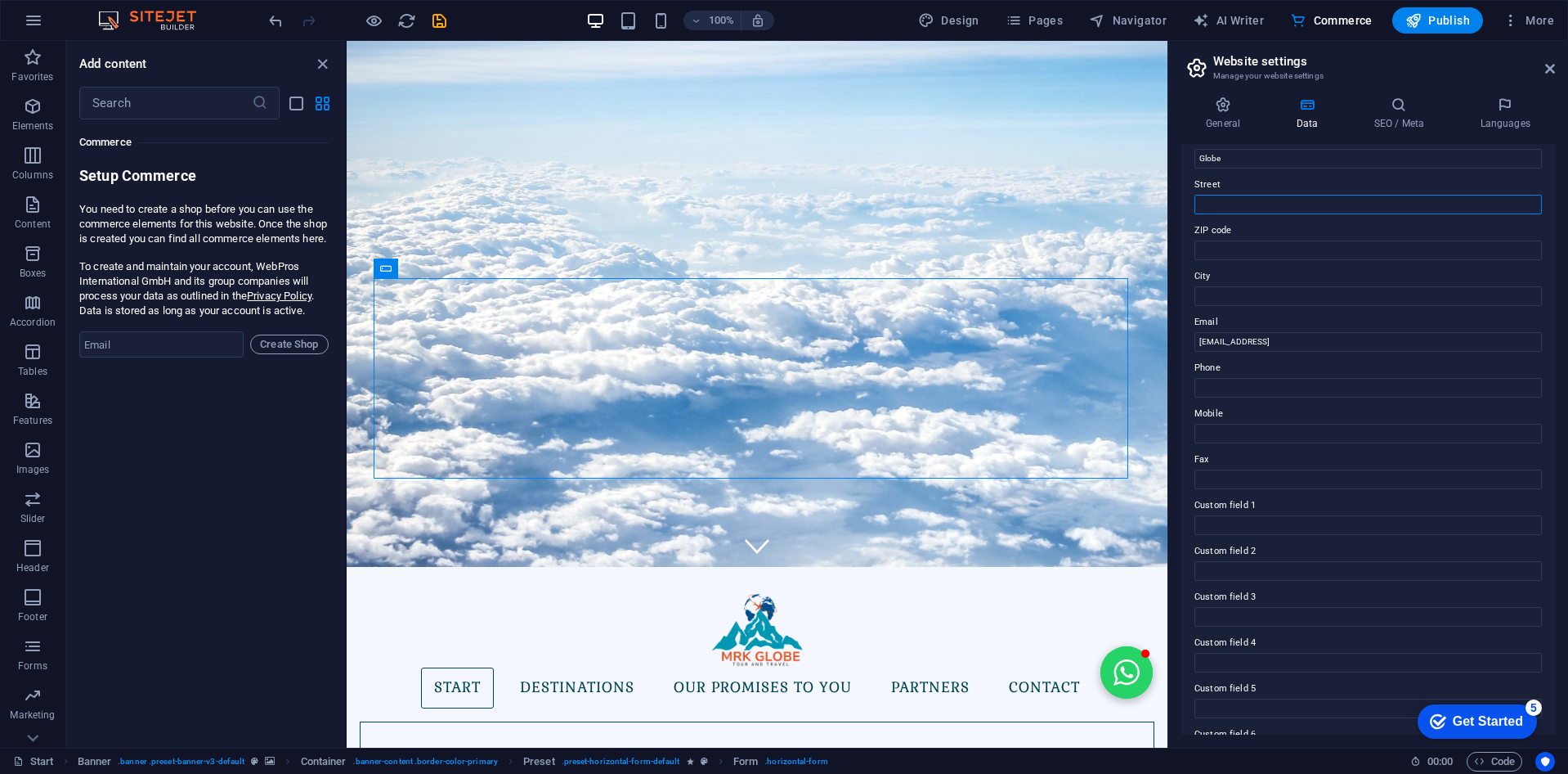
scroll to position [163, 0]
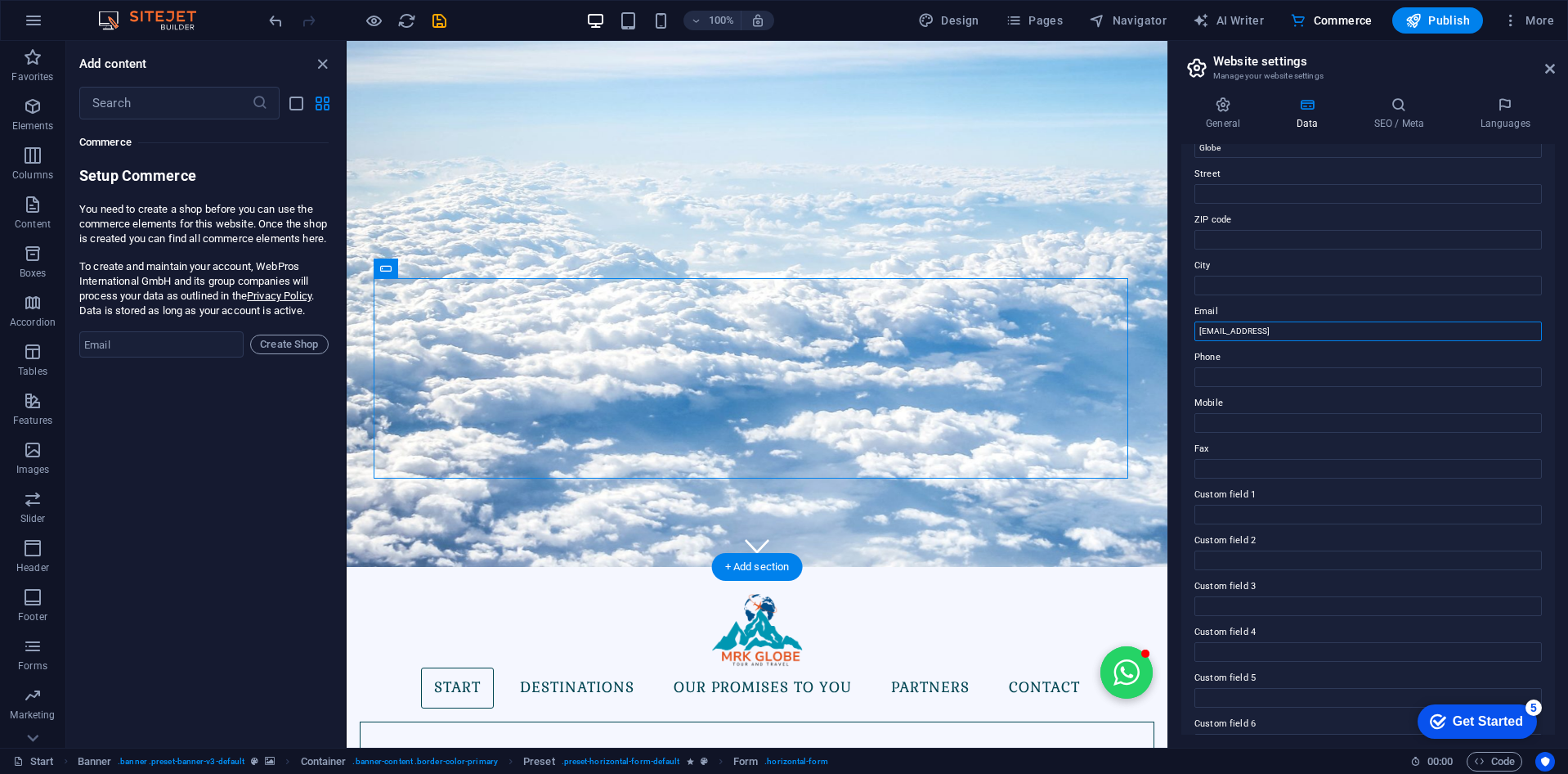
drag, startPoint x: 1753, startPoint y: 376, endPoint x: 1154, endPoint y: 332, distance: 600.6
type input "a"
type input "info@mrkglobe.com"
click at [1281, 381] on input "Phone" at bounding box center [1368, 378] width 347 height 20
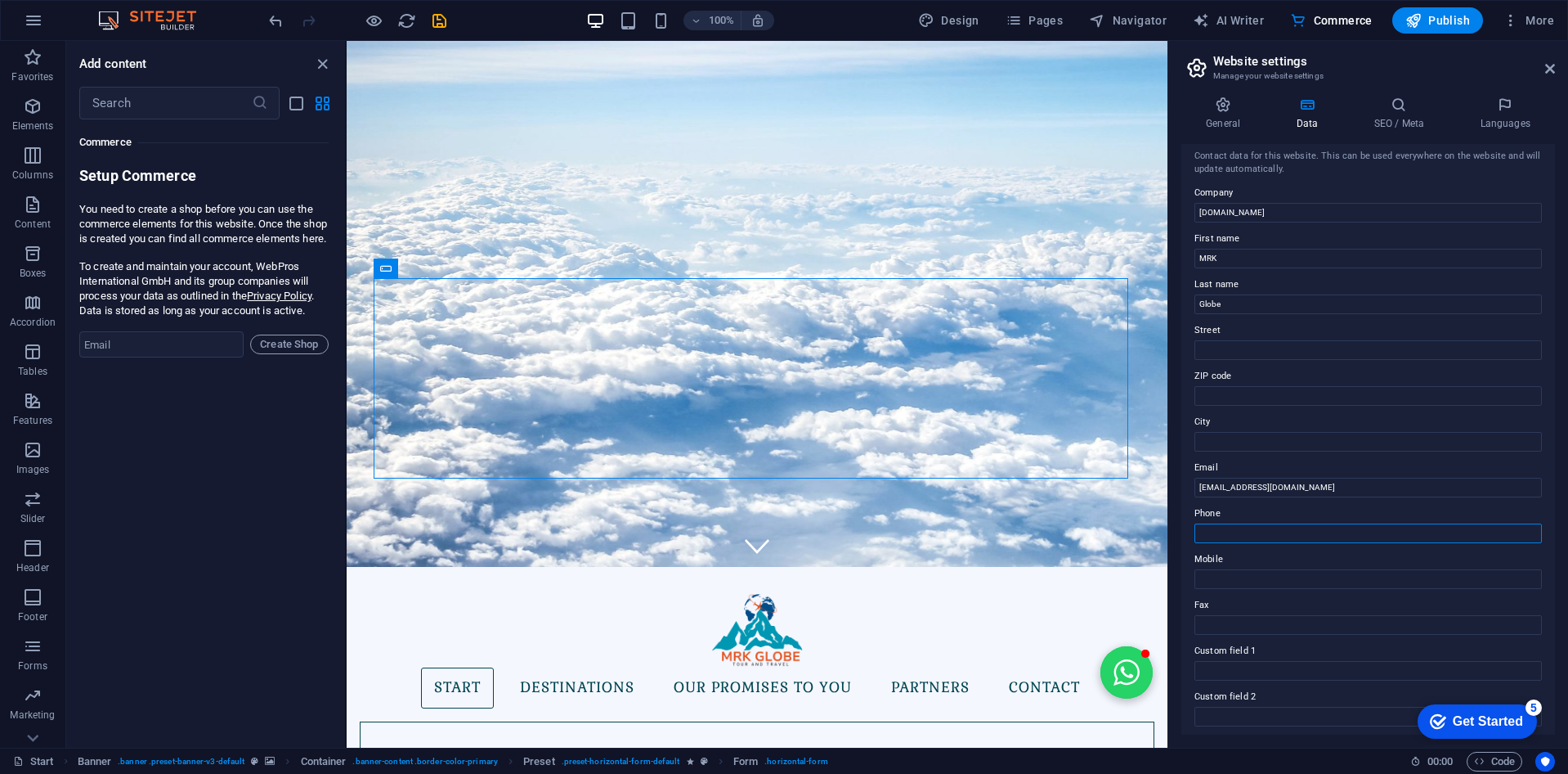
scroll to position [0, 0]
click at [1545, 70] on icon at bounding box center [1550, 68] width 10 height 13
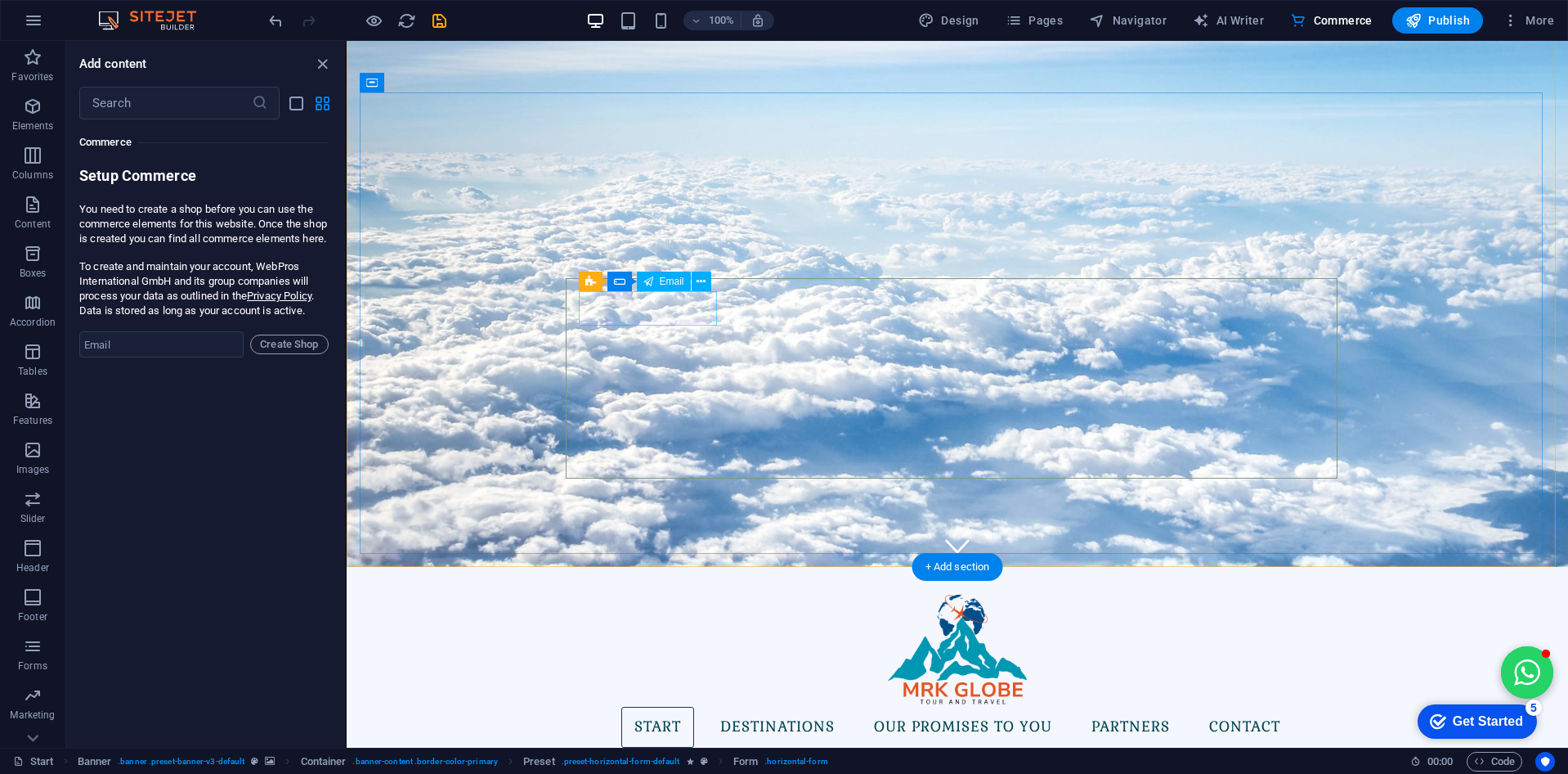
click at [702, 282] on icon at bounding box center [701, 281] width 9 height 17
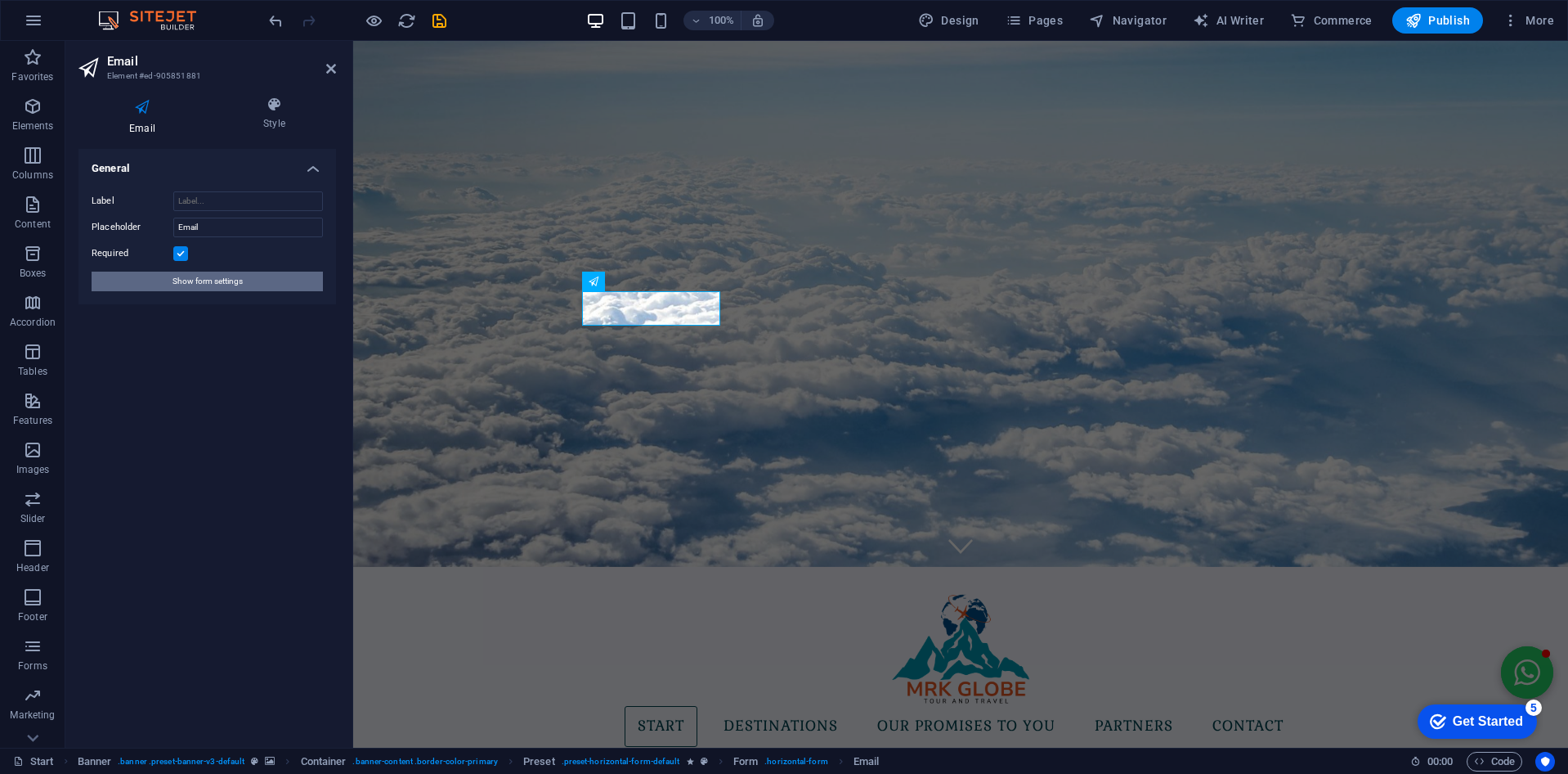
click at [286, 278] on button "Show form settings" at bounding box center [207, 282] width 231 height 20
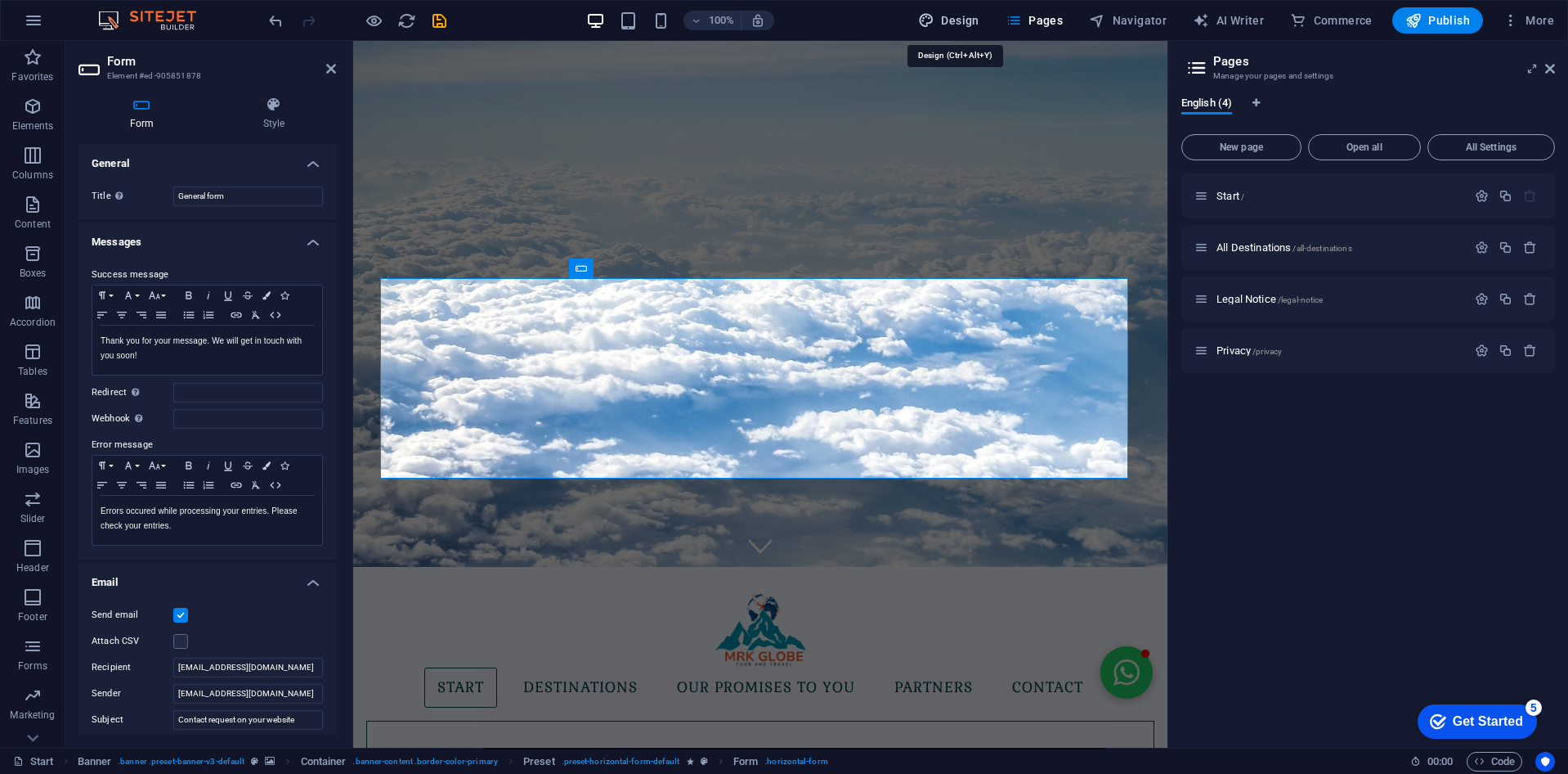
select select "px"
select select "300"
select select "px"
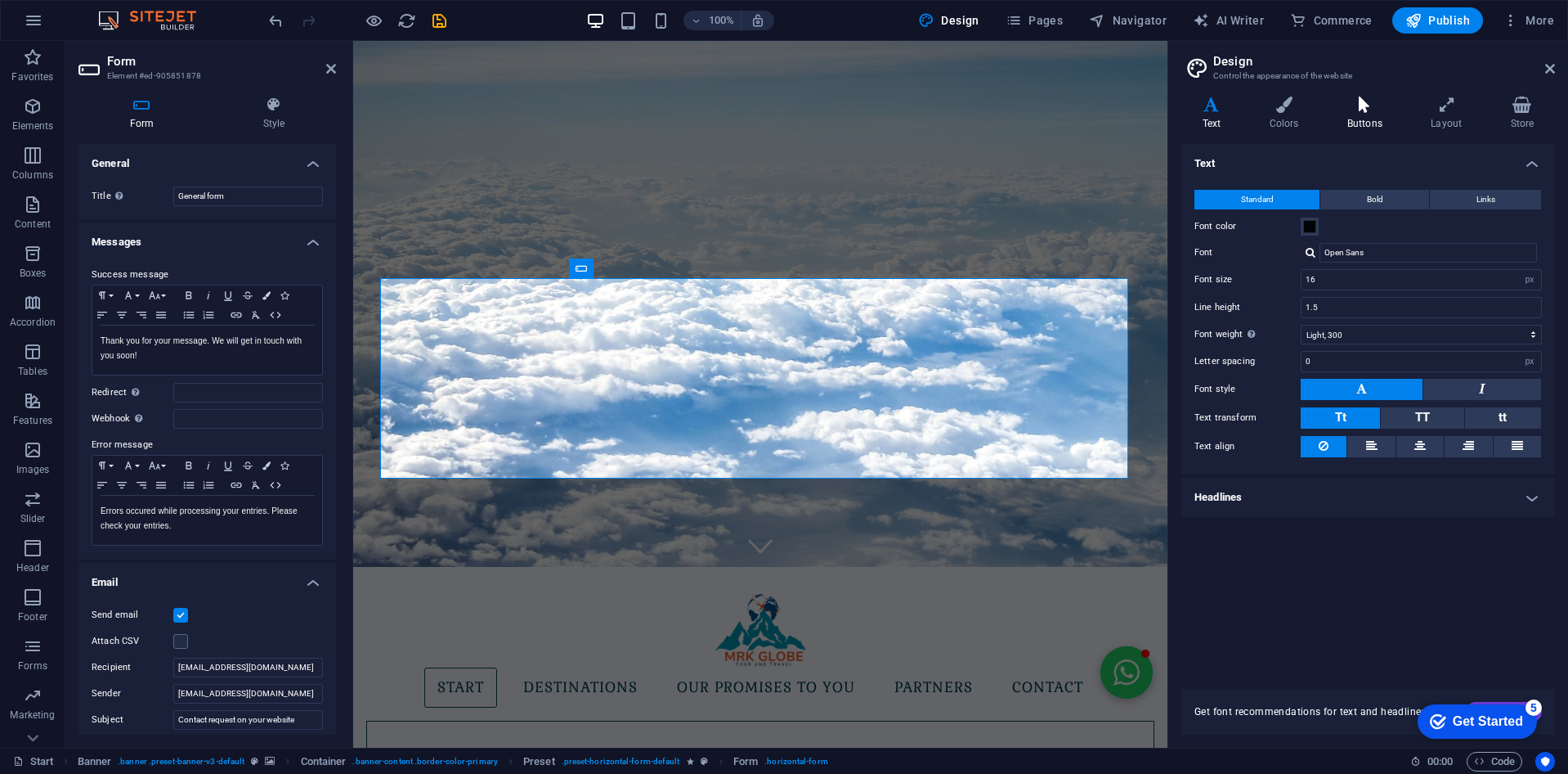
click at [1374, 124] on h4 "Buttons" at bounding box center [1368, 114] width 84 height 34
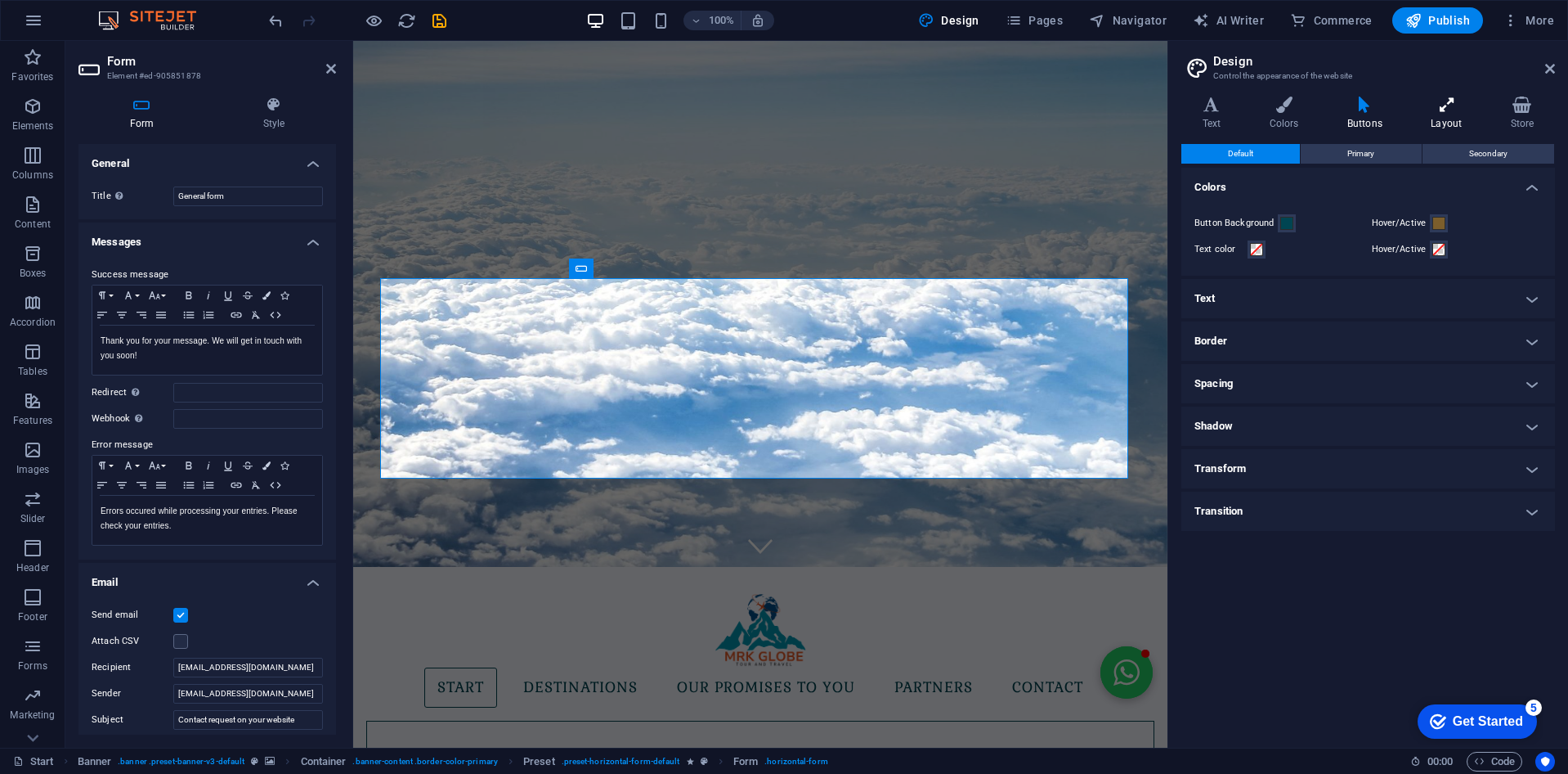
click at [1430, 123] on h4 "Layout" at bounding box center [1451, 114] width 80 height 34
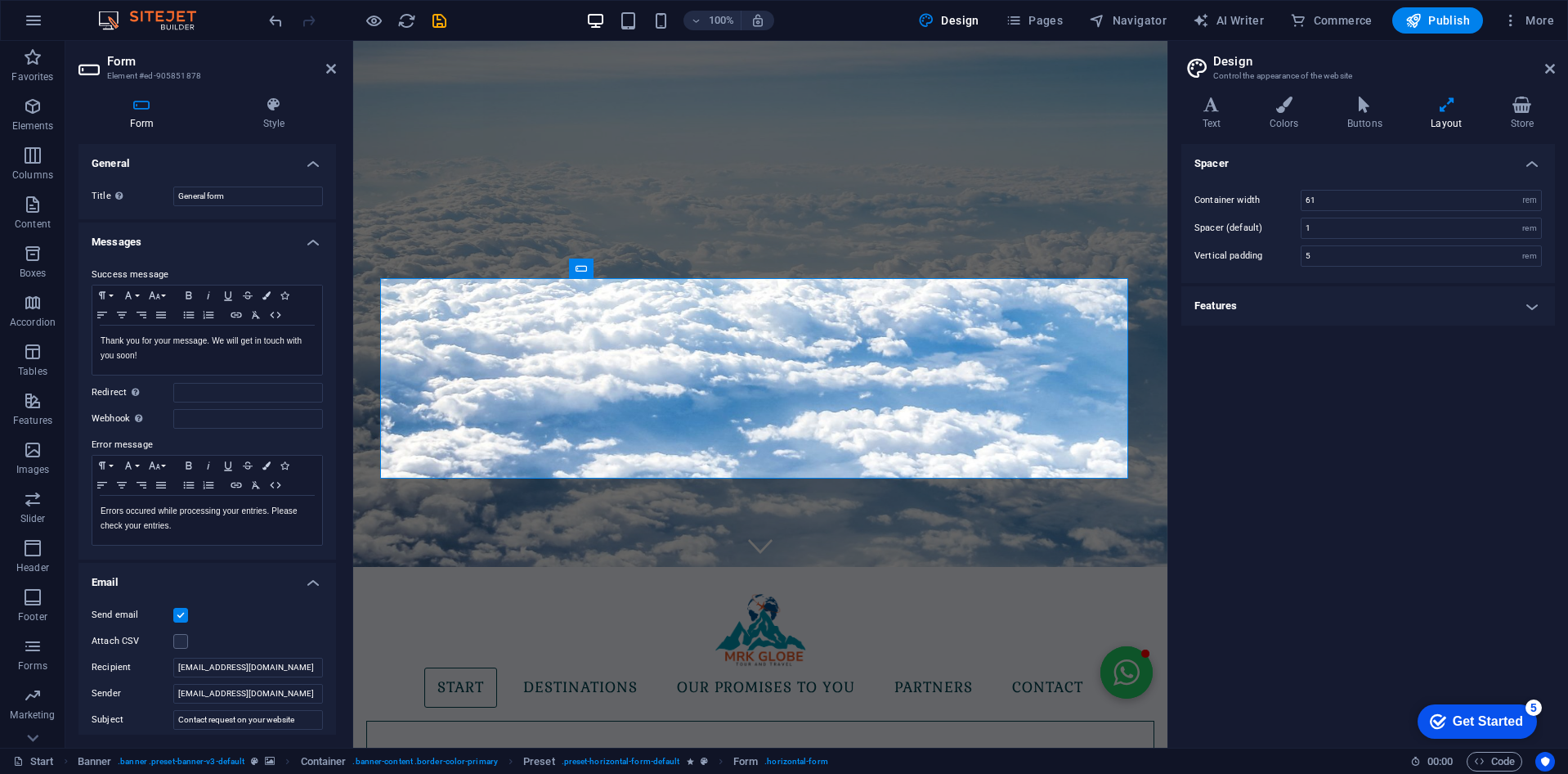
click at [1448, 315] on h4 "Features" at bounding box center [1368, 305] width 373 height 39
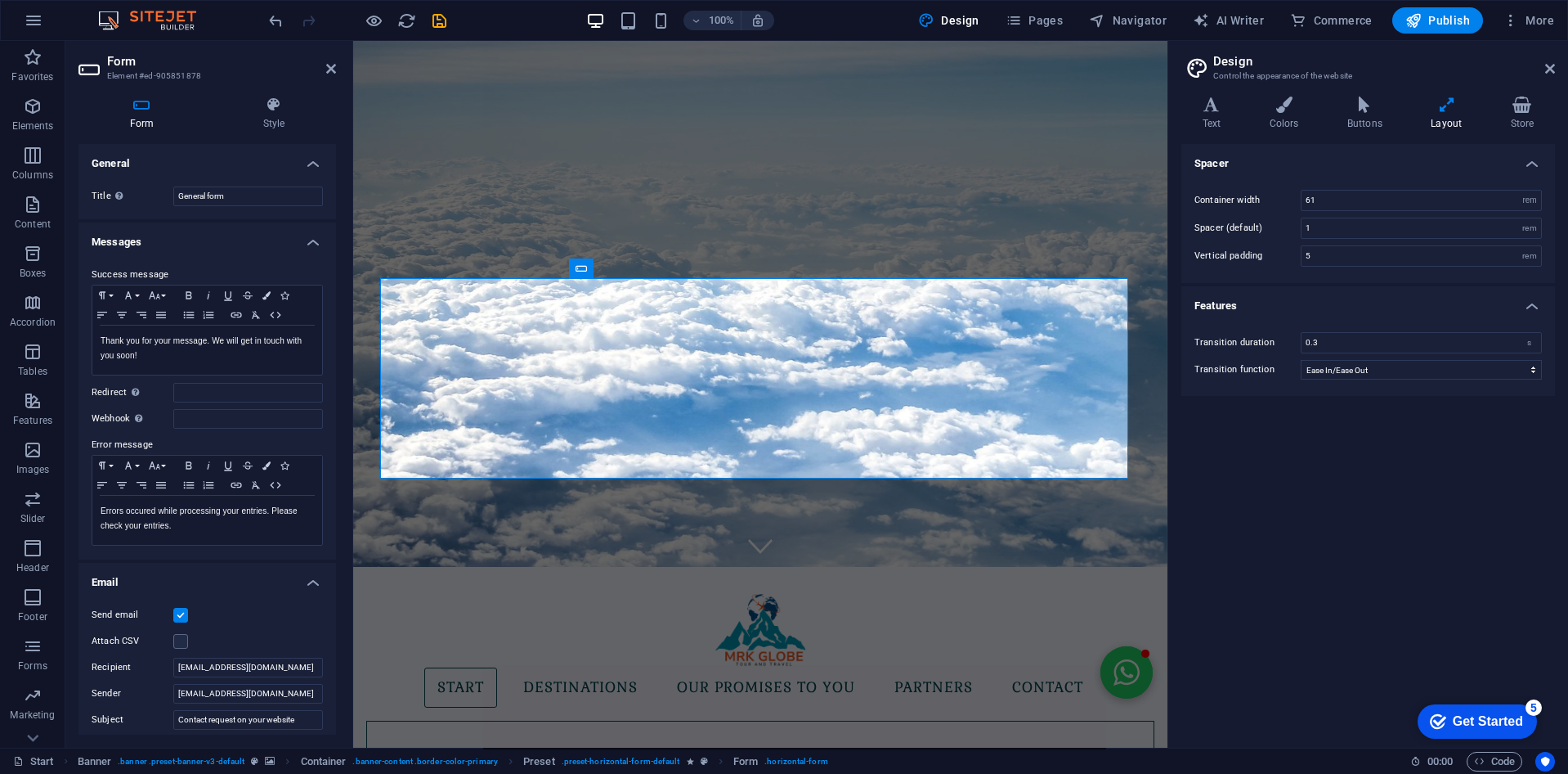
click at [1451, 304] on h4 "Features" at bounding box center [1368, 301] width 373 height 30
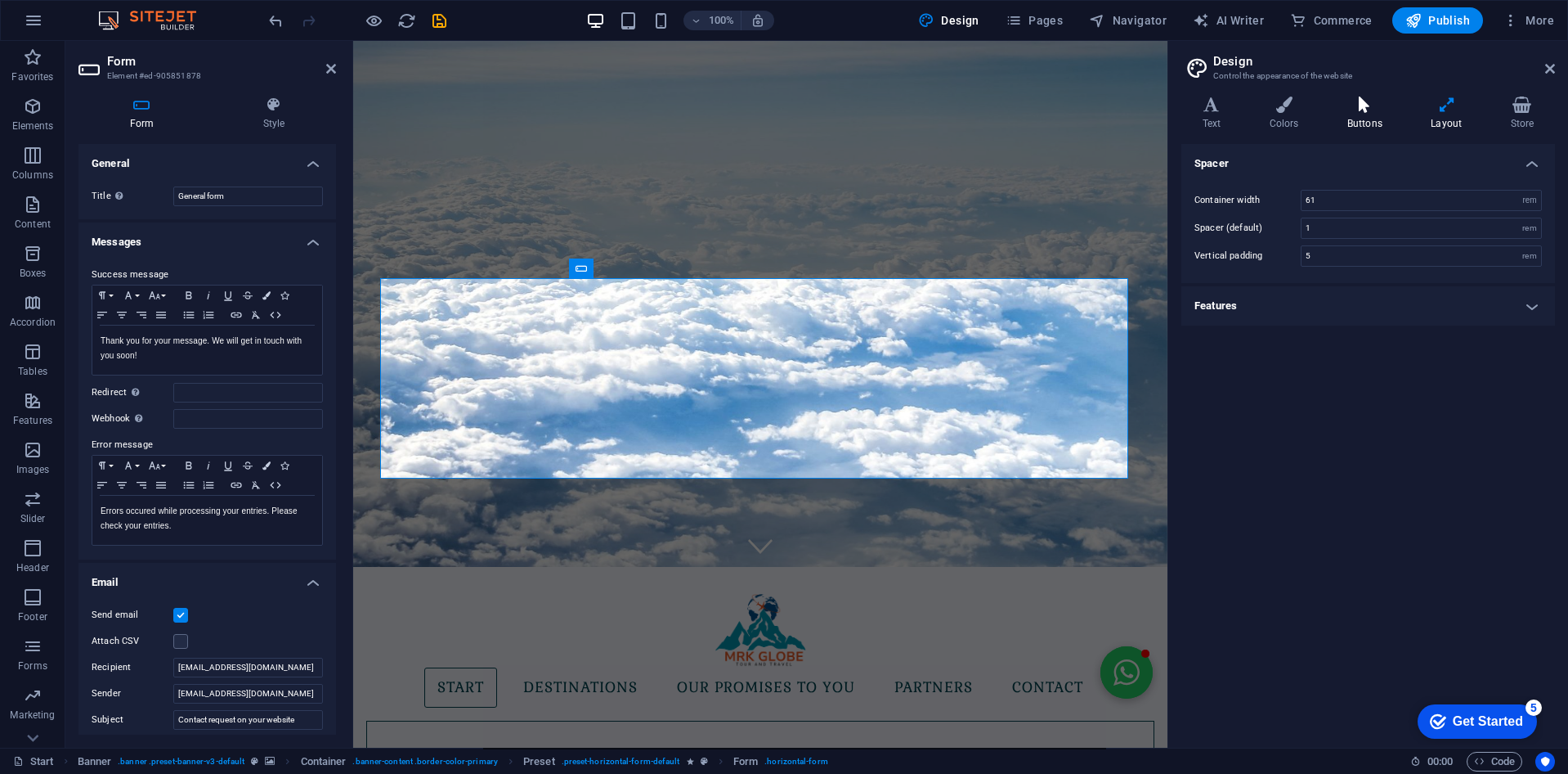
click at [1369, 122] on h4 "Buttons" at bounding box center [1368, 114] width 84 height 34
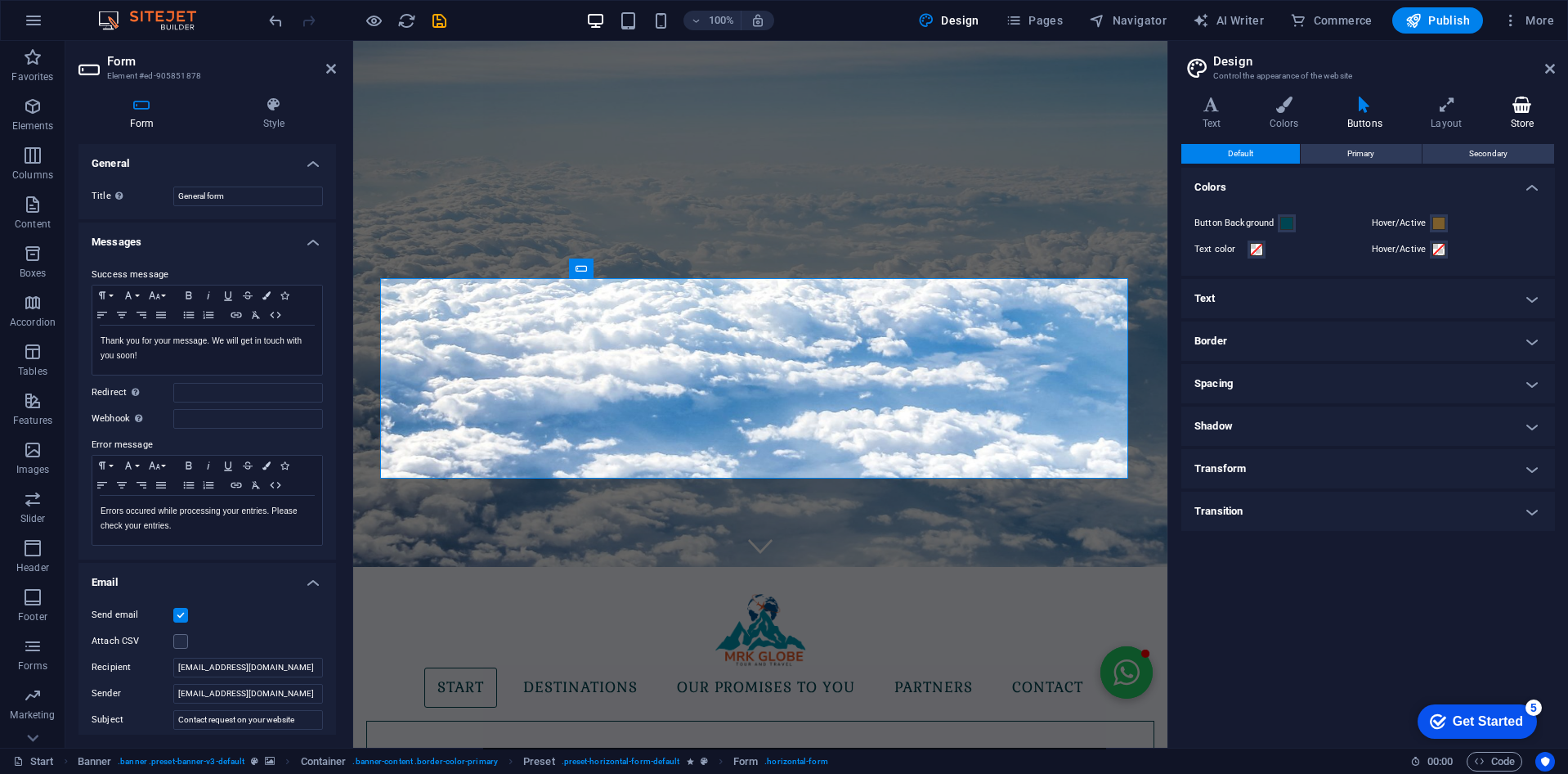
click at [1509, 103] on icon at bounding box center [1522, 105] width 66 height 16
